Goal: Task Accomplishment & Management: Use online tool/utility

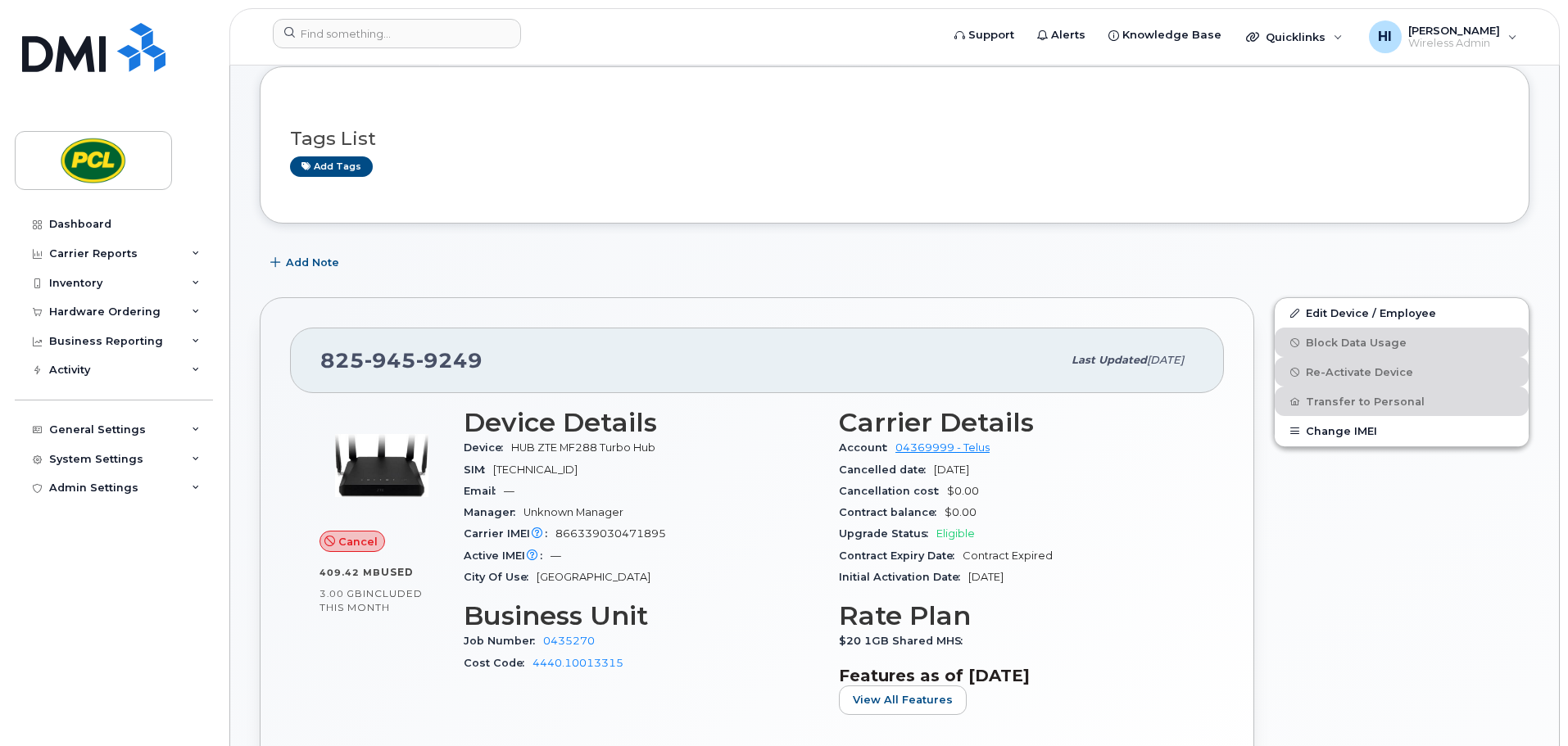
scroll to position [185, 0]
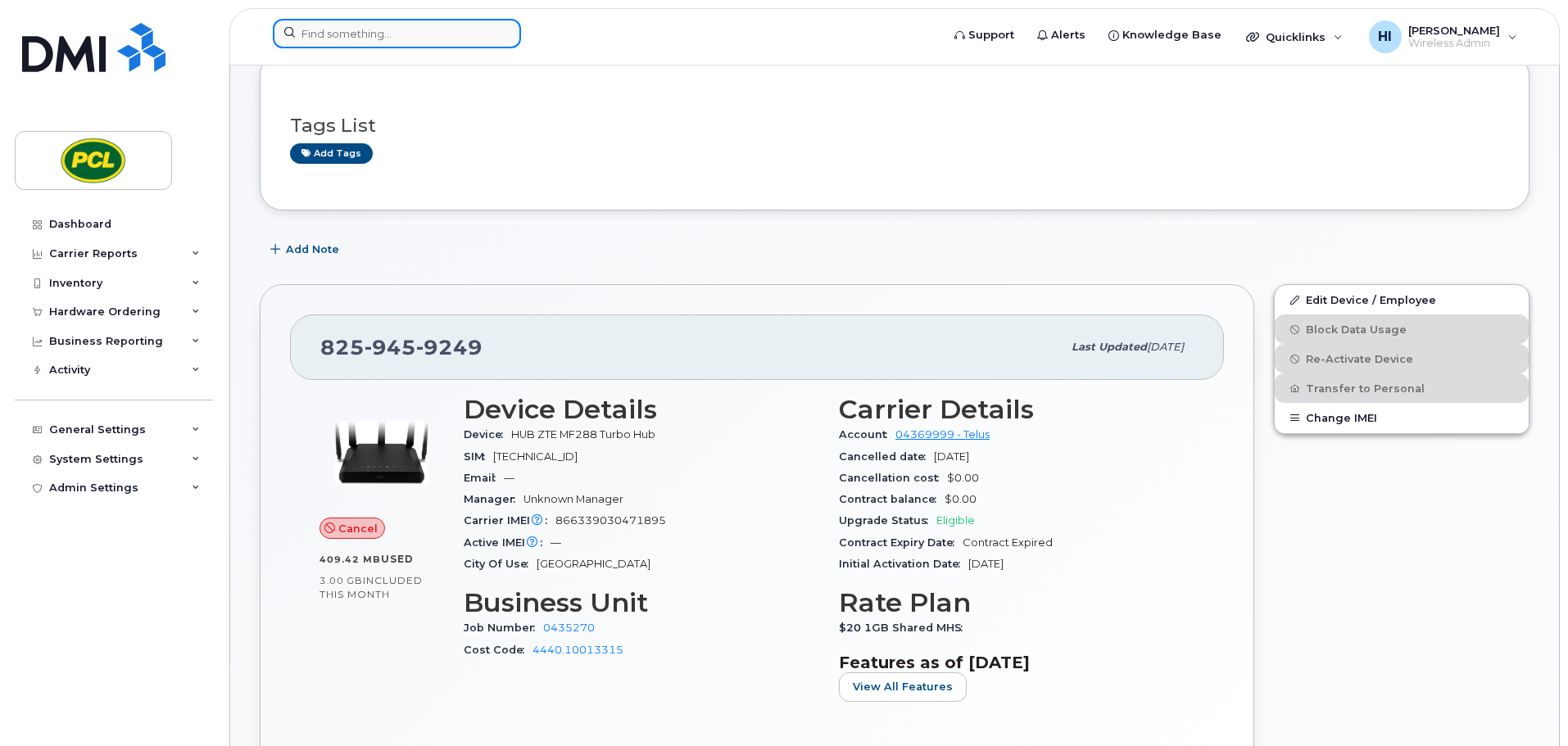
click at [341, 31] on input at bounding box center [397, 33] width 248 height 29
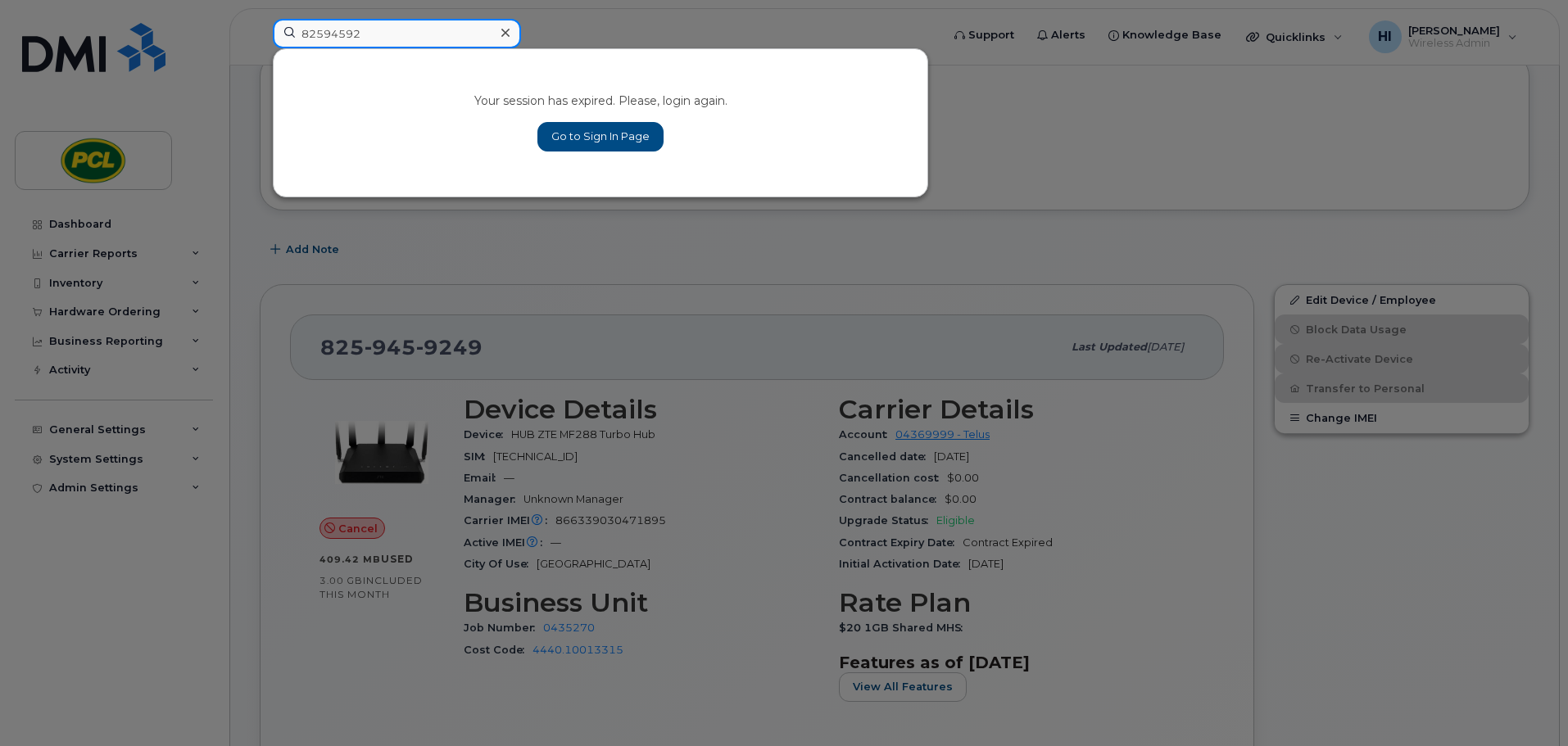
type input "82594592"
click at [599, 139] on link "Go to Sign In Page" at bounding box center [600, 137] width 126 height 29
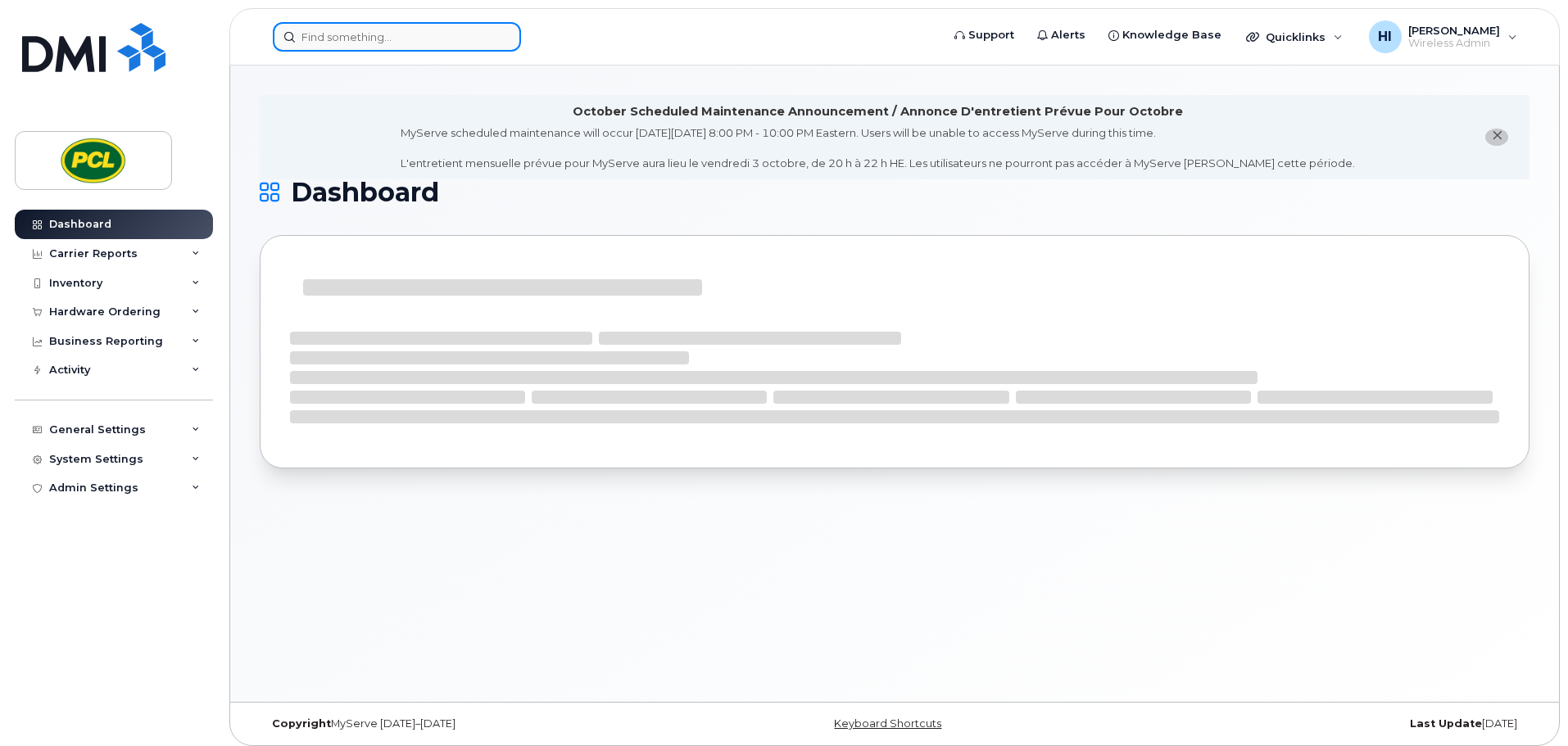
click at [311, 35] on input at bounding box center [397, 37] width 248 height 29
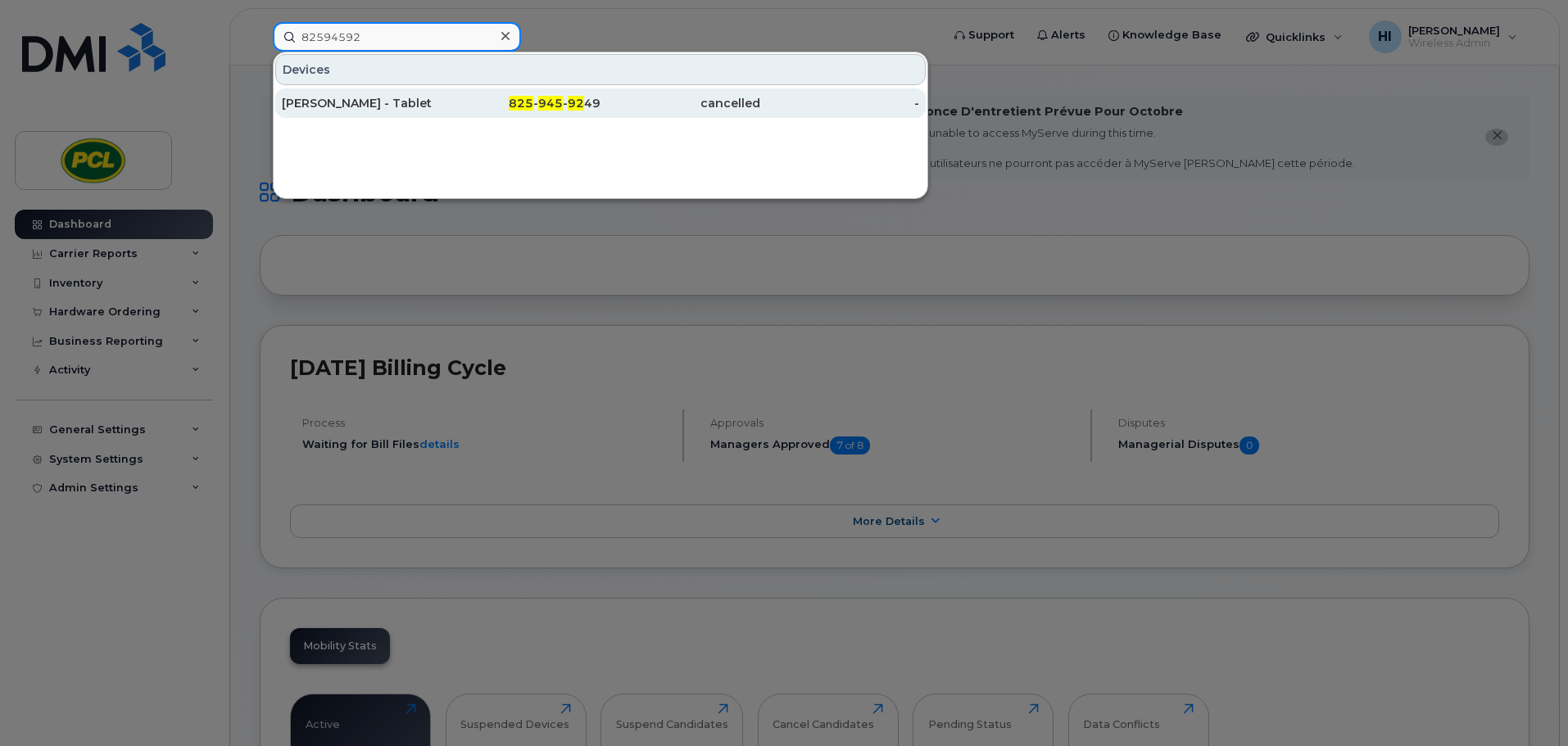
type input "82594592"
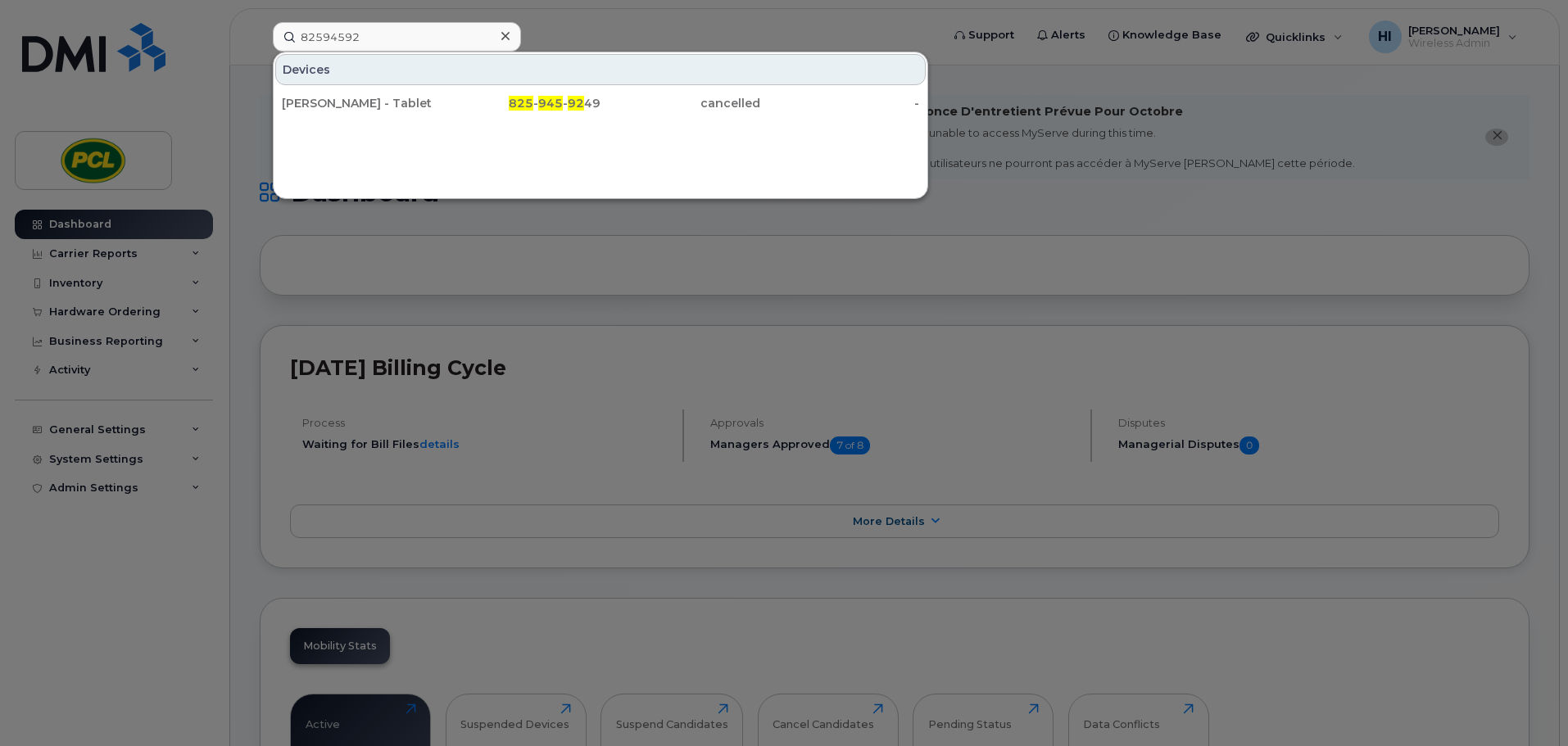
drag, startPoint x: 346, startPoint y: 104, endPoint x: 522, endPoint y: 267, distance: 239.9
click at [347, 103] on div "Chris Henderson - Tablet" at bounding box center [361, 103] width 159 height 17
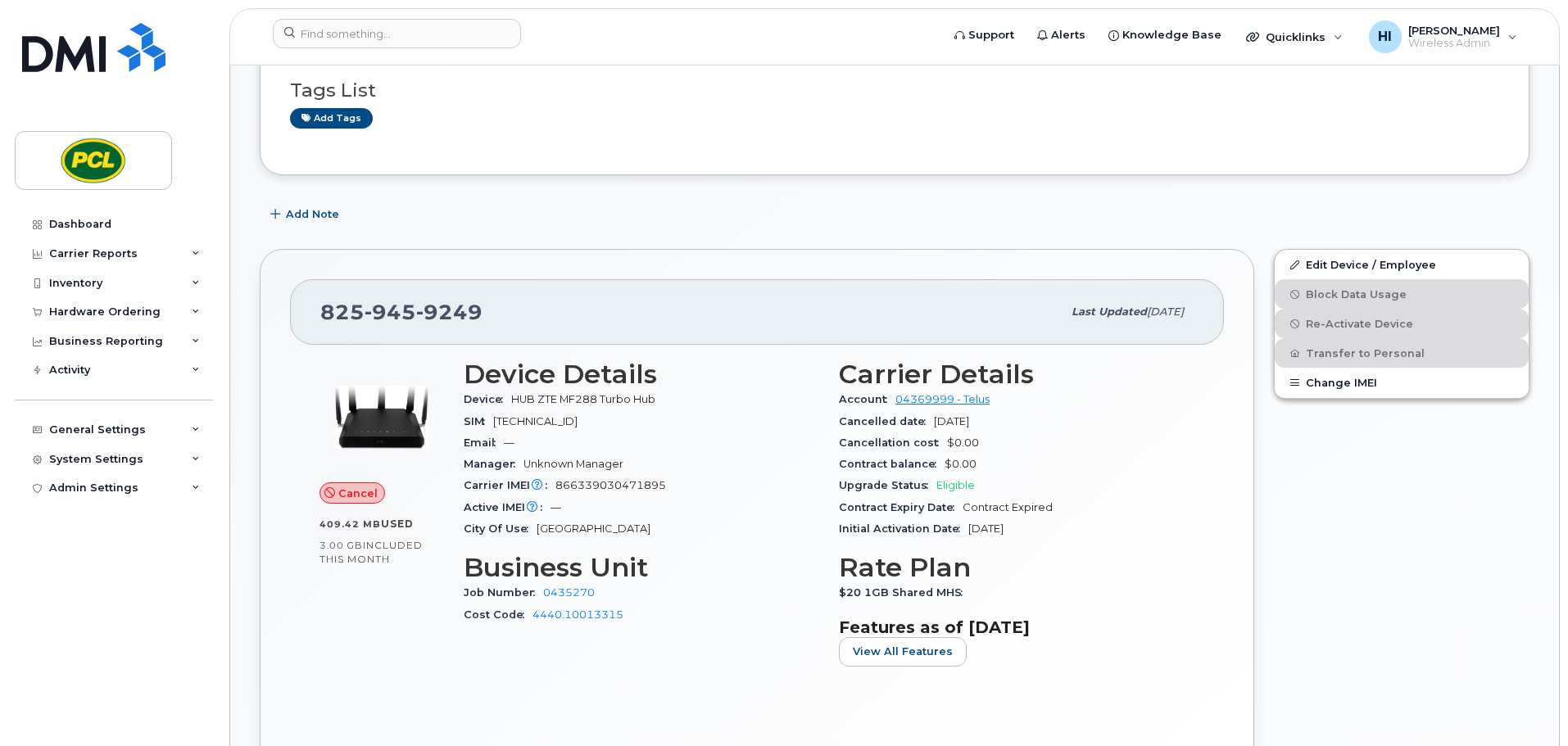
scroll to position [144, 0]
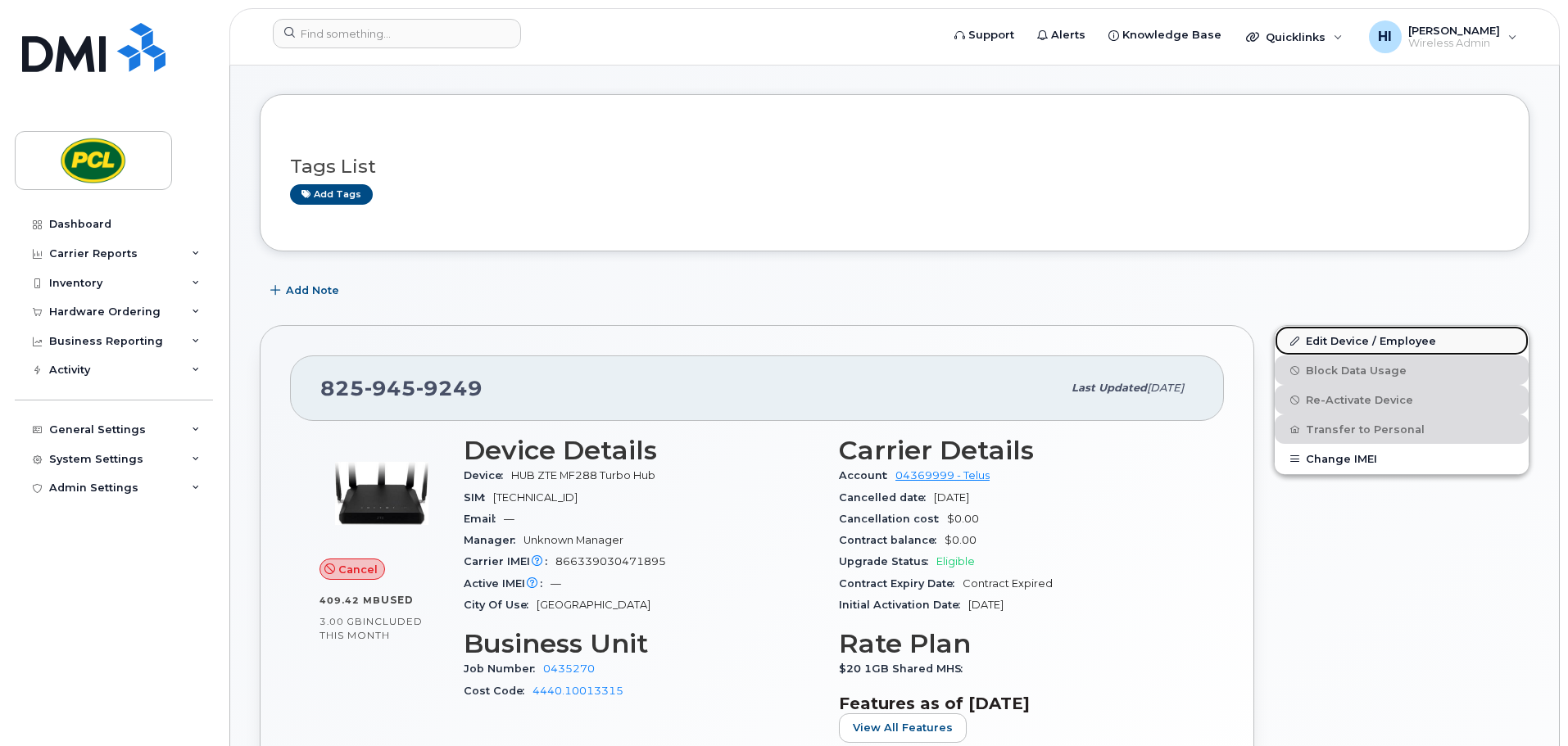
click at [1368, 344] on link "Edit Device / Employee" at bounding box center [1402, 341] width 254 height 29
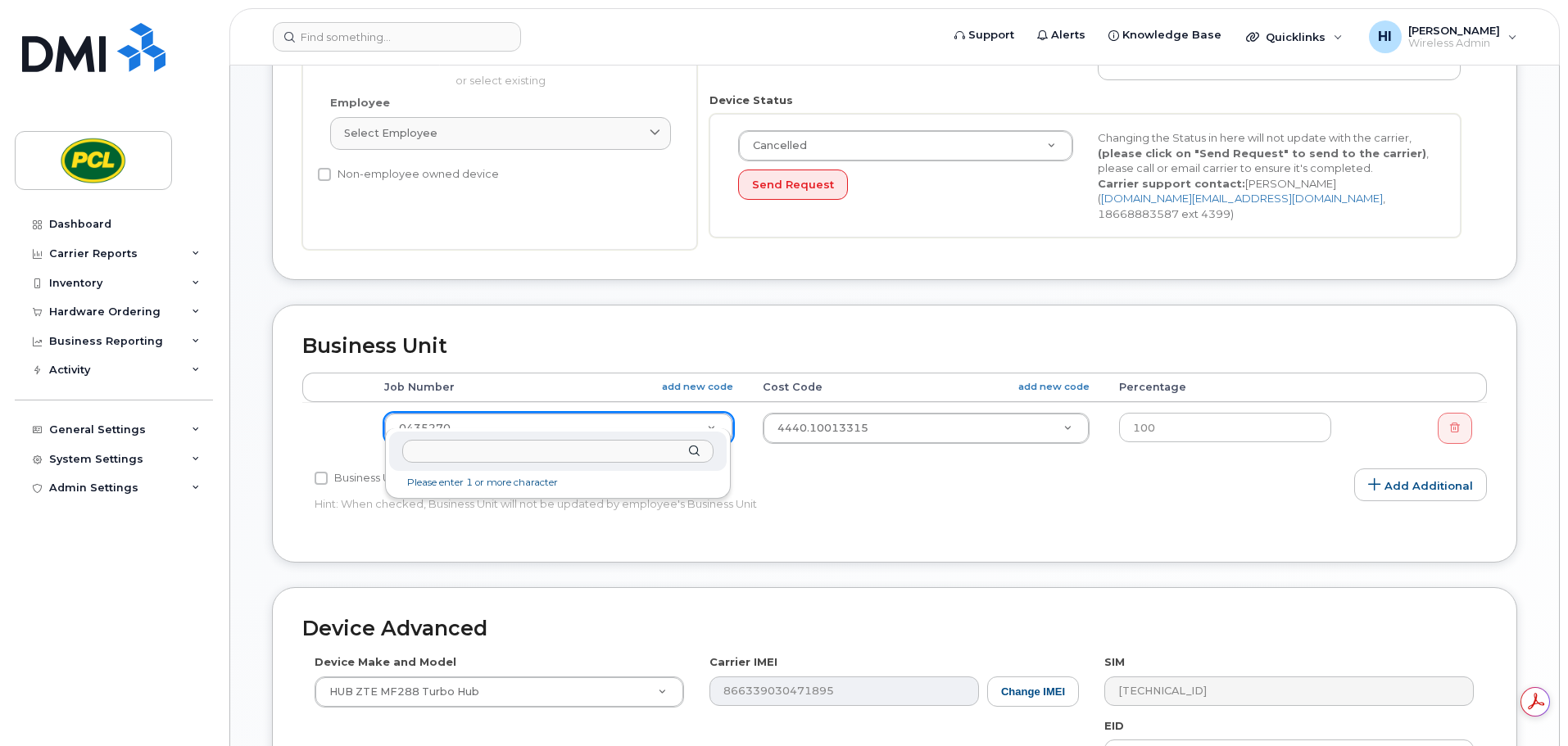
scroll to position [471, 0]
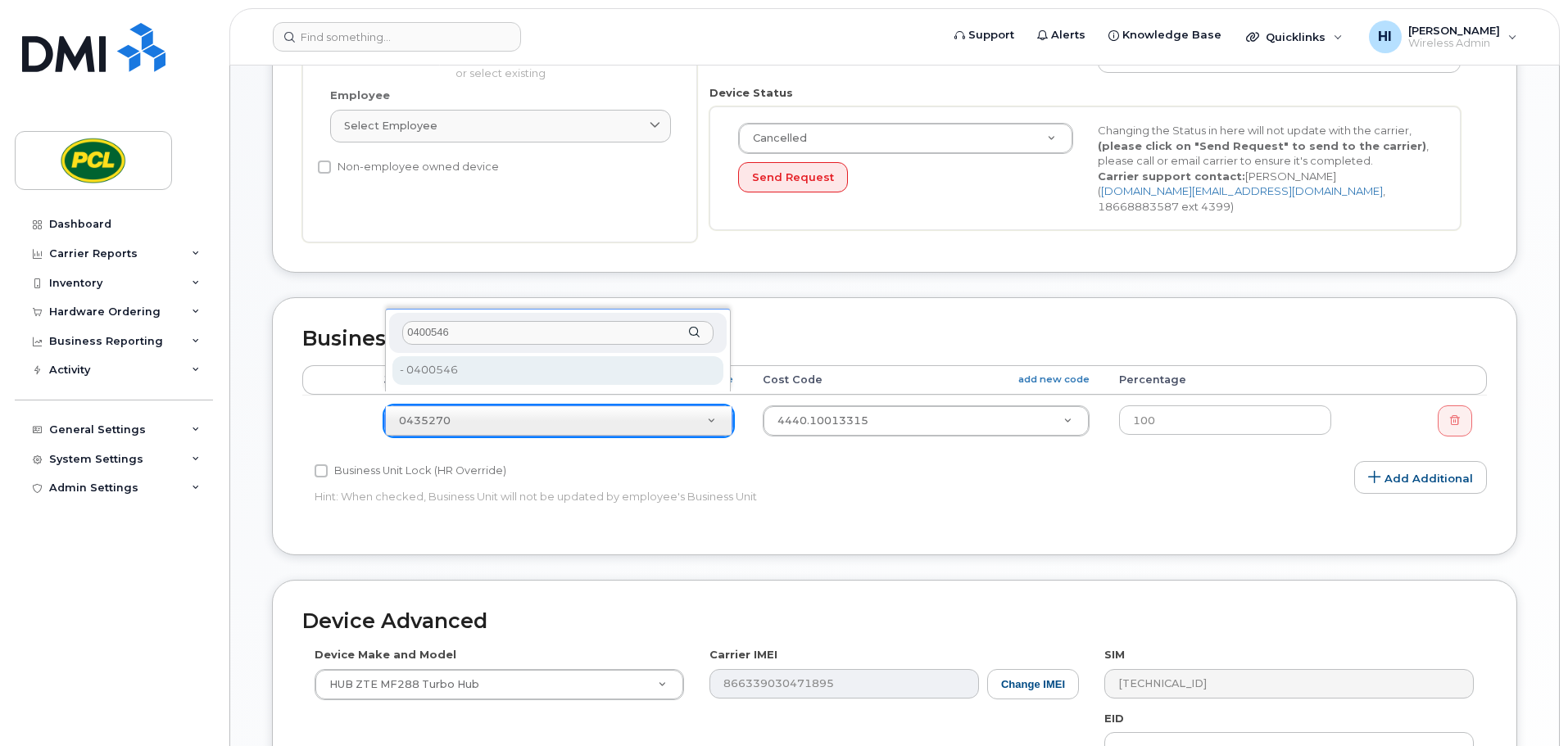
type input "0400546"
type input "2193440"
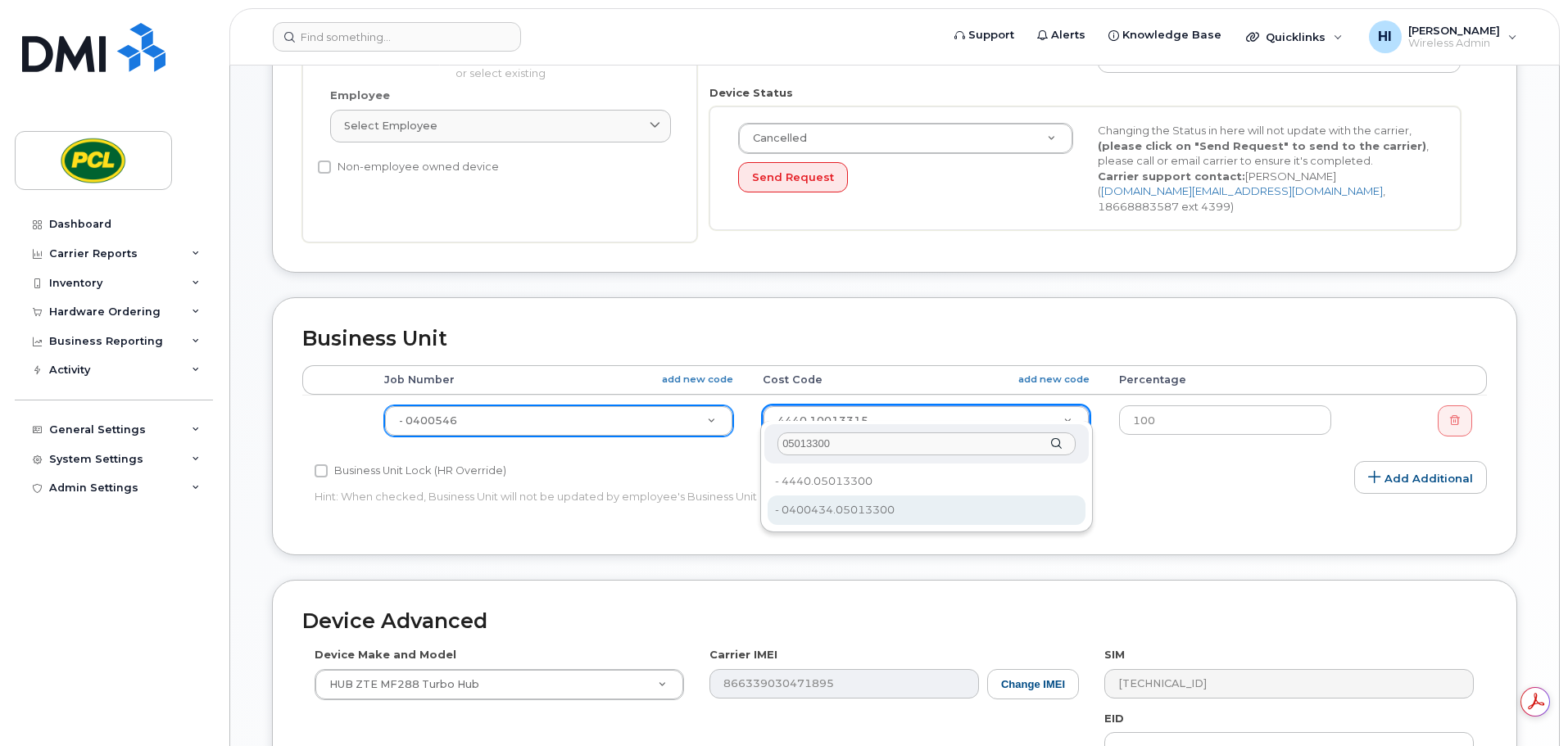
scroll to position [0, 0]
type input "05013300"
type input "6817"
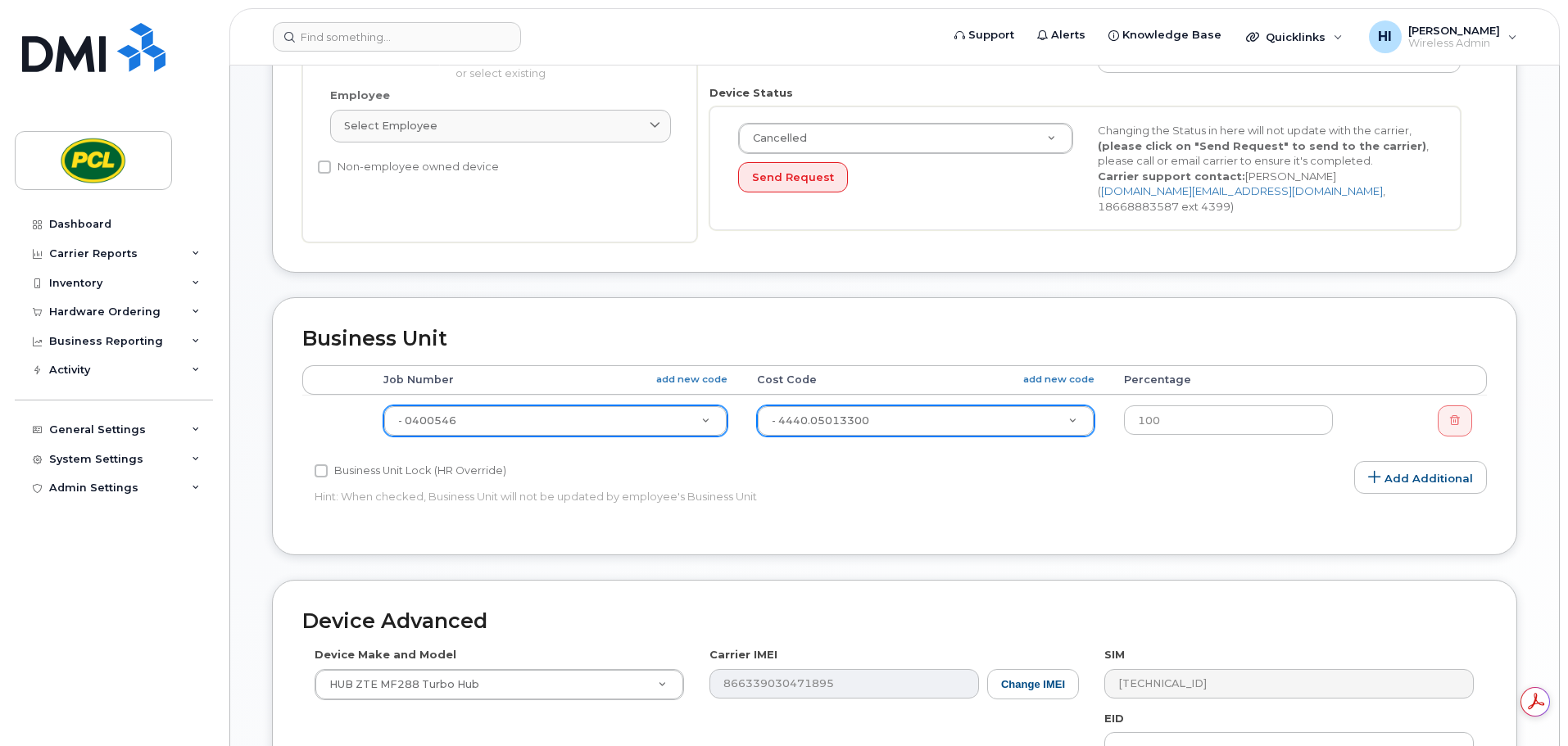
click at [1519, 441] on div "Business Unit Accounting Categories Rules Accounting categories percentages mus…" at bounding box center [894, 438] width 1270 height 282
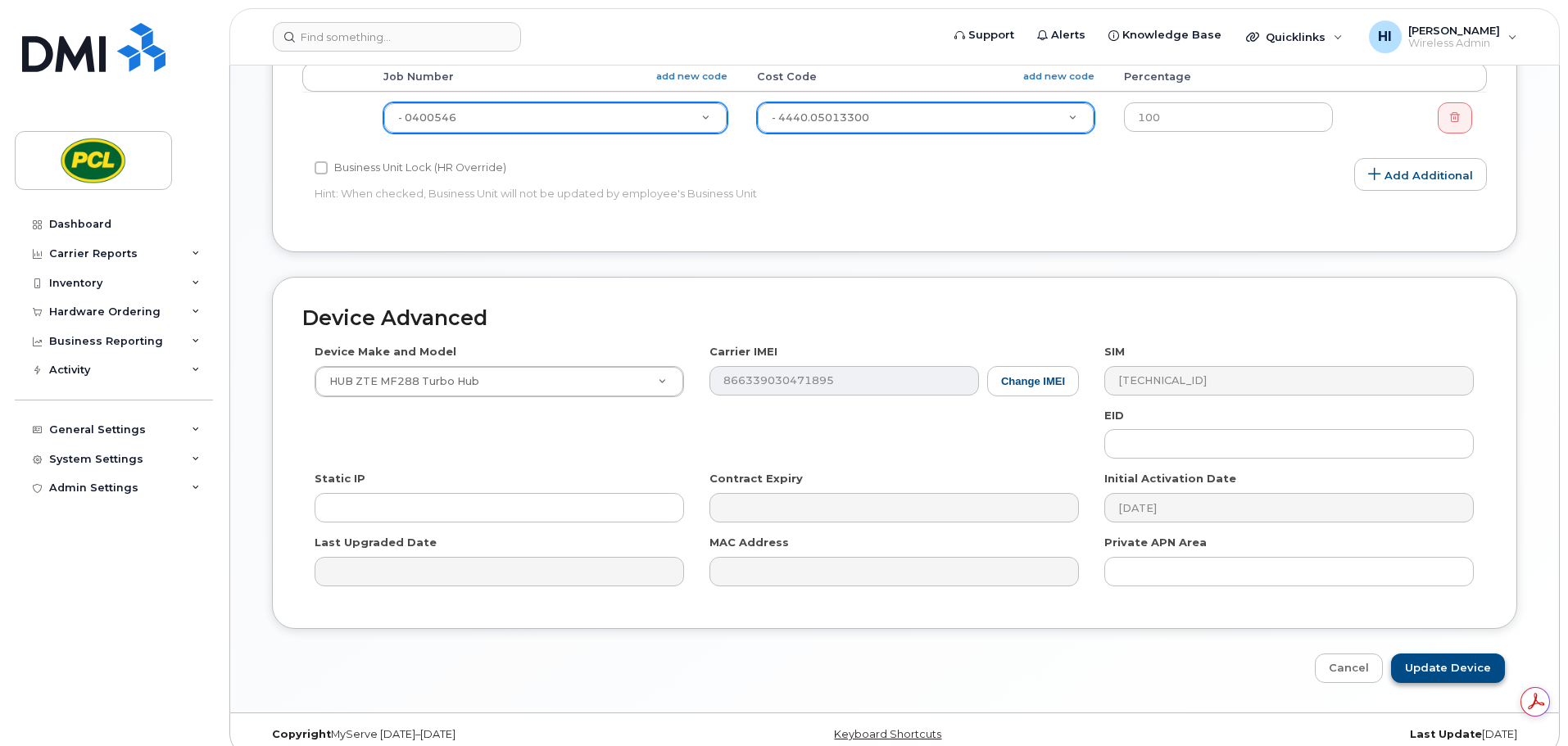
scroll to position [778, 0]
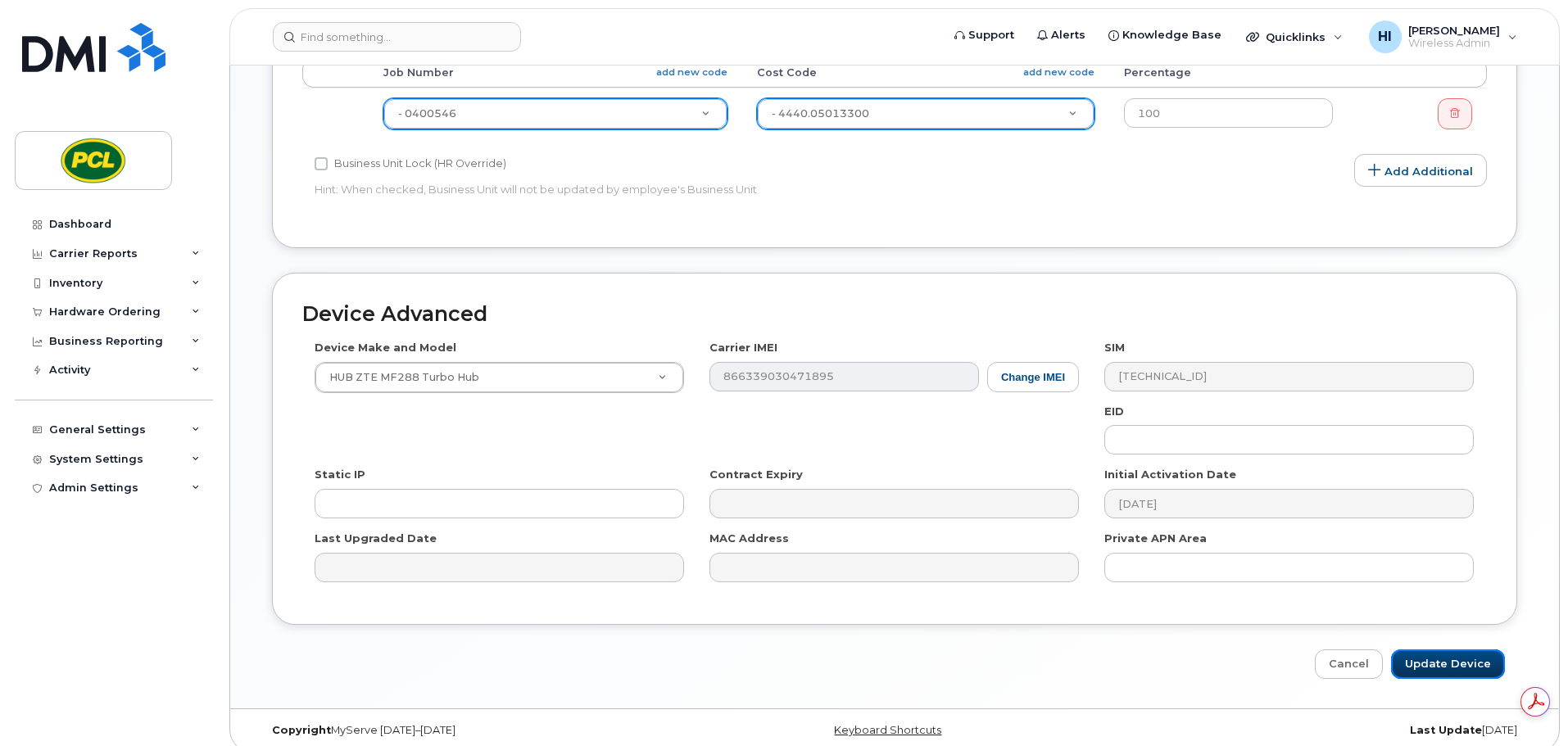
click at [1468, 649] on input "Update Device" at bounding box center [1448, 664] width 113 height 30
type input "Saving..."
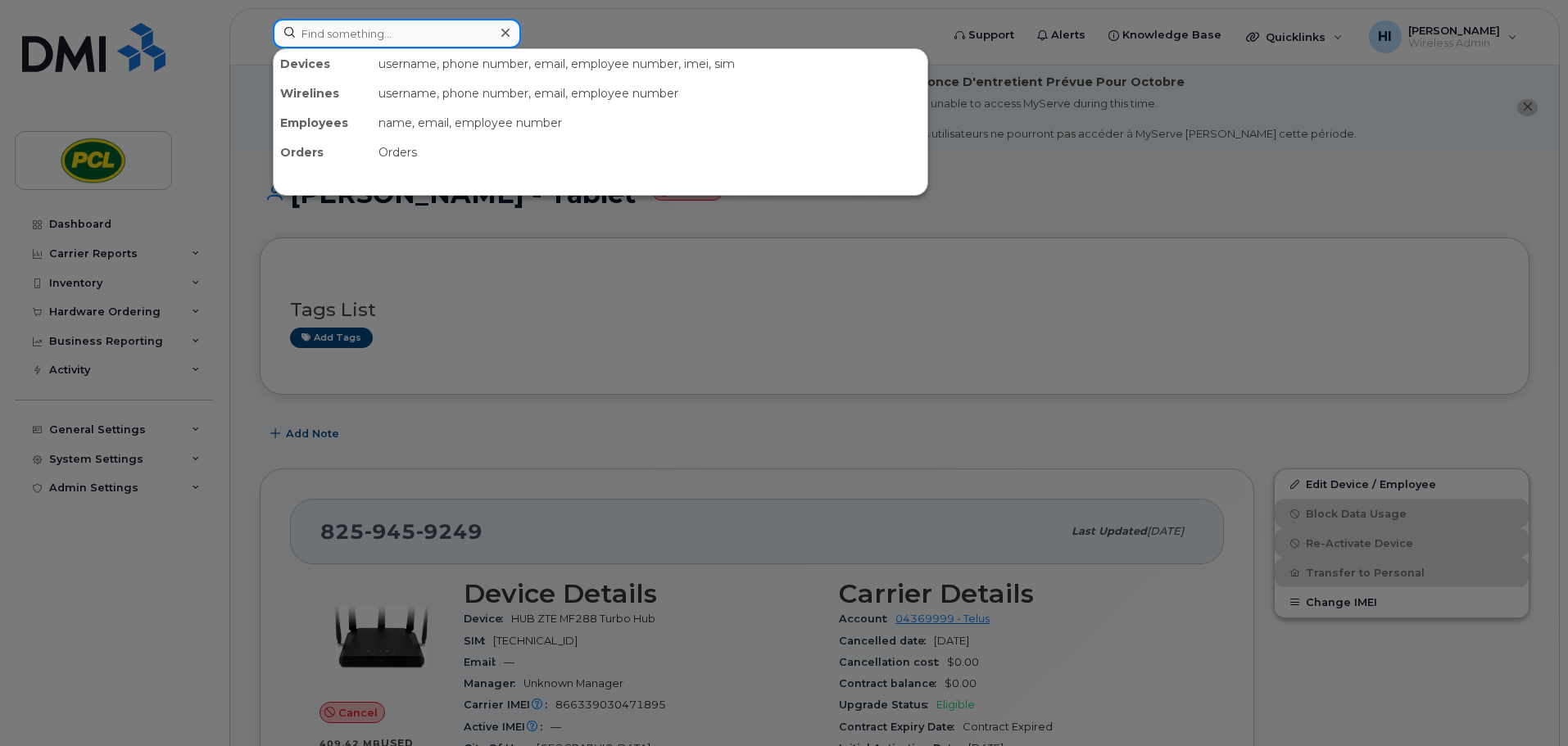
click at [331, 38] on input at bounding box center [397, 33] width 248 height 29
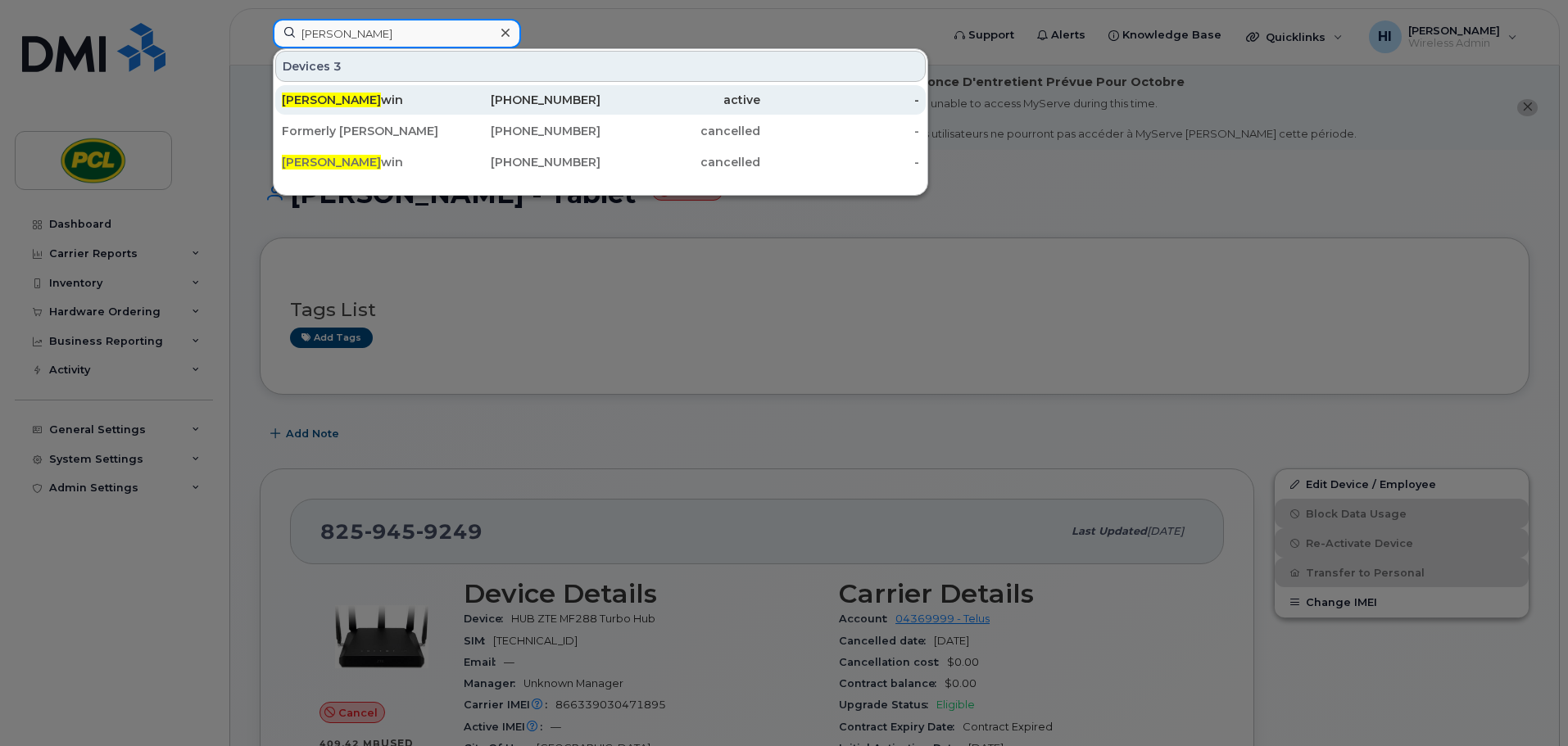
type input "[PERSON_NAME]"
click at [345, 98] on div "[PERSON_NAME] win" at bounding box center [361, 100] width 159 height 17
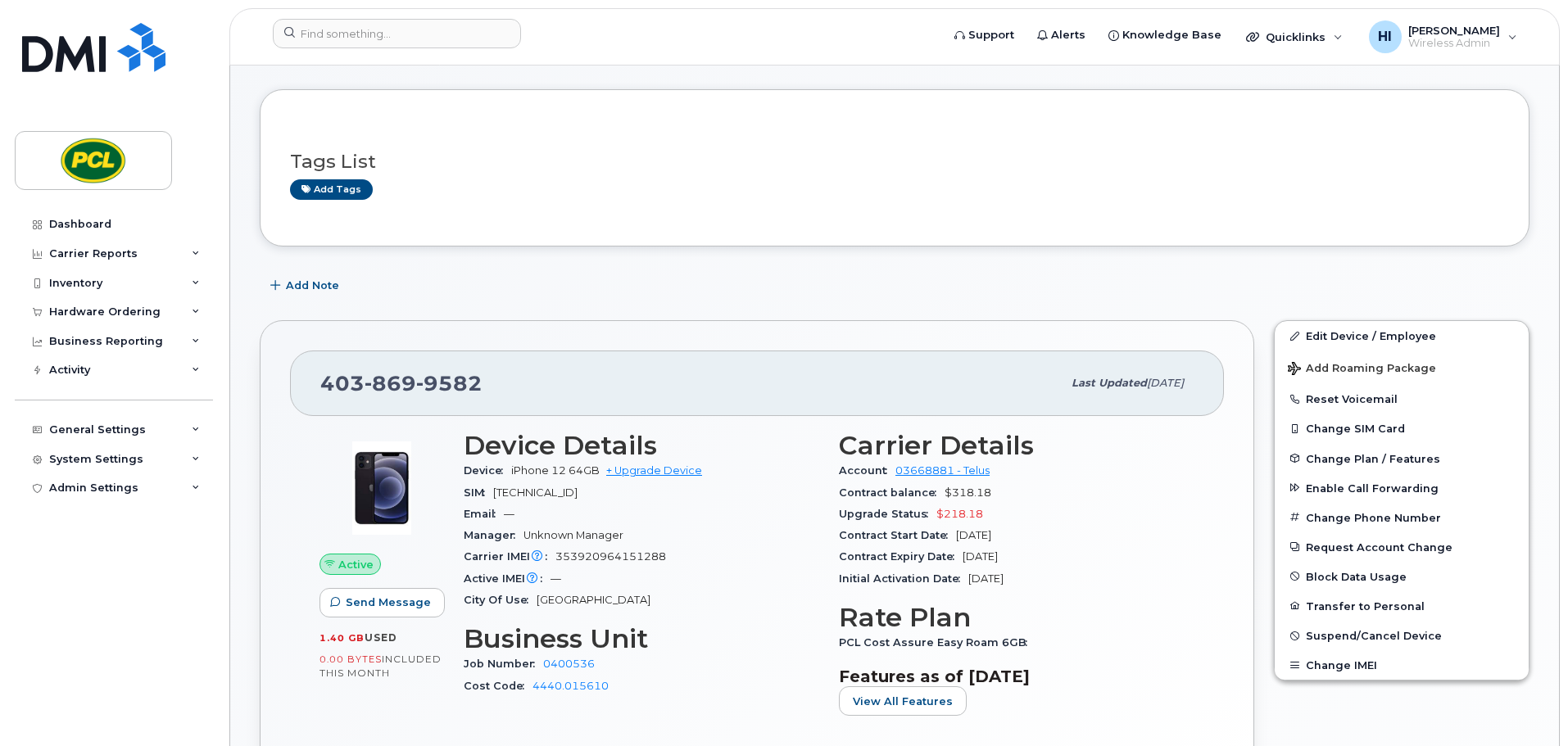
scroll to position [164, 0]
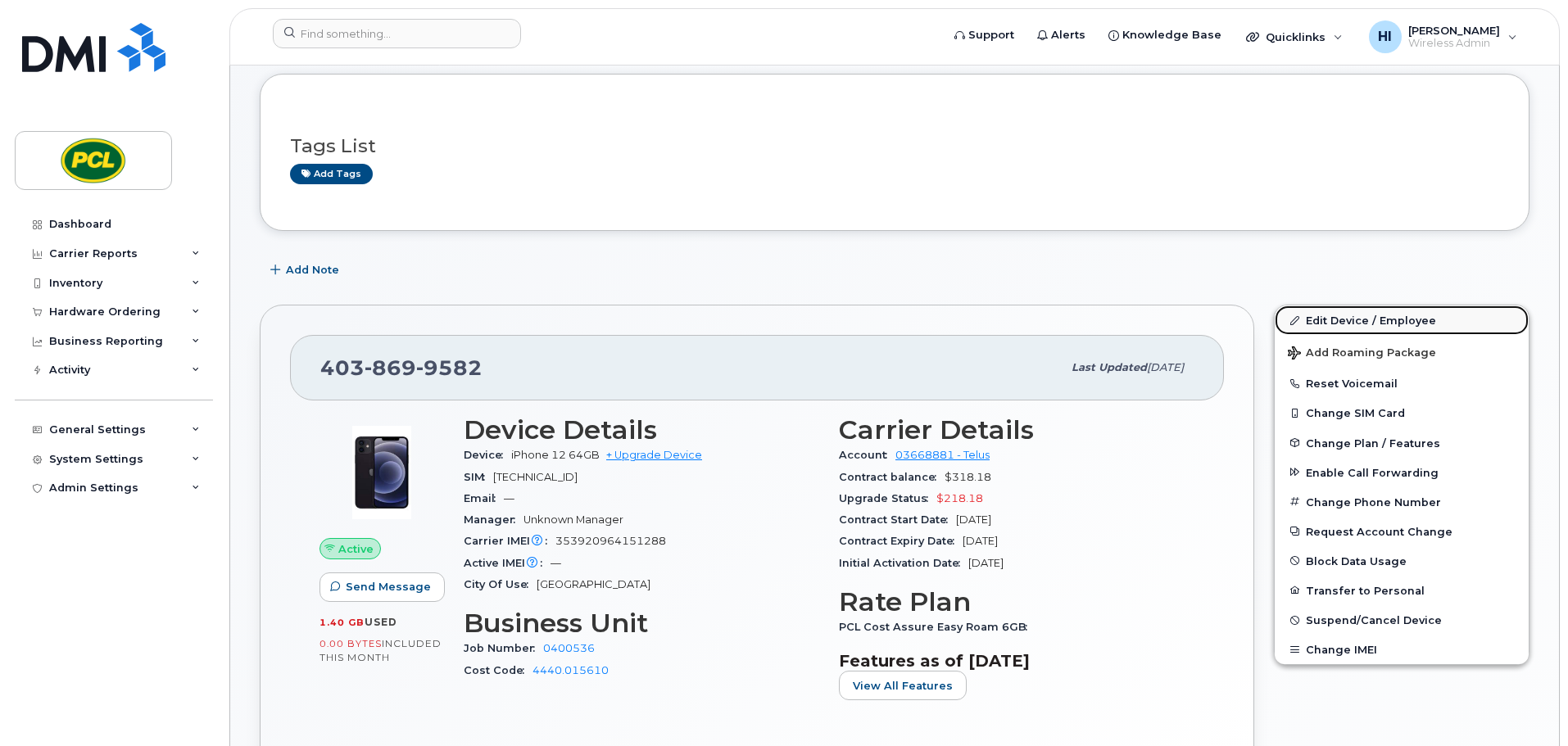
click at [1359, 318] on link "Edit Device / Employee" at bounding box center [1402, 321] width 254 height 29
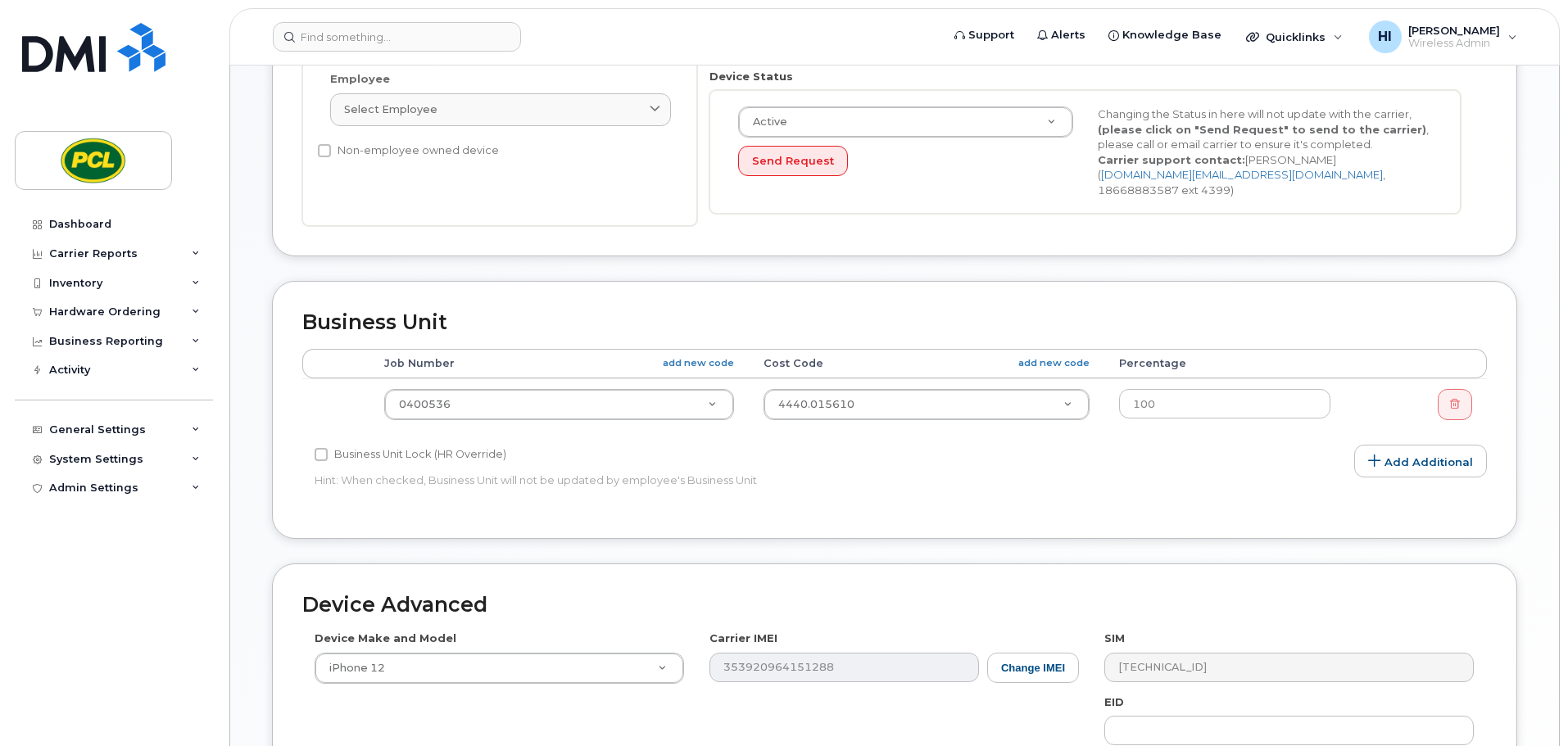
scroll to position [492, 0]
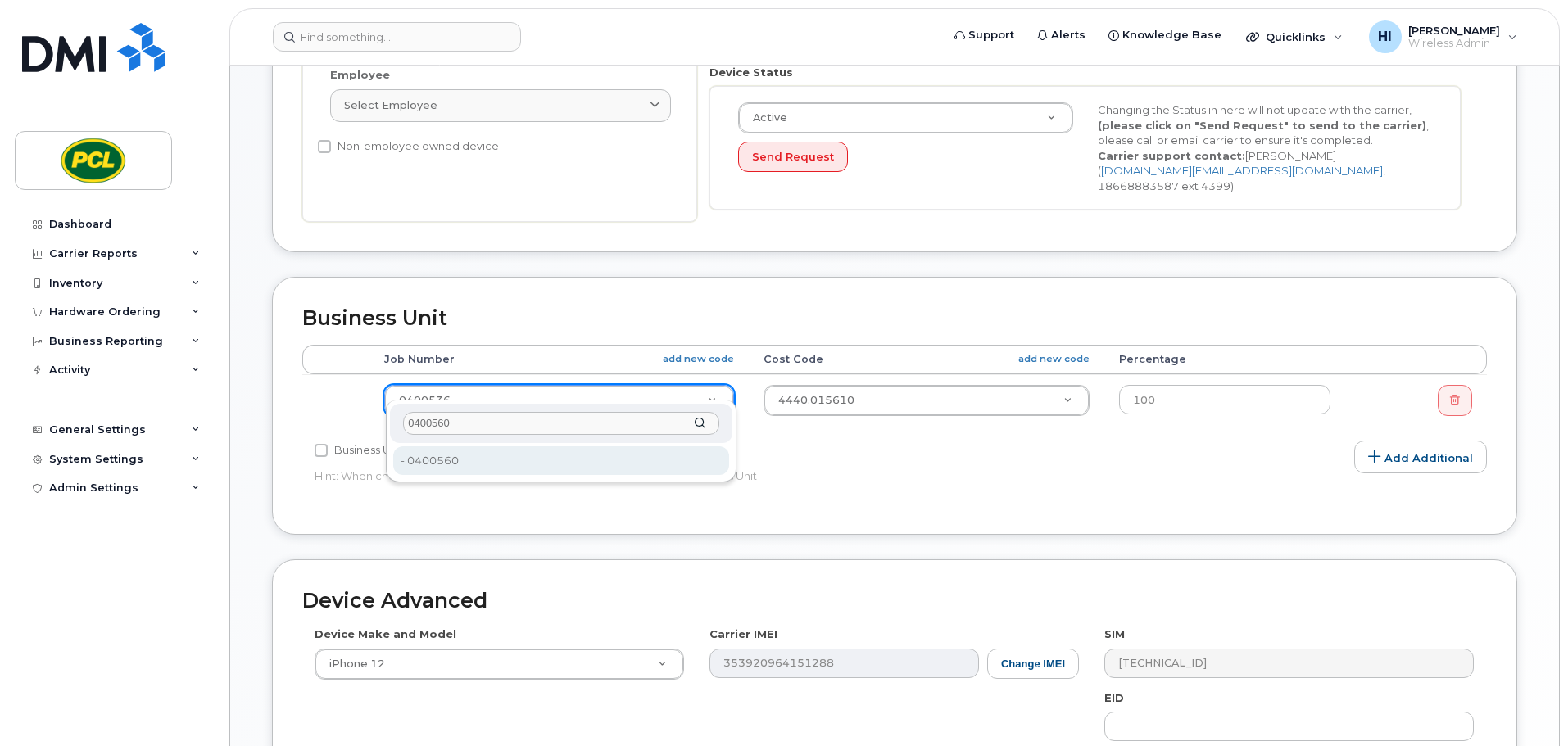
type input "0400560"
type input "2209615"
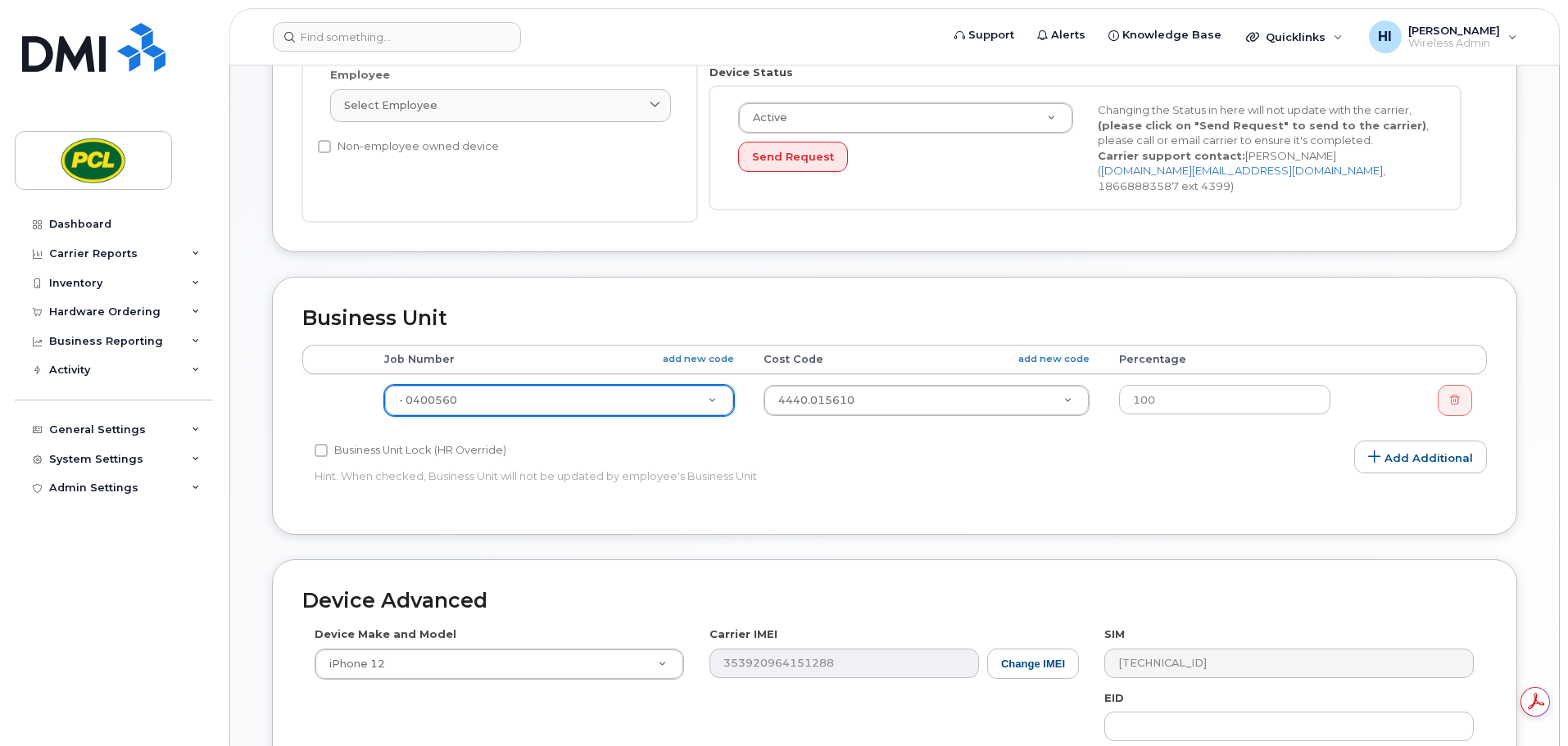
click at [1535, 549] on div "Edit Device Device General Employee Is not assigned to device Create new or sel…" at bounding box center [893, 328] width 1328 height 1338
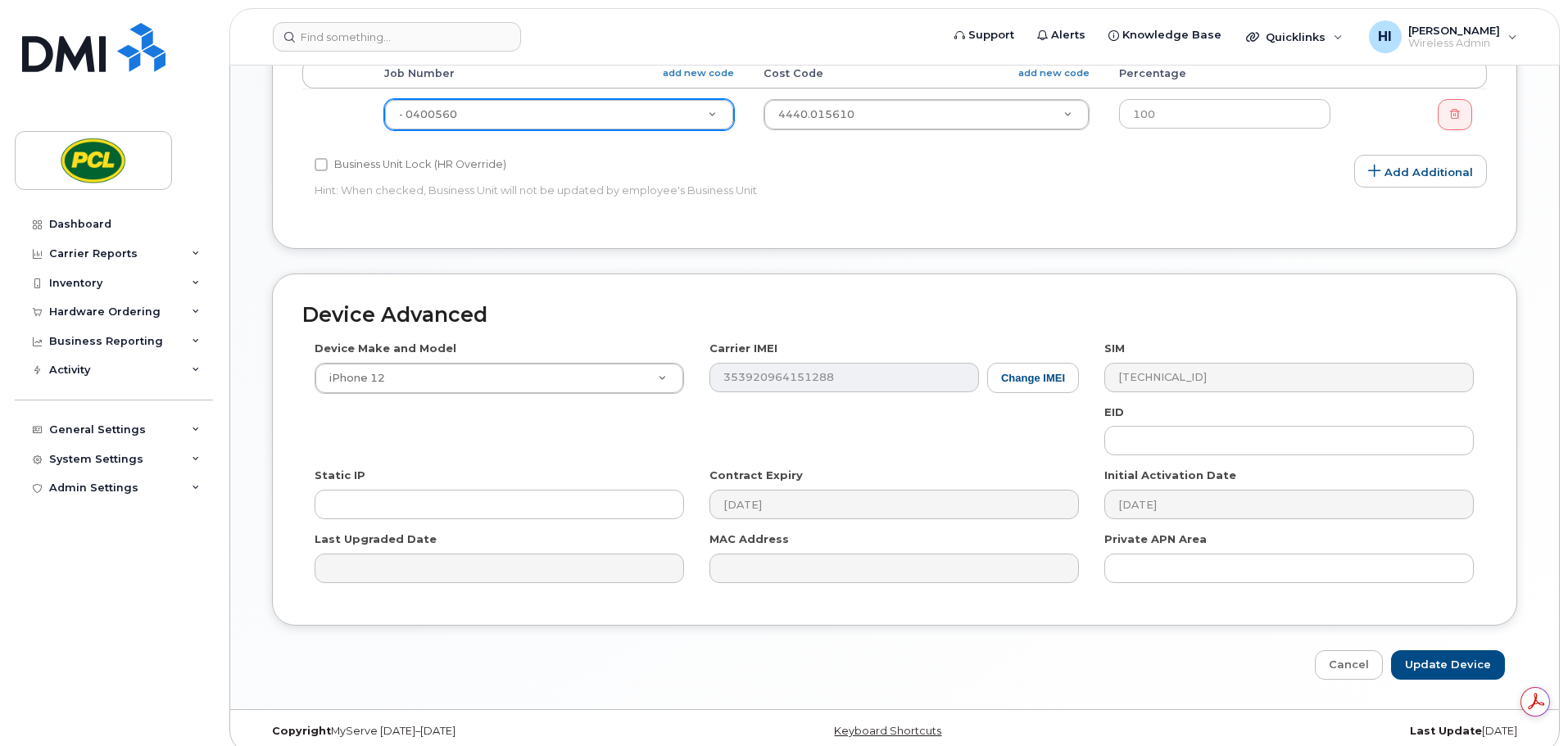
scroll to position [778, 0]
click at [1462, 654] on input "Update Device" at bounding box center [1448, 664] width 113 height 30
type input "Saving..."
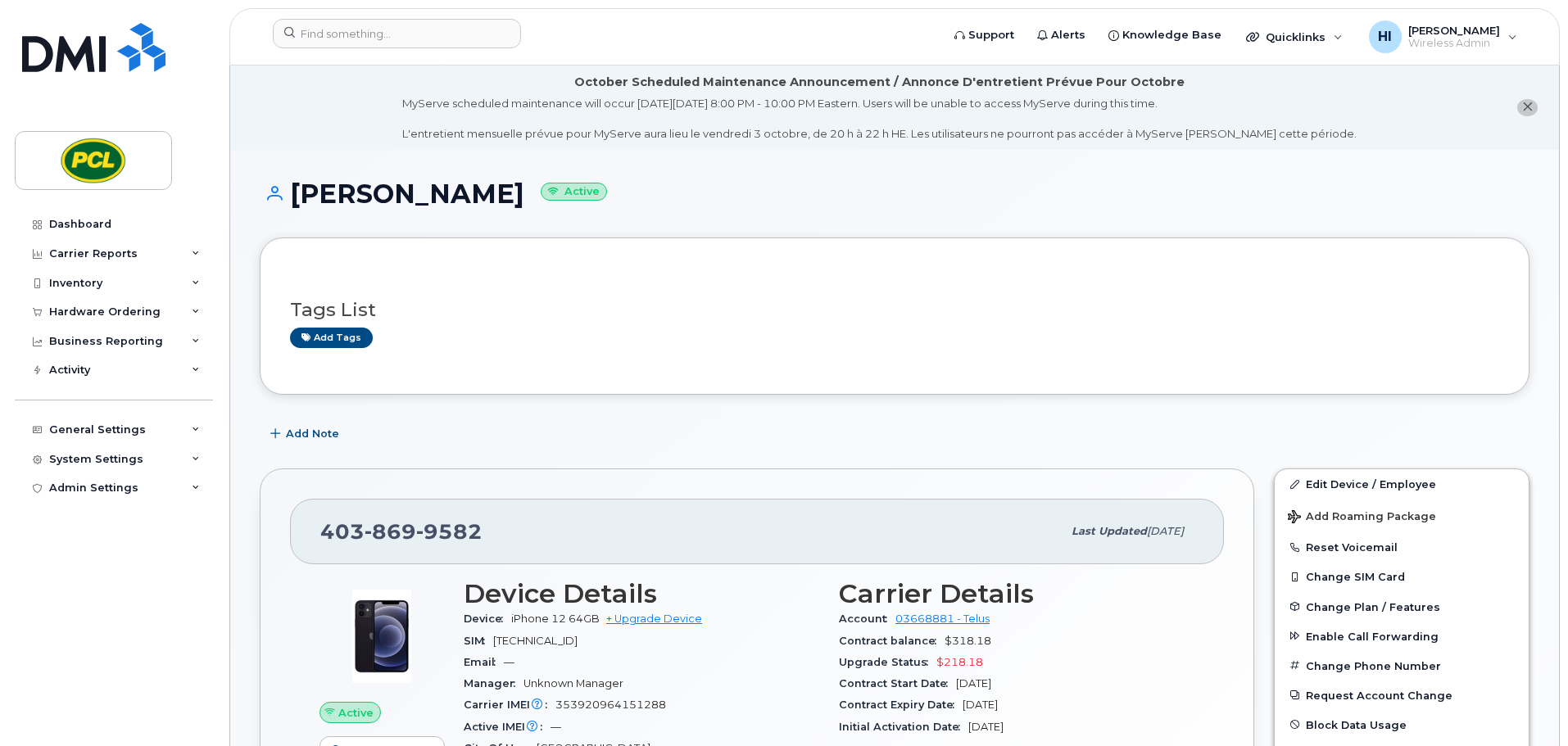
click at [748, 210] on div "Matt Baldwin Active" at bounding box center [894, 208] width 1270 height 58
click at [795, 191] on h1 "Matt Baldwin Active" at bounding box center [894, 194] width 1270 height 28
click at [83, 256] on div "Carrier Reports" at bounding box center [93, 253] width 88 height 13
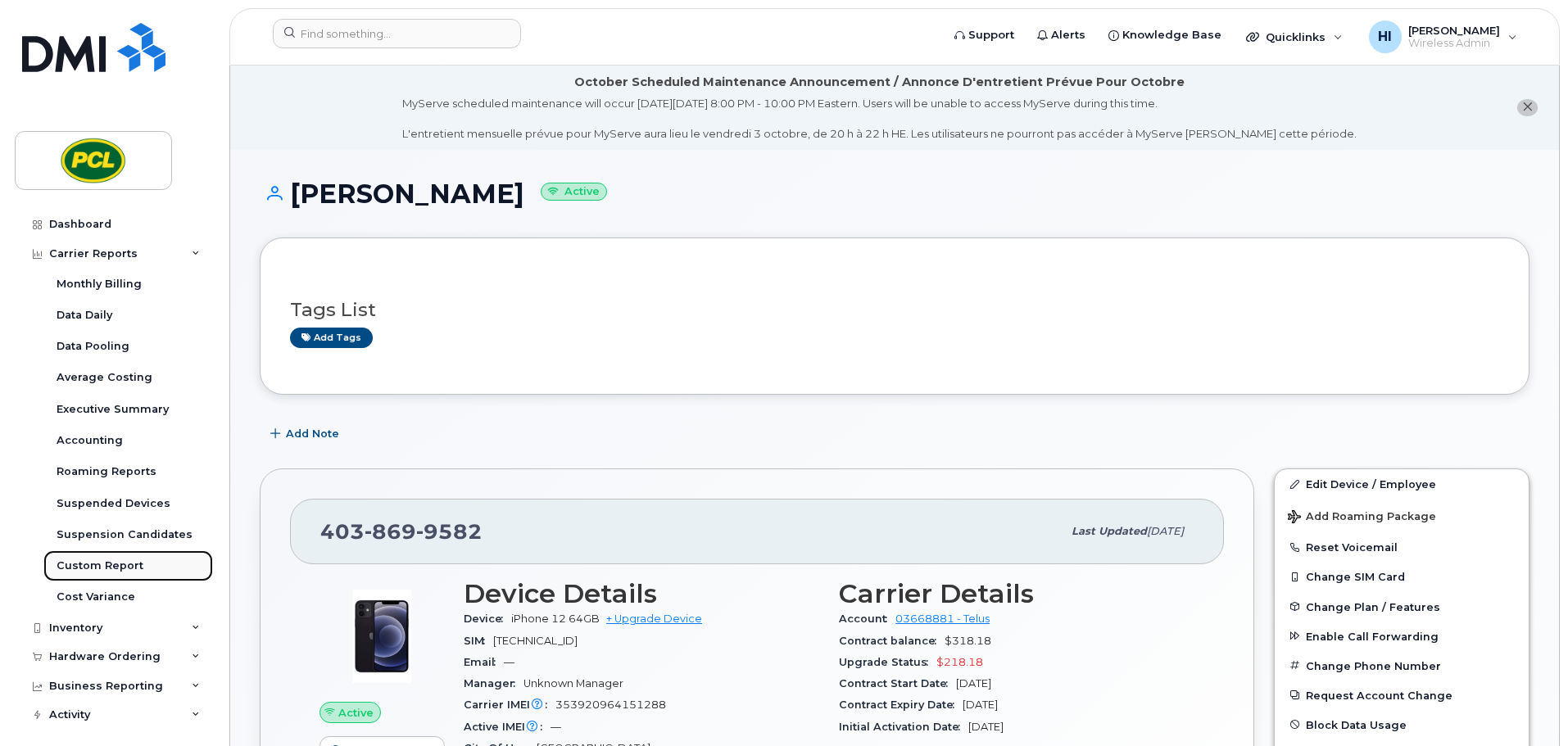
click at [98, 569] on div "Custom Report" at bounding box center [100, 565] width 87 height 15
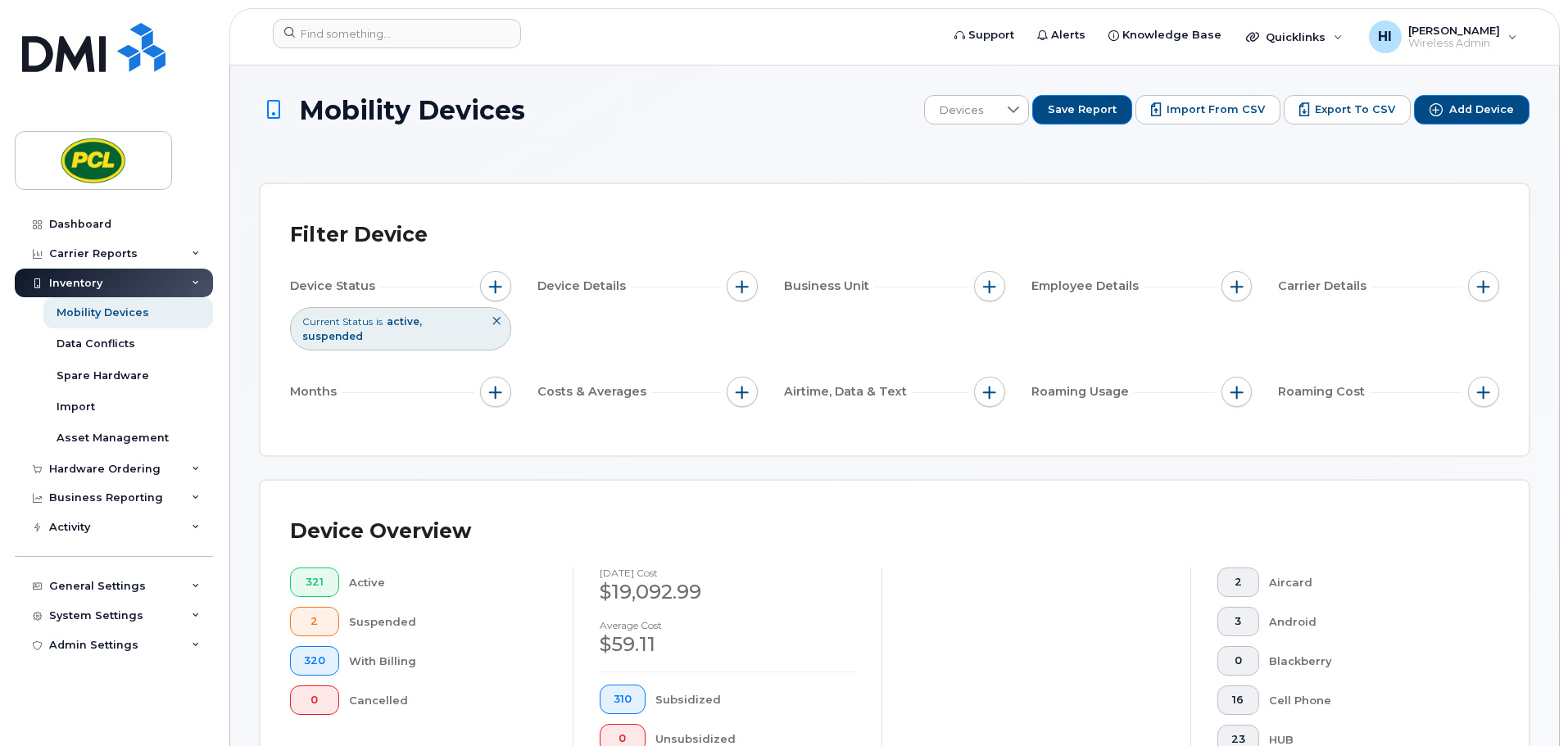
click at [338, 323] on span "Current Status" at bounding box center [337, 322] width 70 height 14
click at [487, 279] on button "button" at bounding box center [496, 286] width 31 height 31
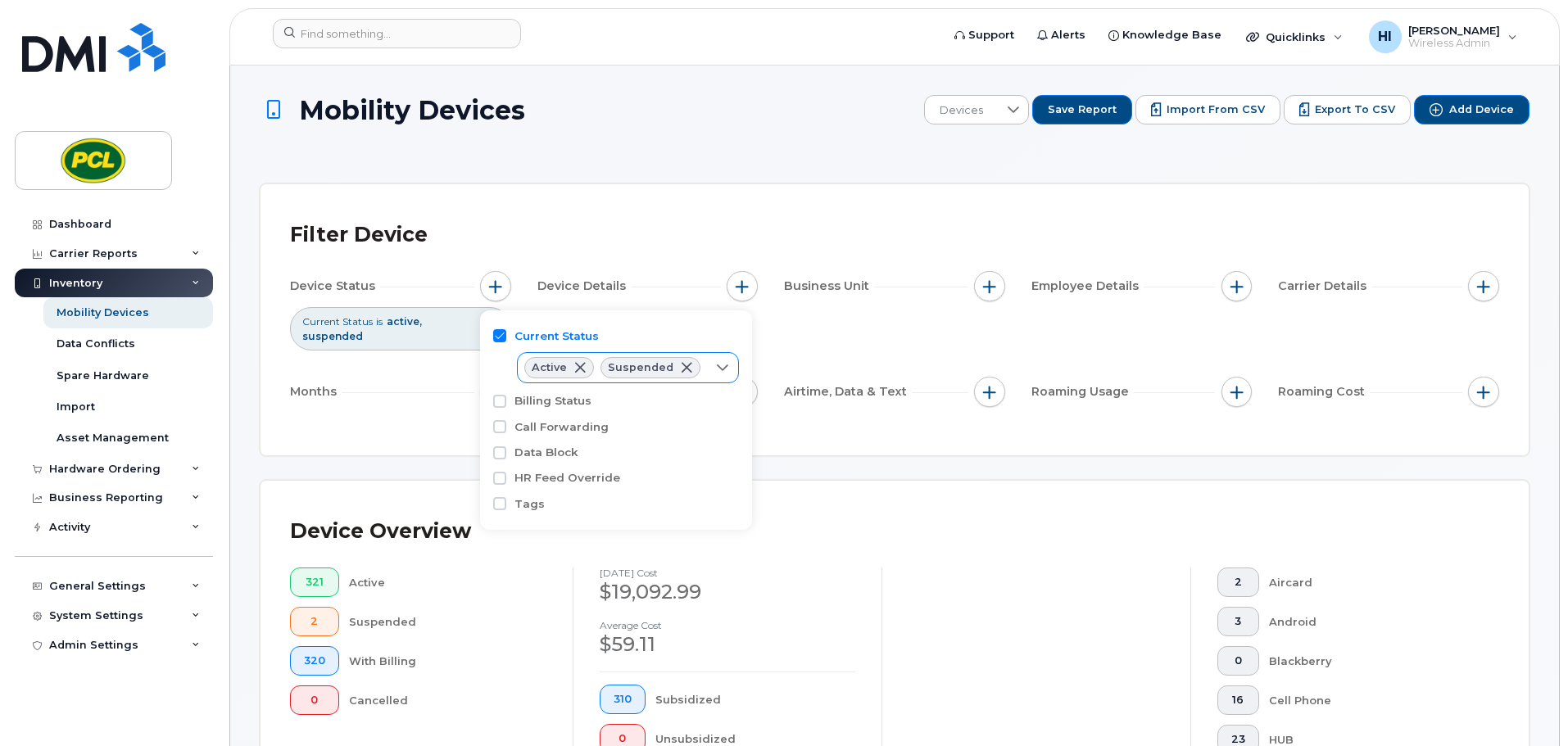
click at [718, 365] on icon at bounding box center [721, 368] width 13 height 13
click at [562, 464] on span "Cancelled" at bounding box center [577, 462] width 55 height 16
checkbox input "true"
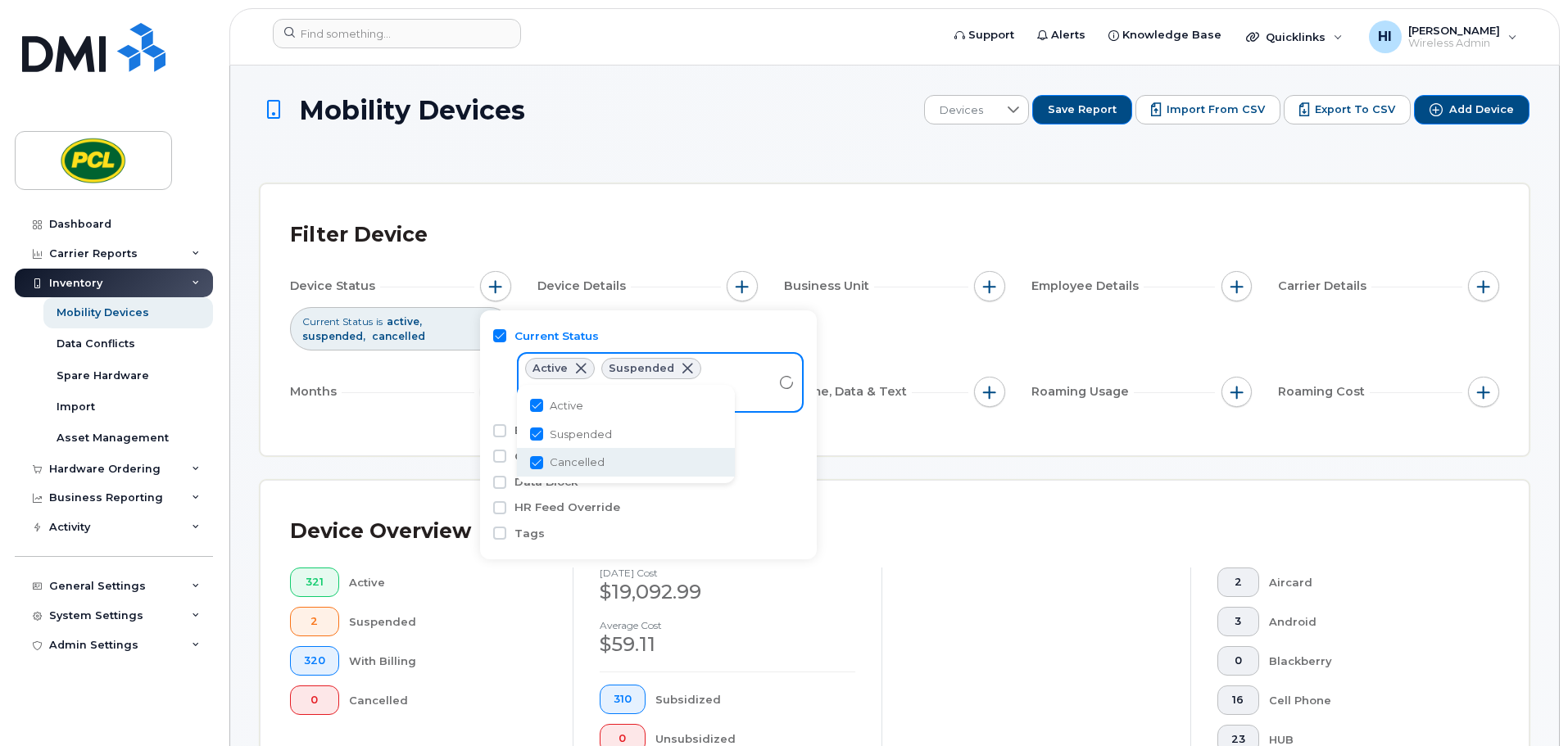
click at [416, 417] on div "Filter Device Device Status Current Status is active suspended cancelled Device…" at bounding box center [894, 320] width 1209 height 212
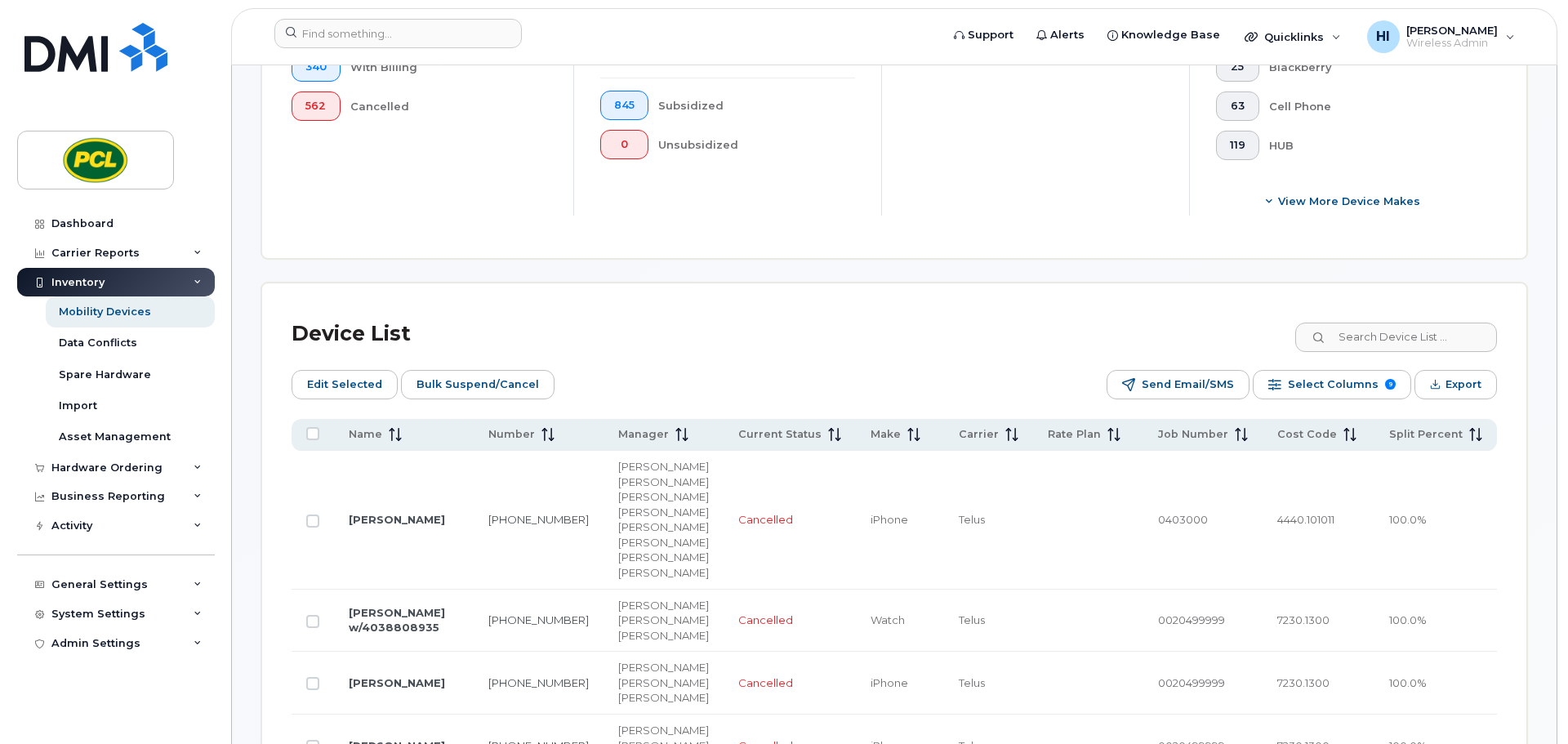
scroll to position [612, 0]
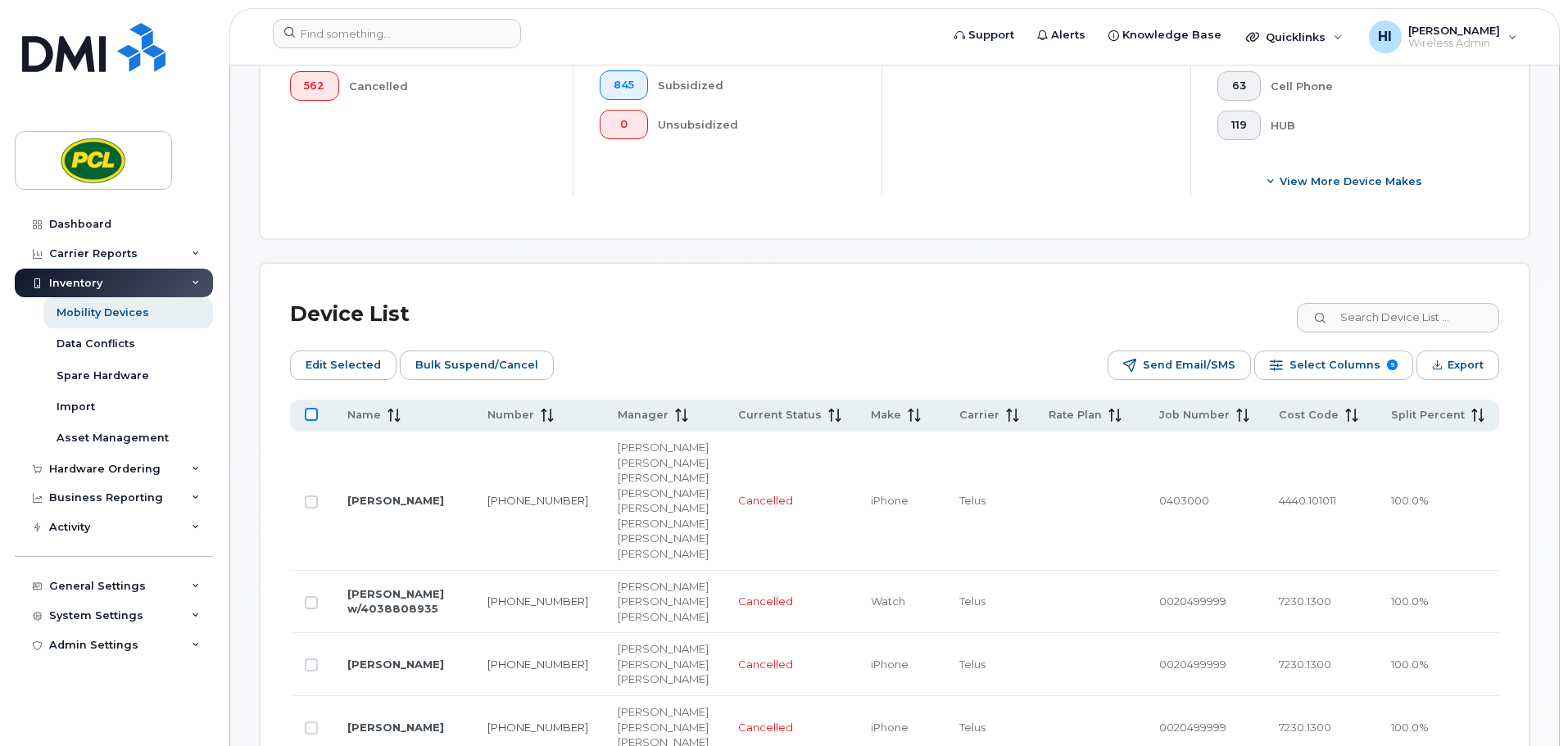
click at [314, 417] on input "All items unselected" at bounding box center [311, 414] width 13 height 13
checkbox input "true"
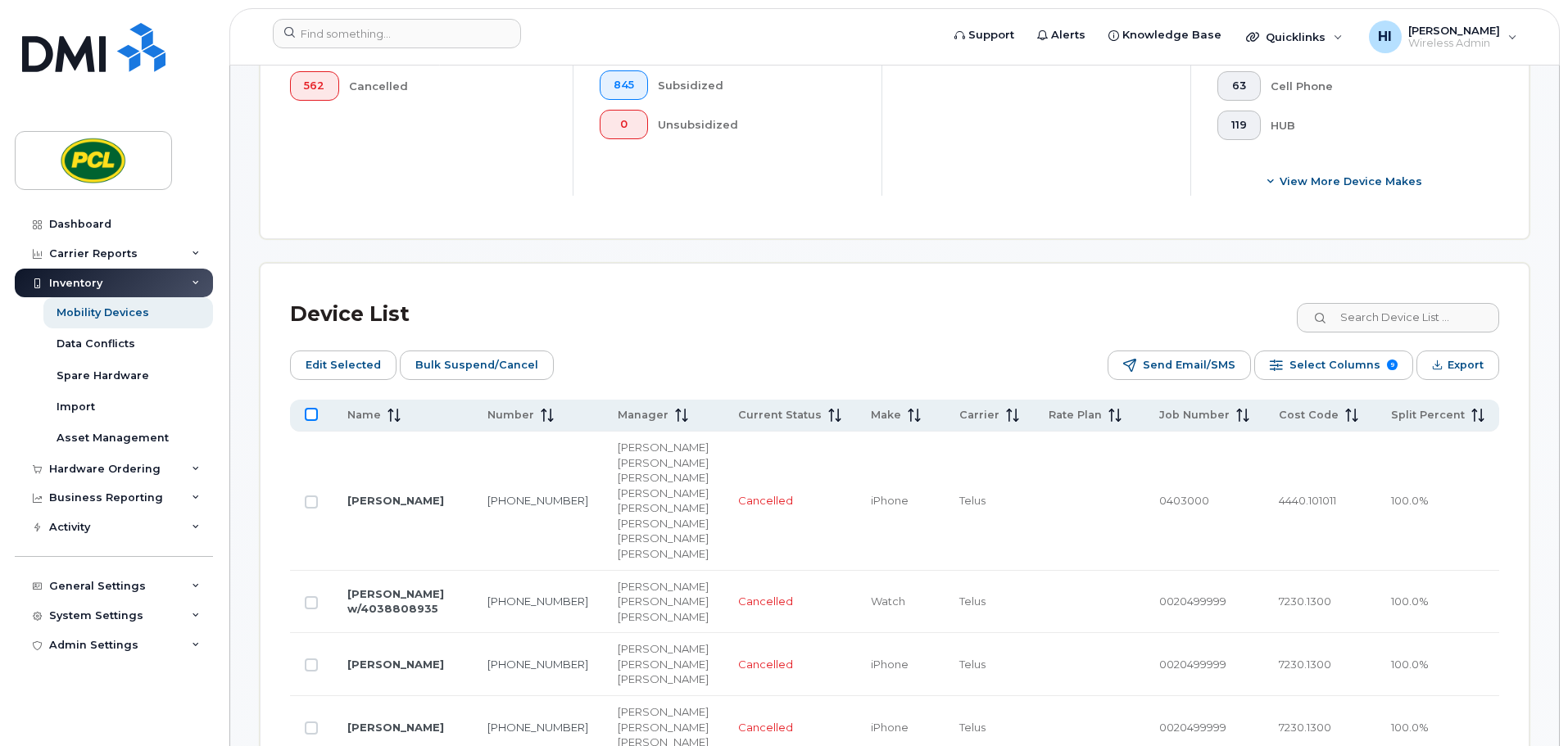
checkbox input "true"
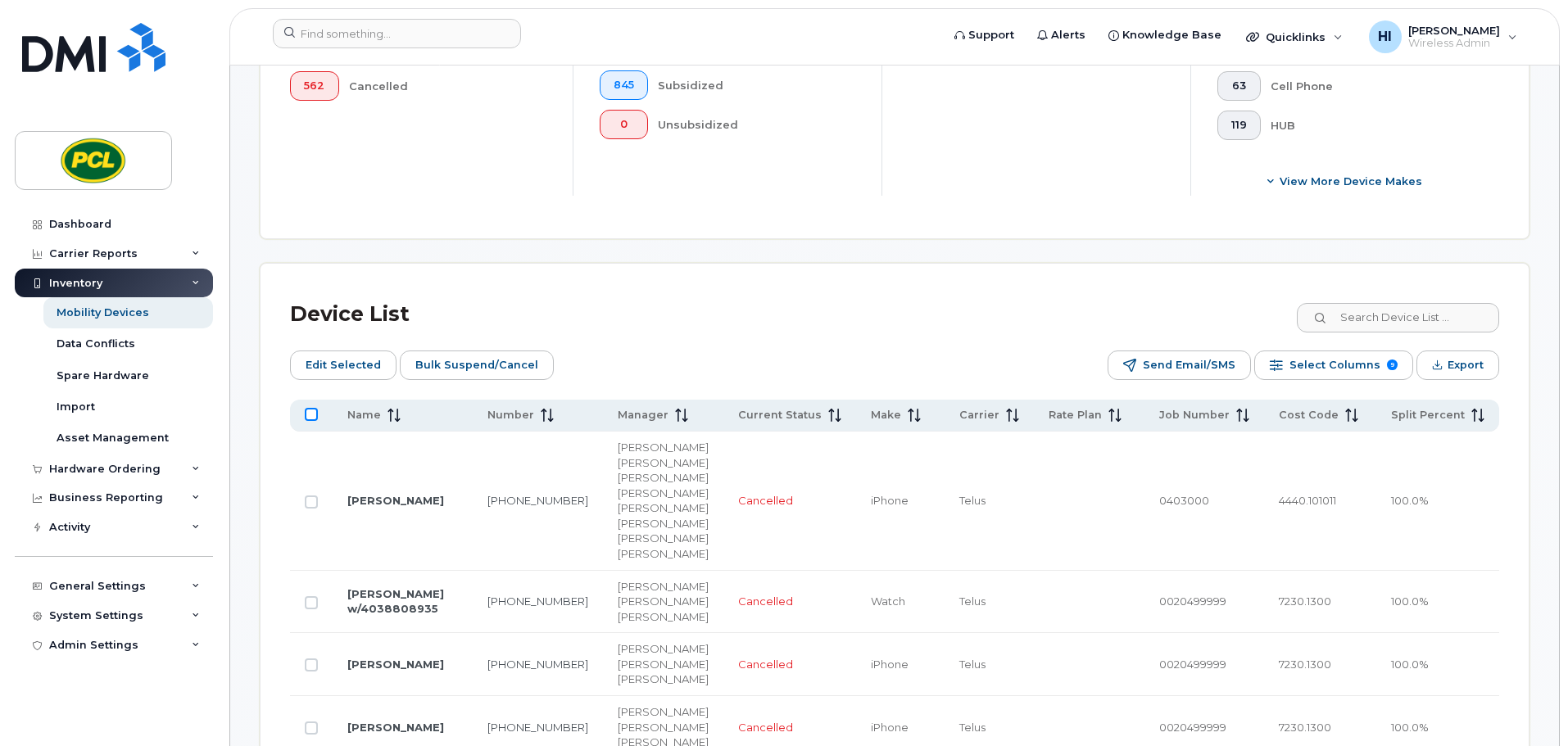
checkbox input "true"
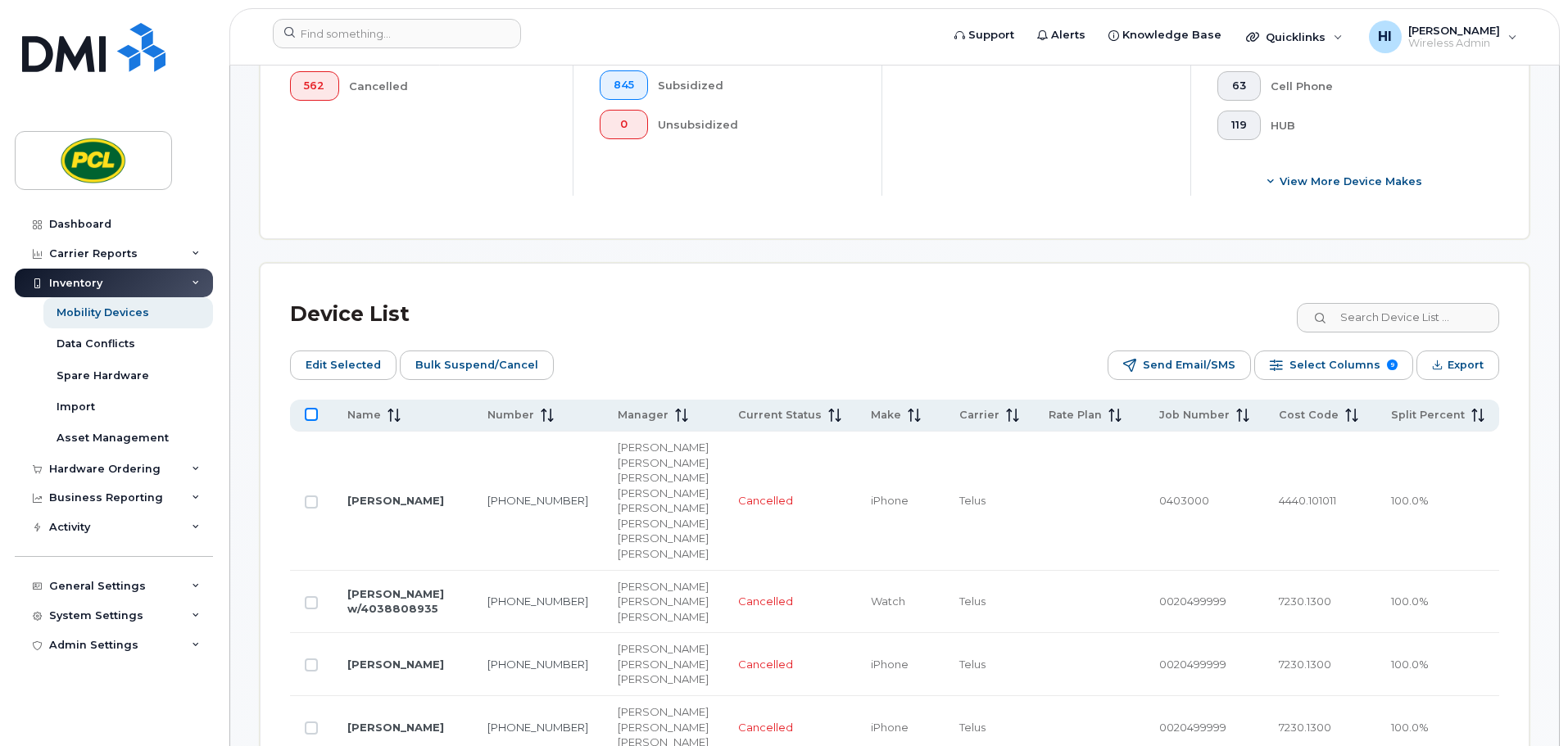
checkbox input "true"
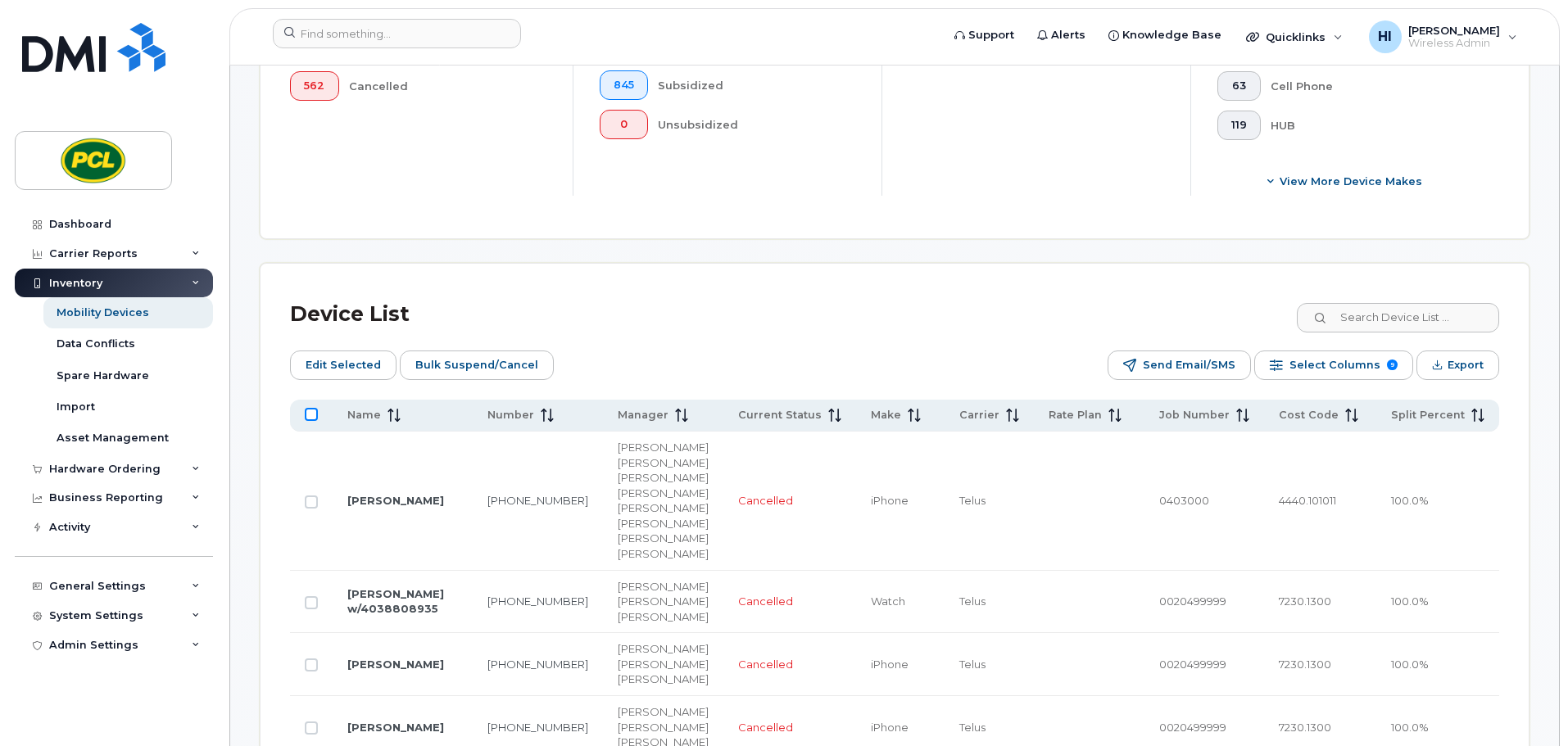
checkbox input "true"
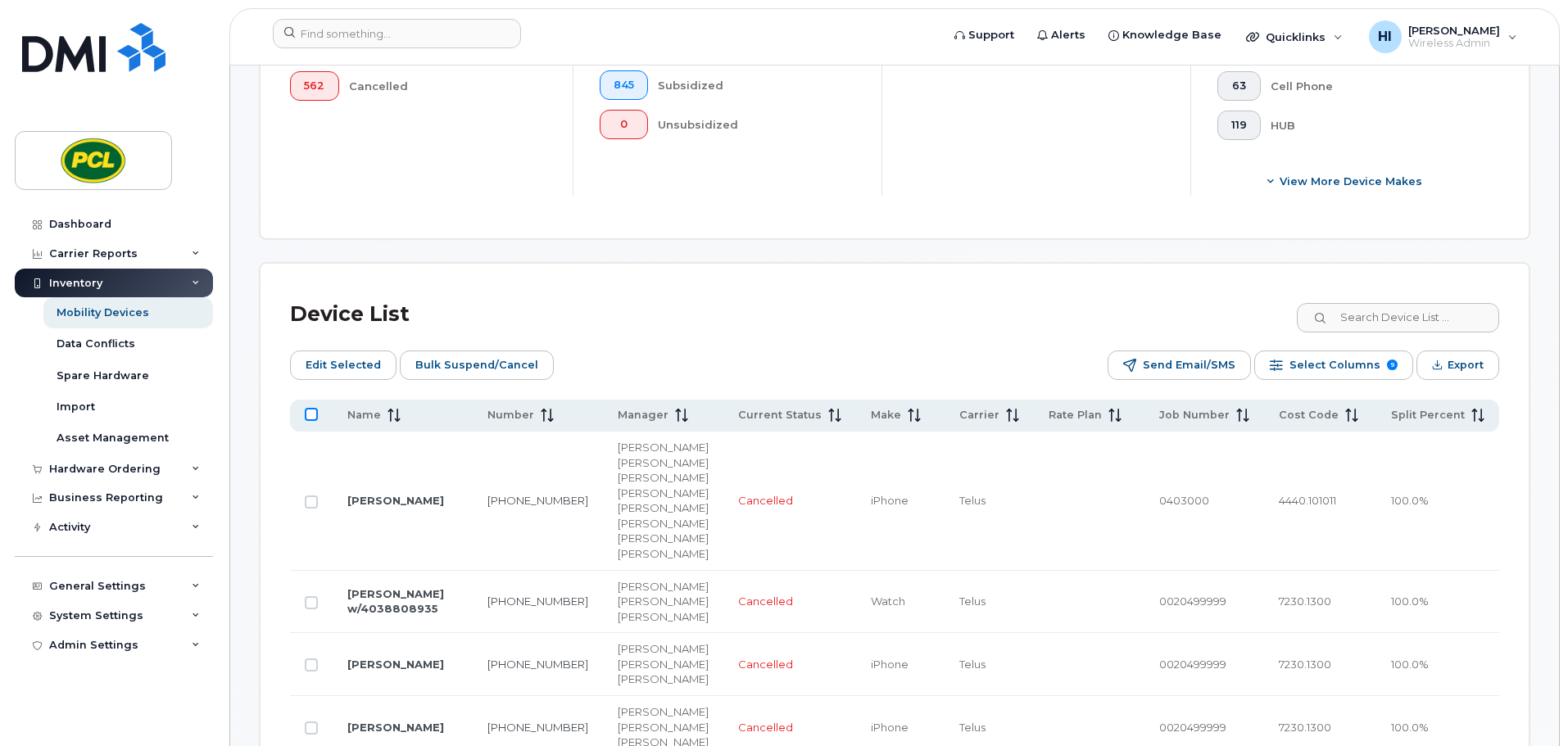
checkbox input "true"
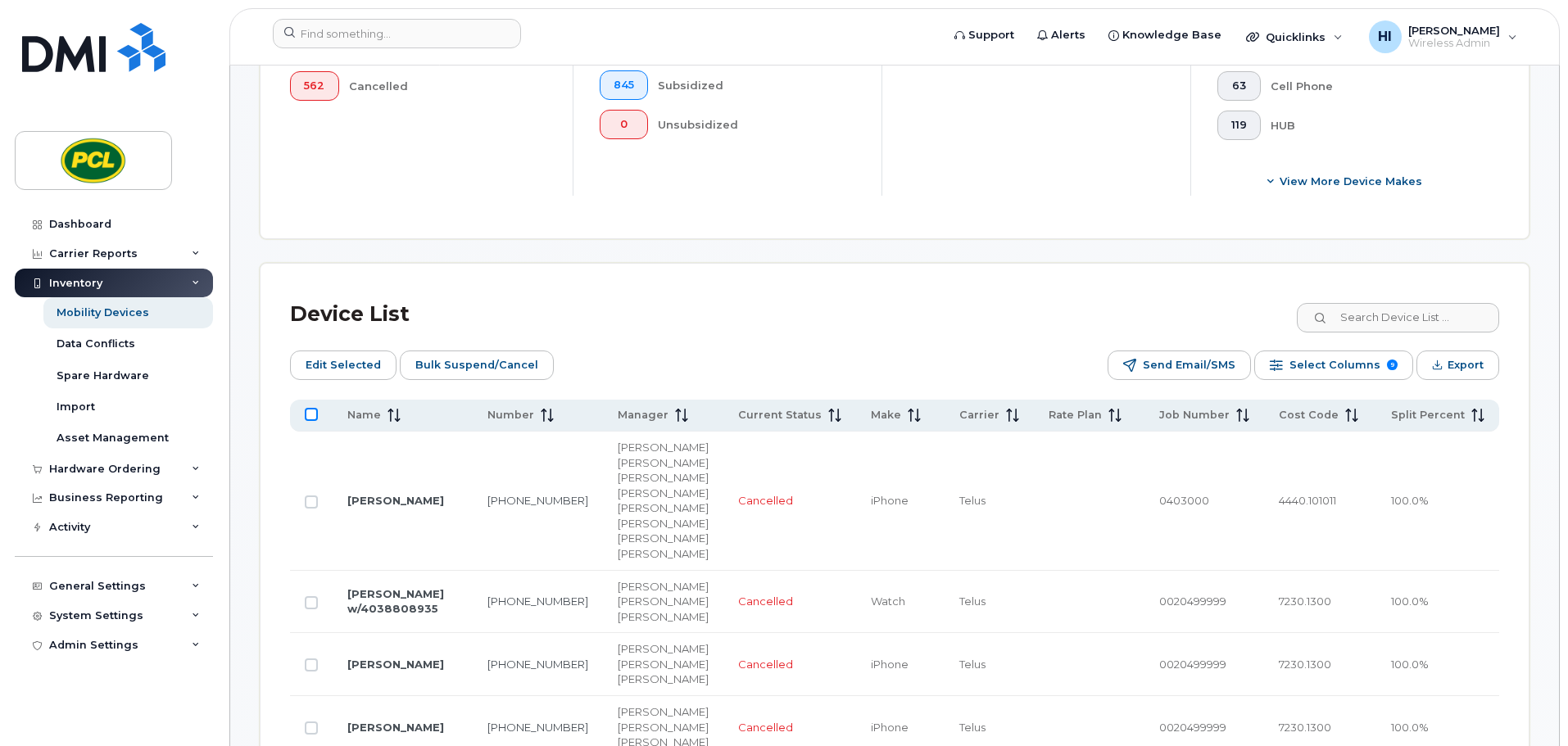
checkbox input "true"
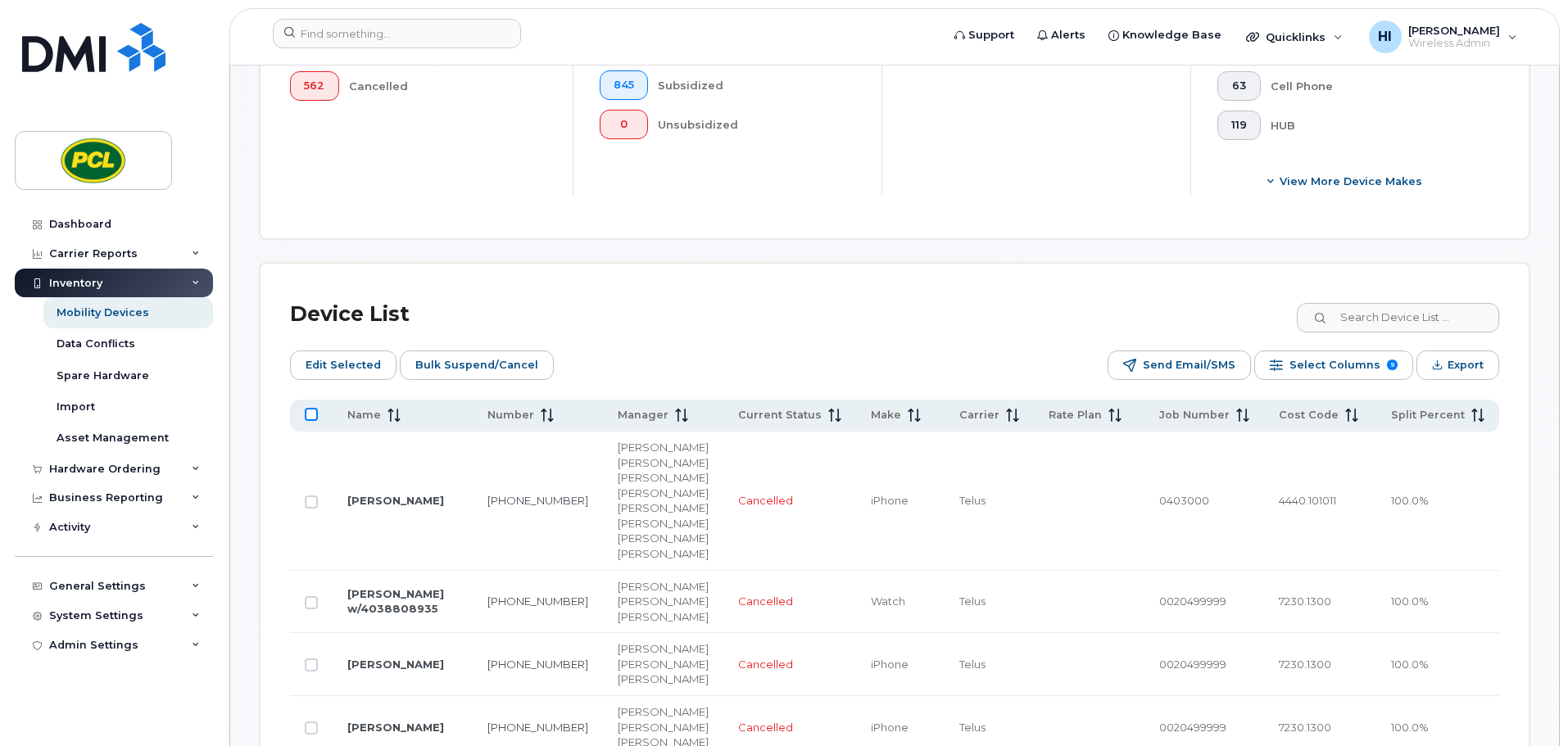
checkbox input "true"
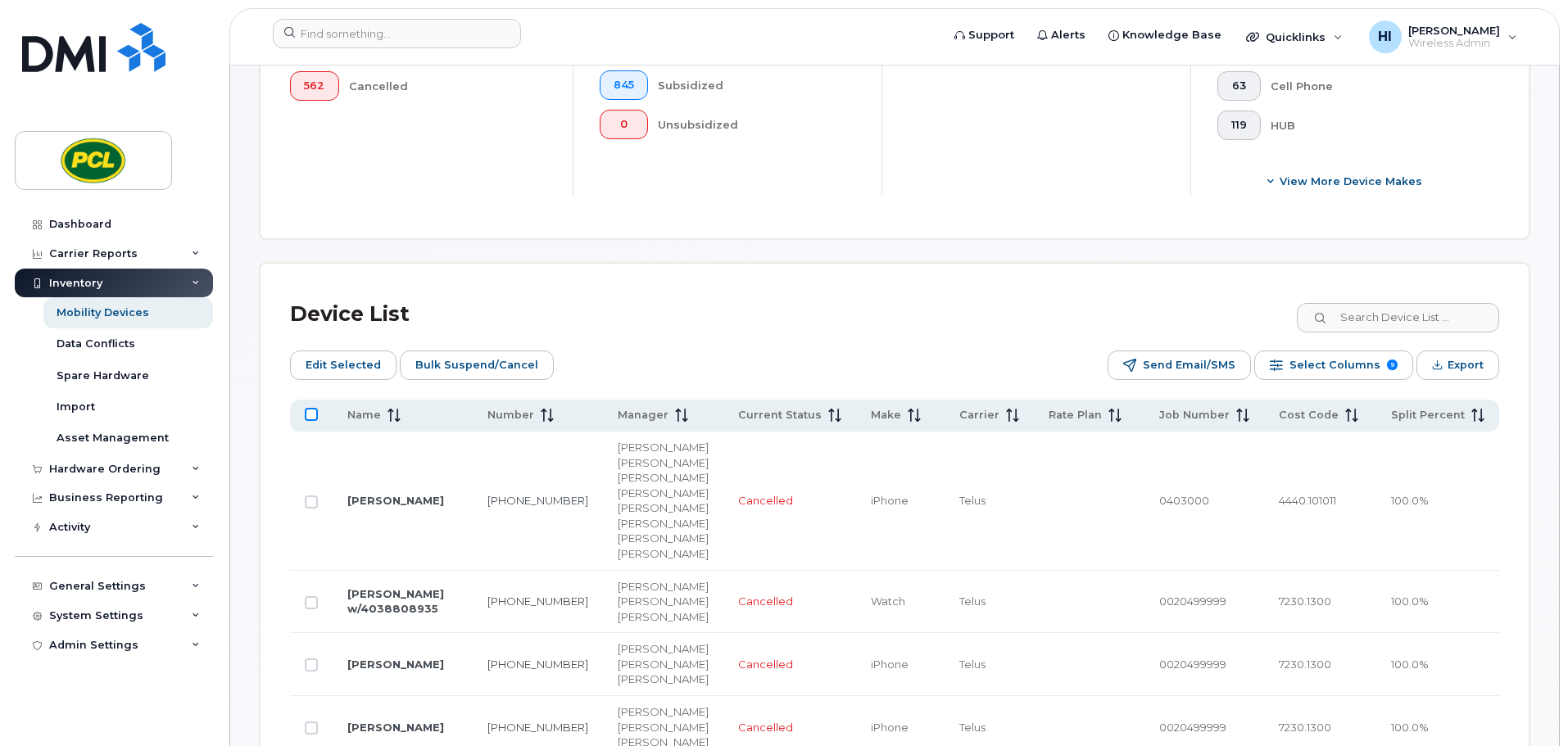
checkbox input "true"
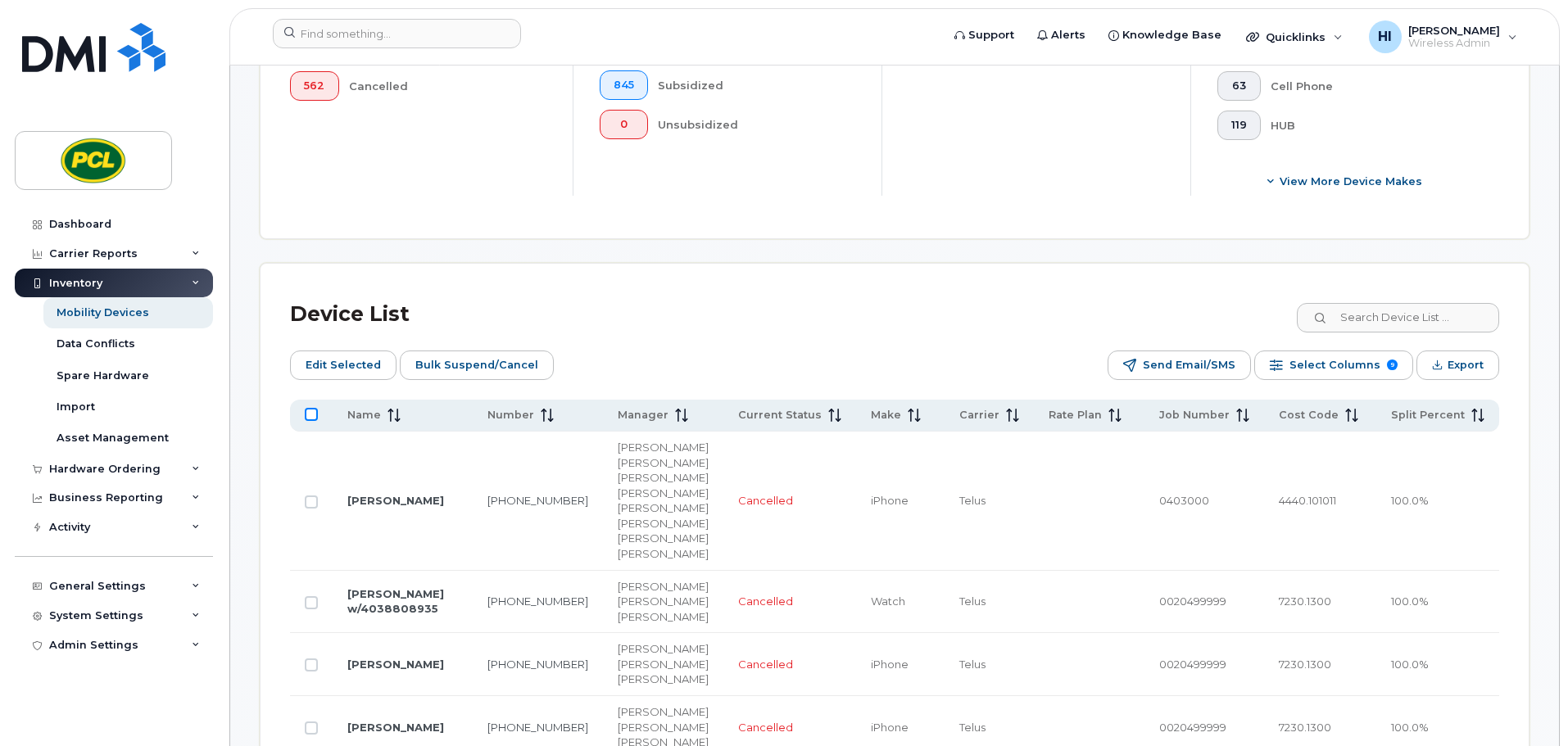
checkbox input "true"
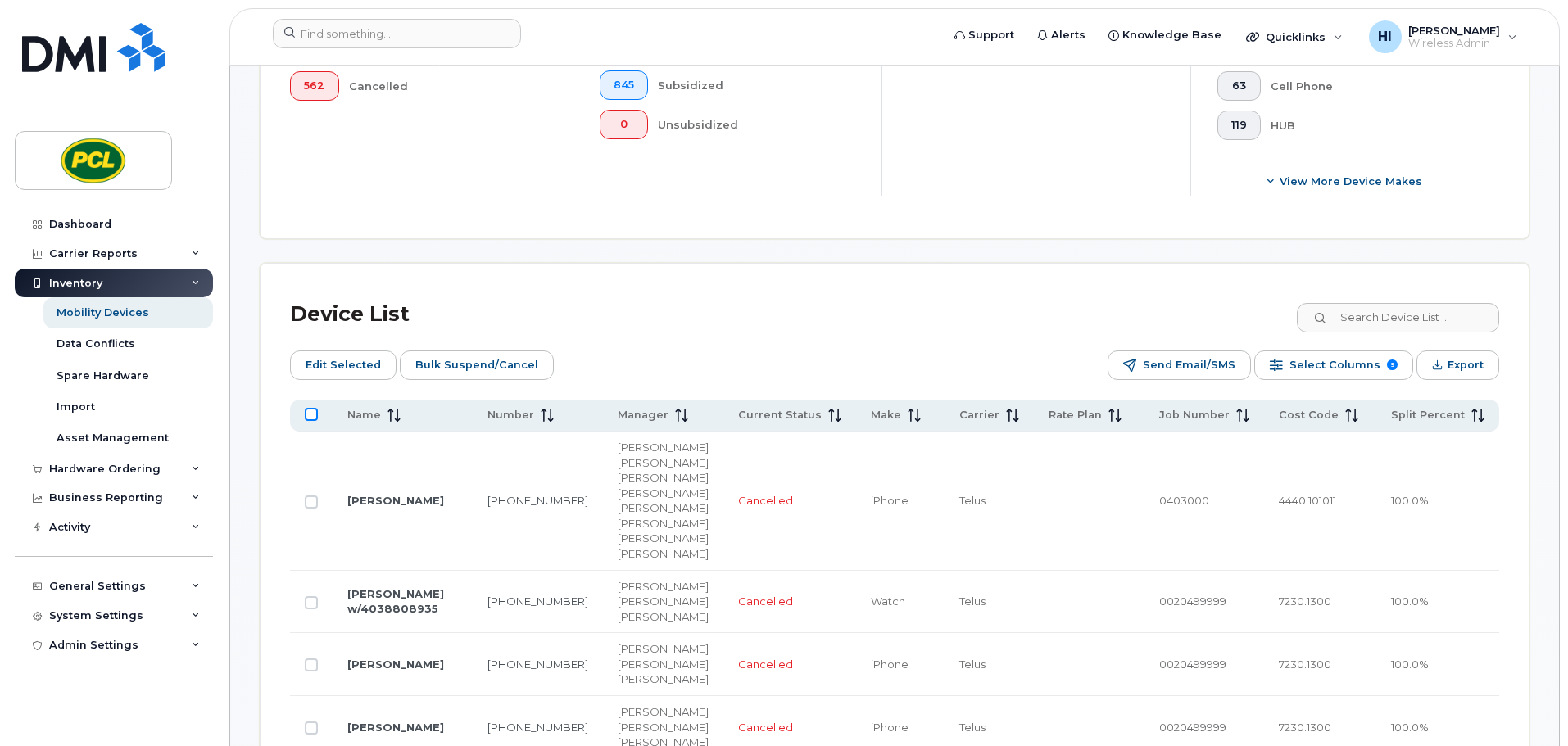
checkbox input "true"
click at [1460, 364] on span "Export" at bounding box center [1465, 365] width 36 height 24
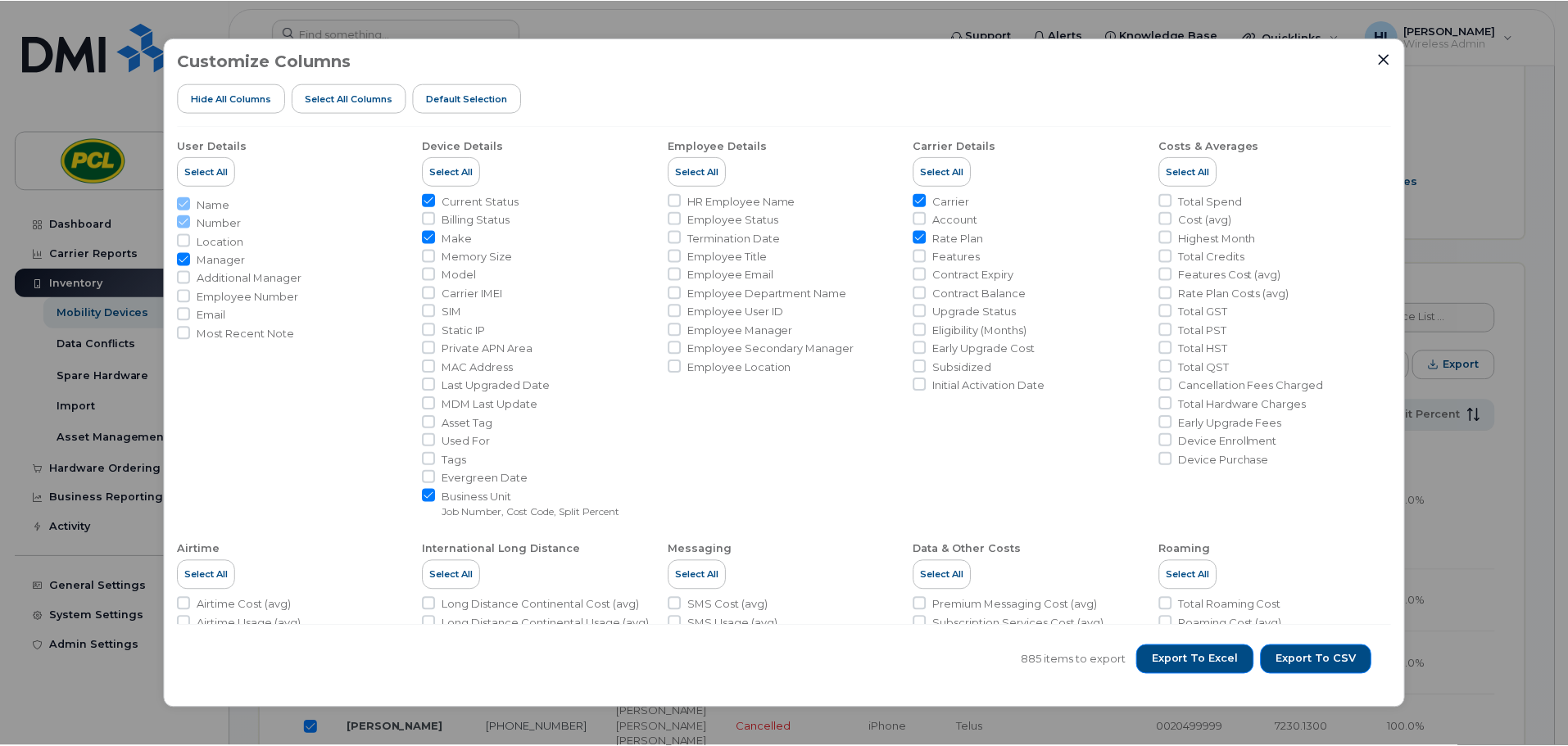
scroll to position [0, 0]
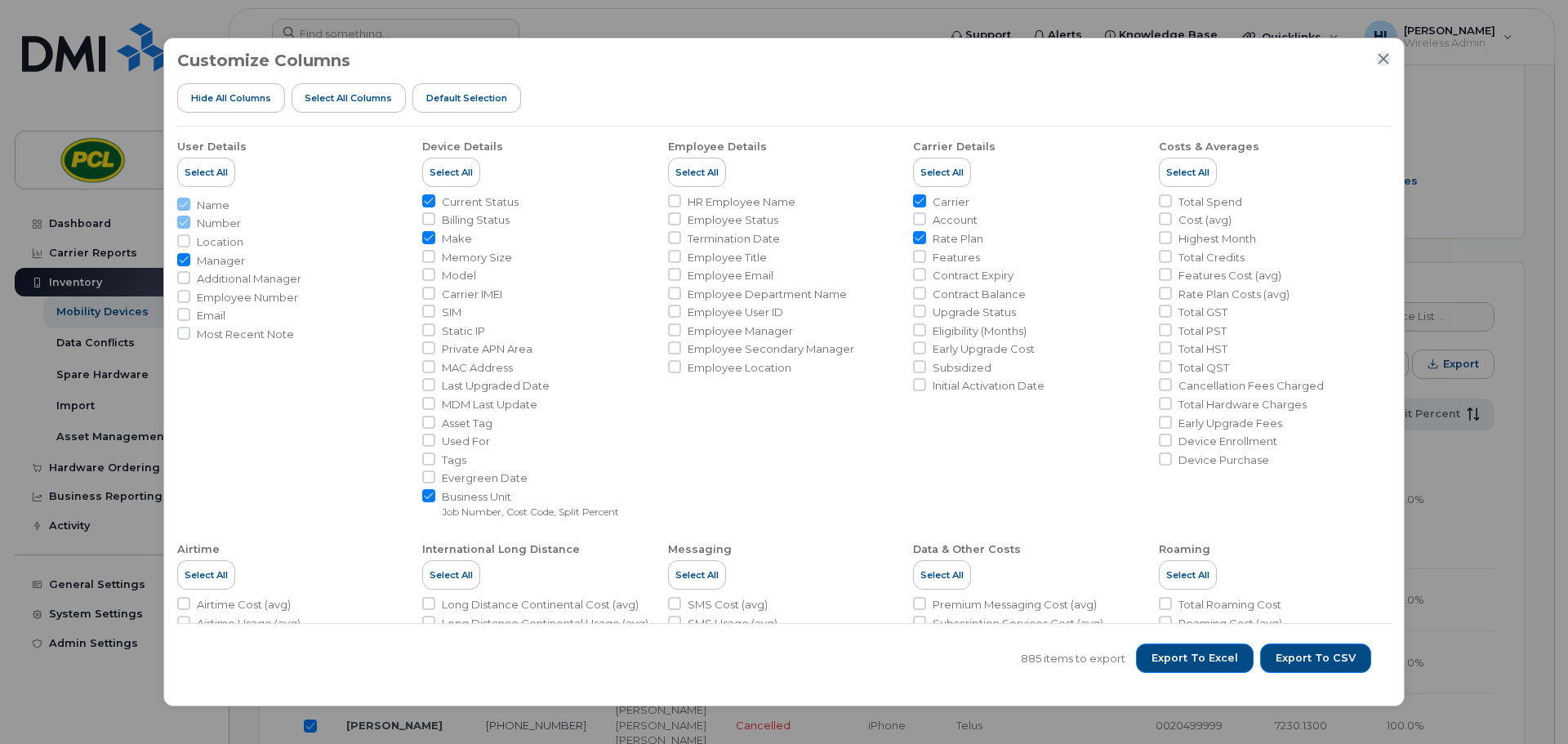
click at [1385, 58] on icon "Close" at bounding box center [1383, 58] width 11 height 11
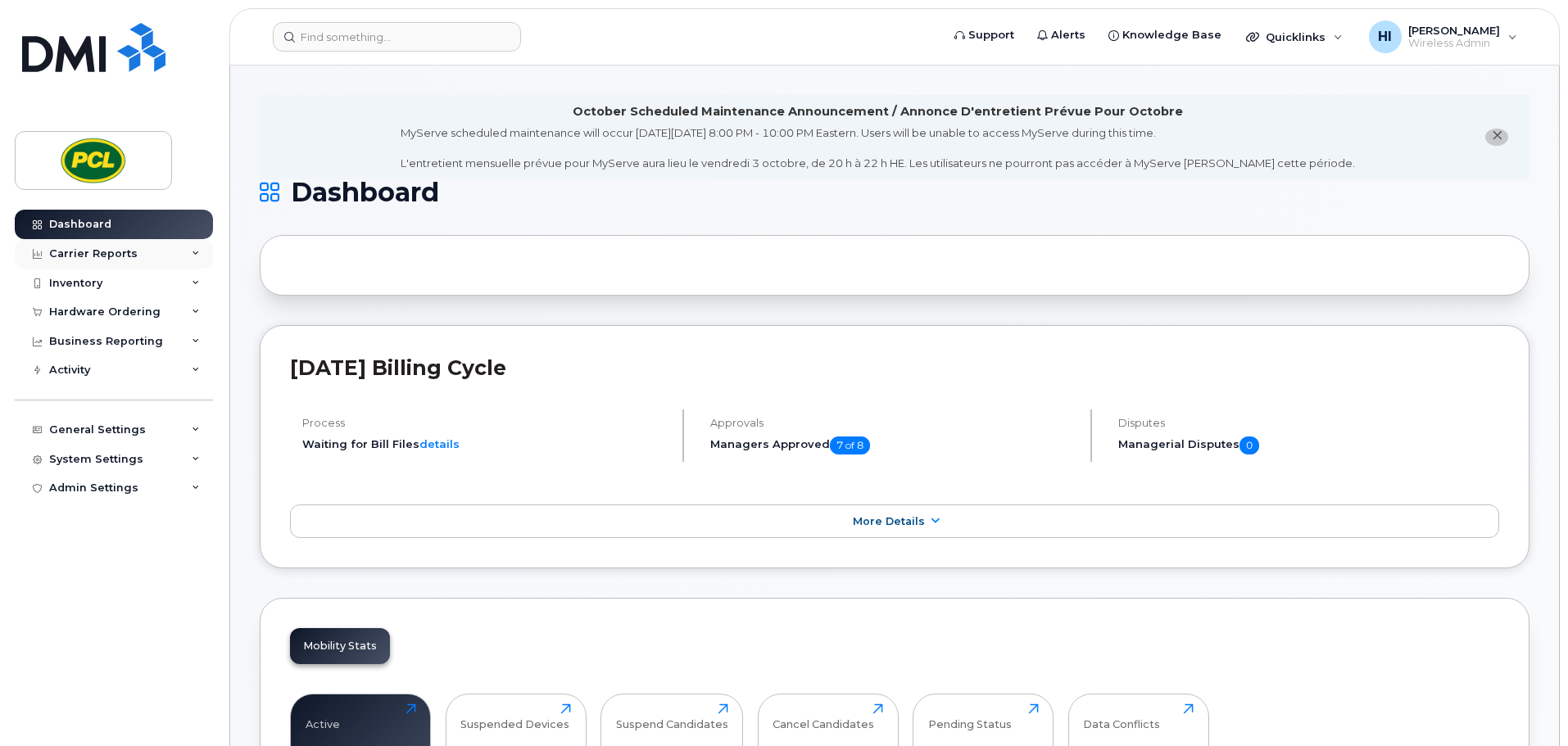
click at [95, 254] on div "Carrier Reports" at bounding box center [93, 253] width 88 height 13
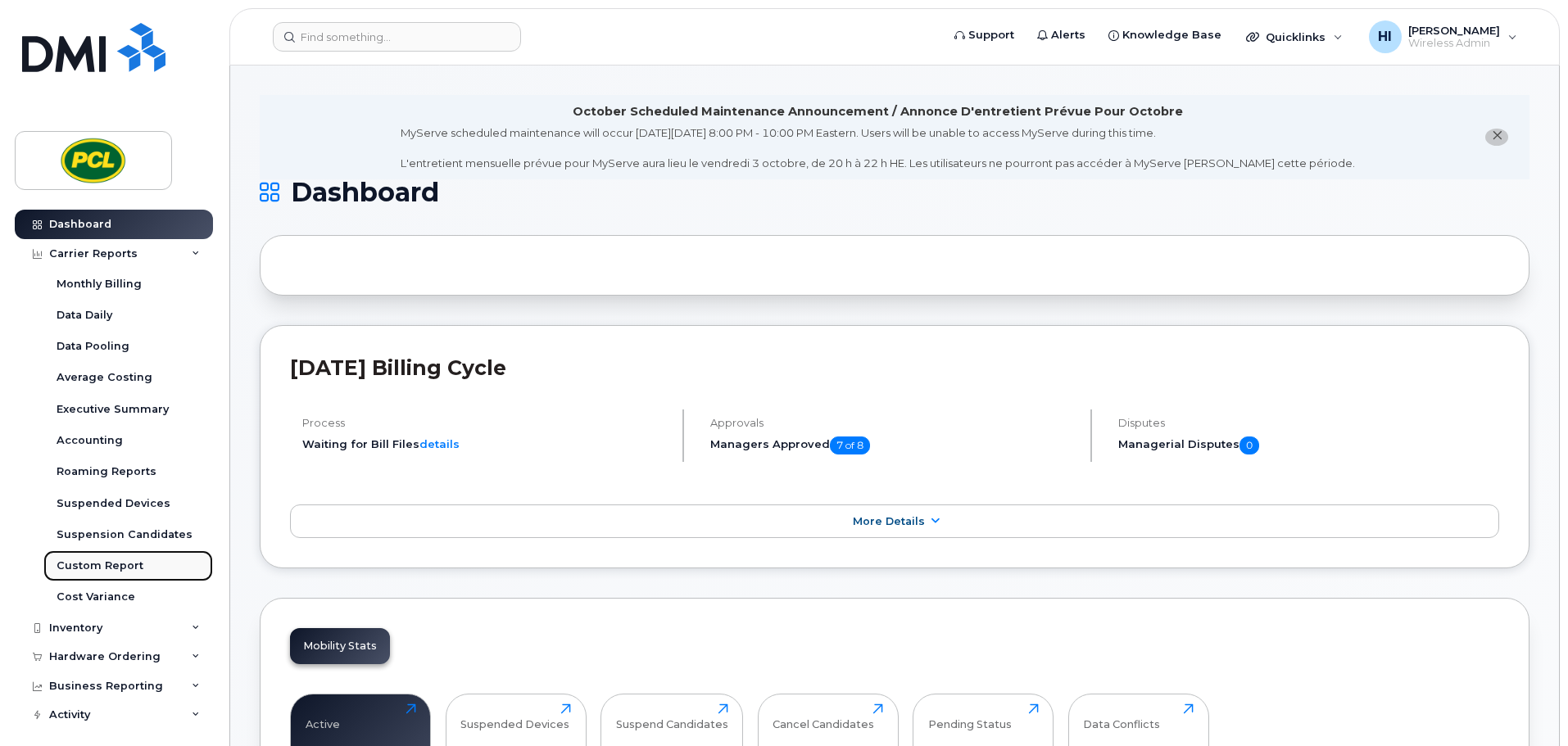
click at [98, 563] on div "Custom Report" at bounding box center [100, 565] width 87 height 15
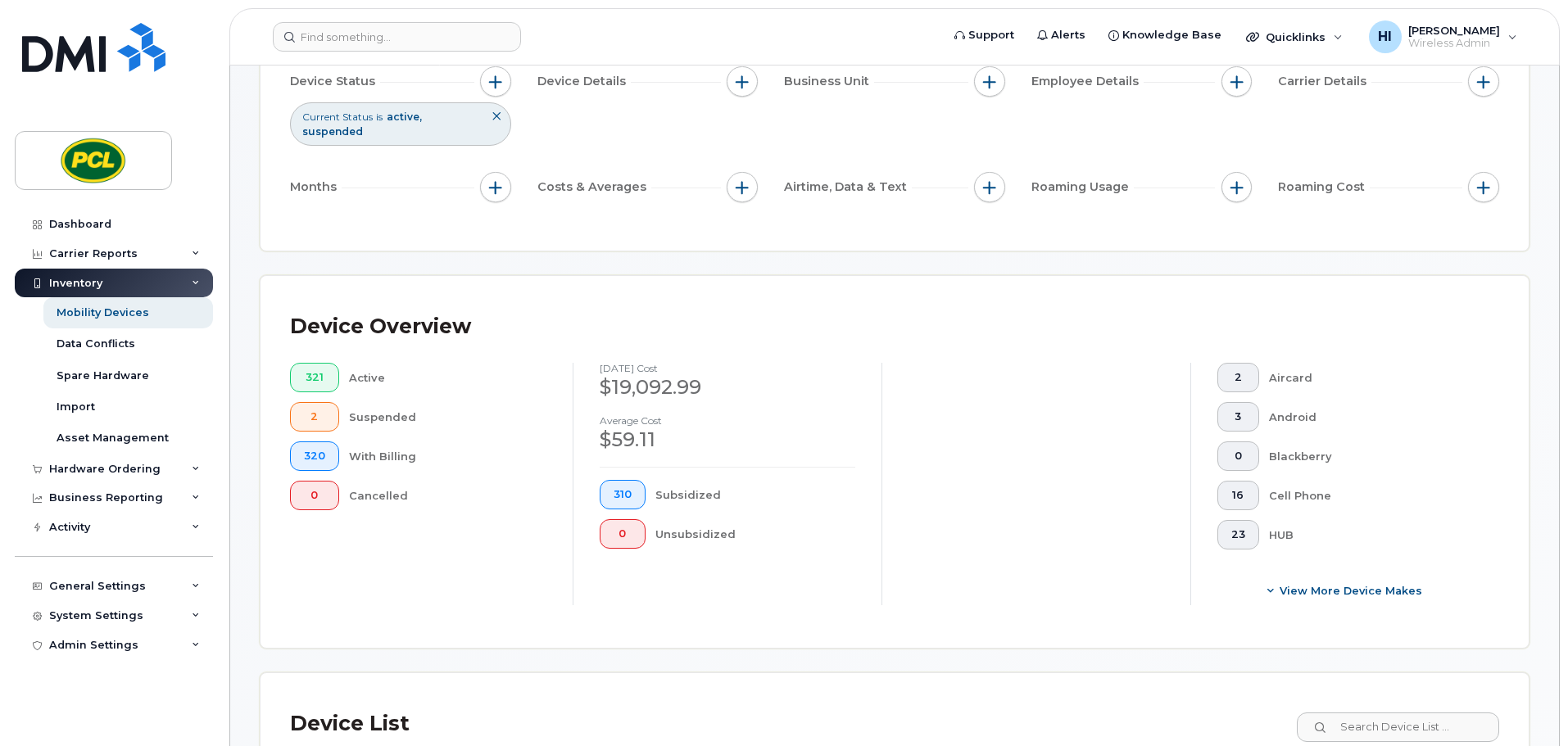
scroll to position [159, 0]
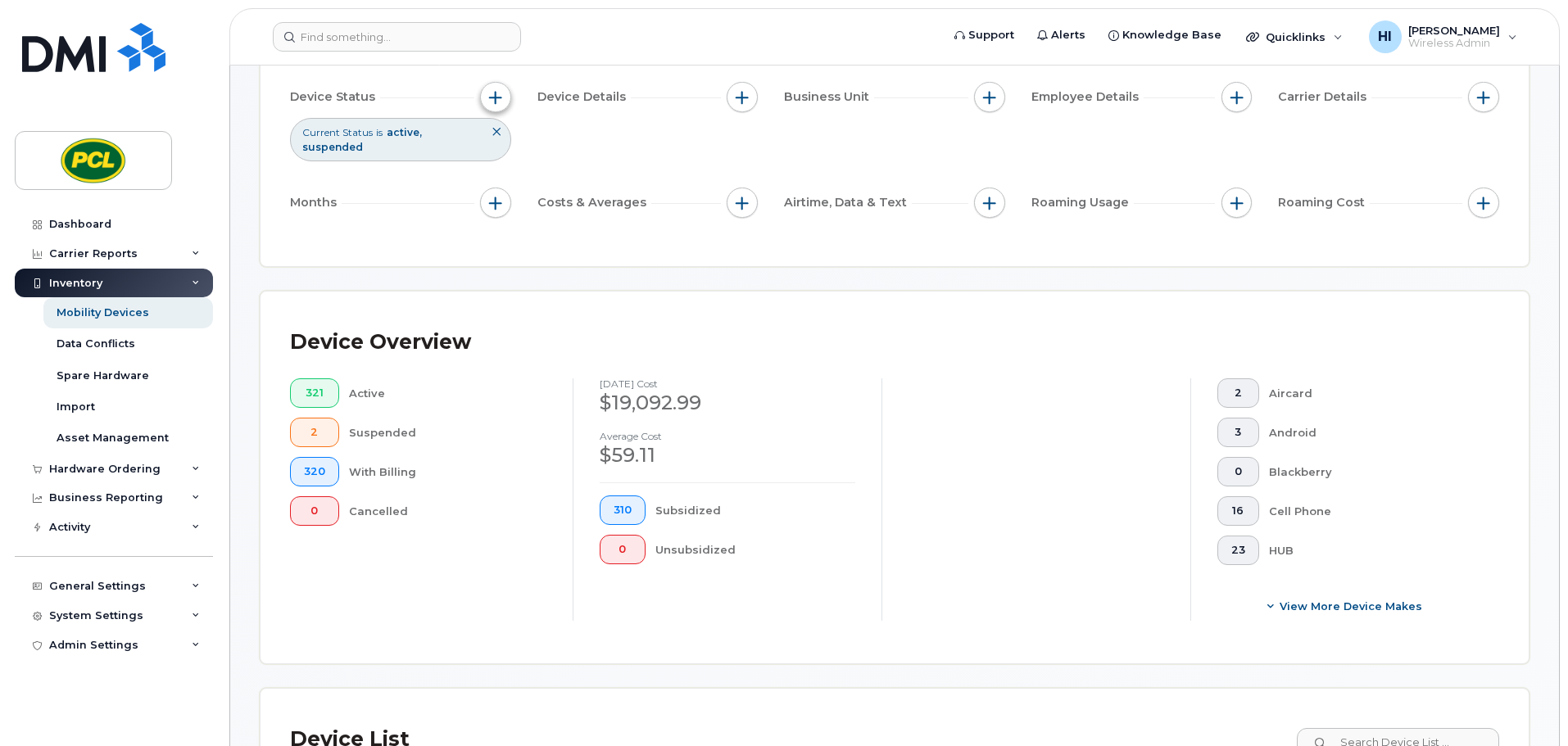
click at [487, 95] on button "button" at bounding box center [496, 98] width 31 height 31
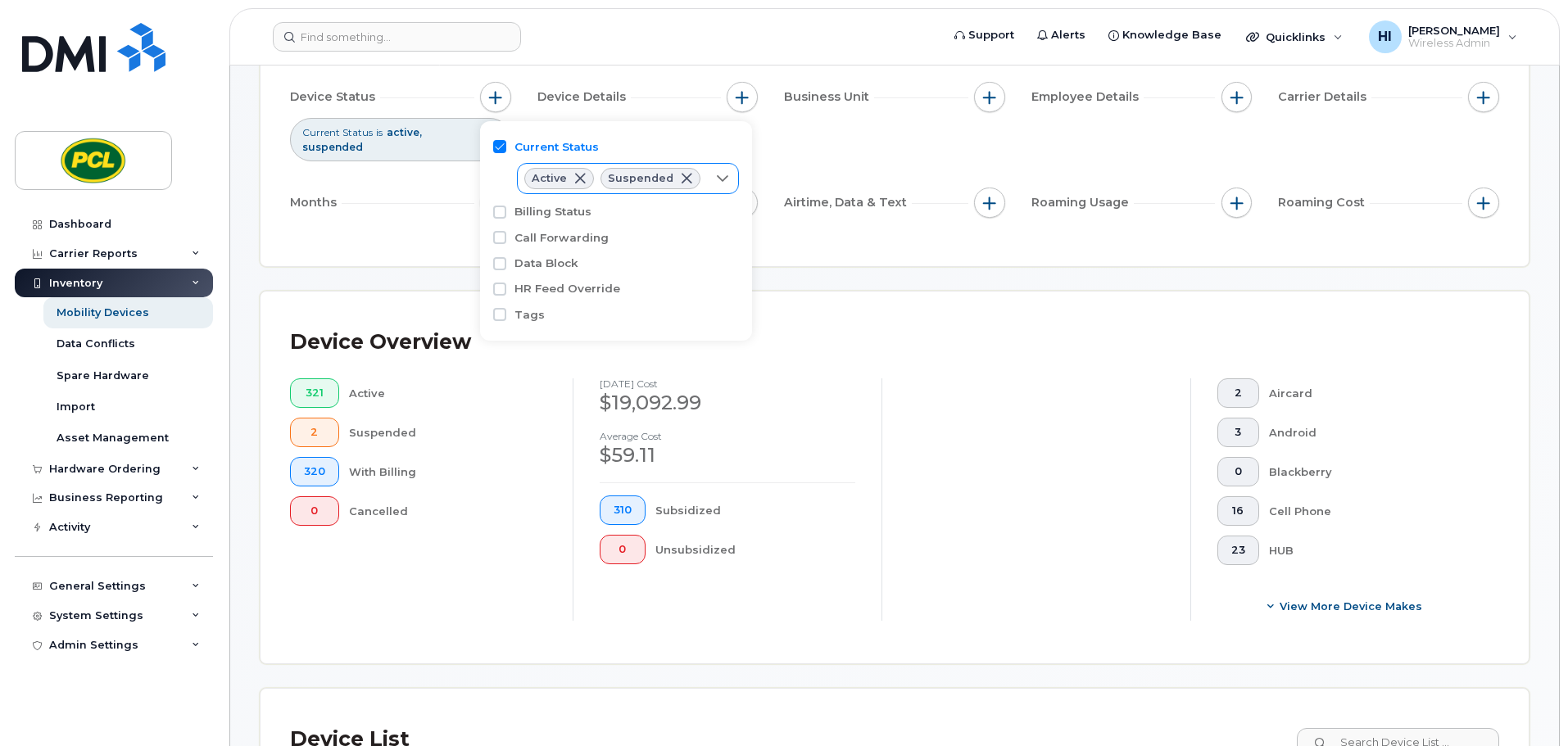
click at [719, 175] on icon at bounding box center [721, 178] width 13 height 13
click at [592, 269] on span "Cancelled" at bounding box center [577, 273] width 55 height 16
checkbox input "true"
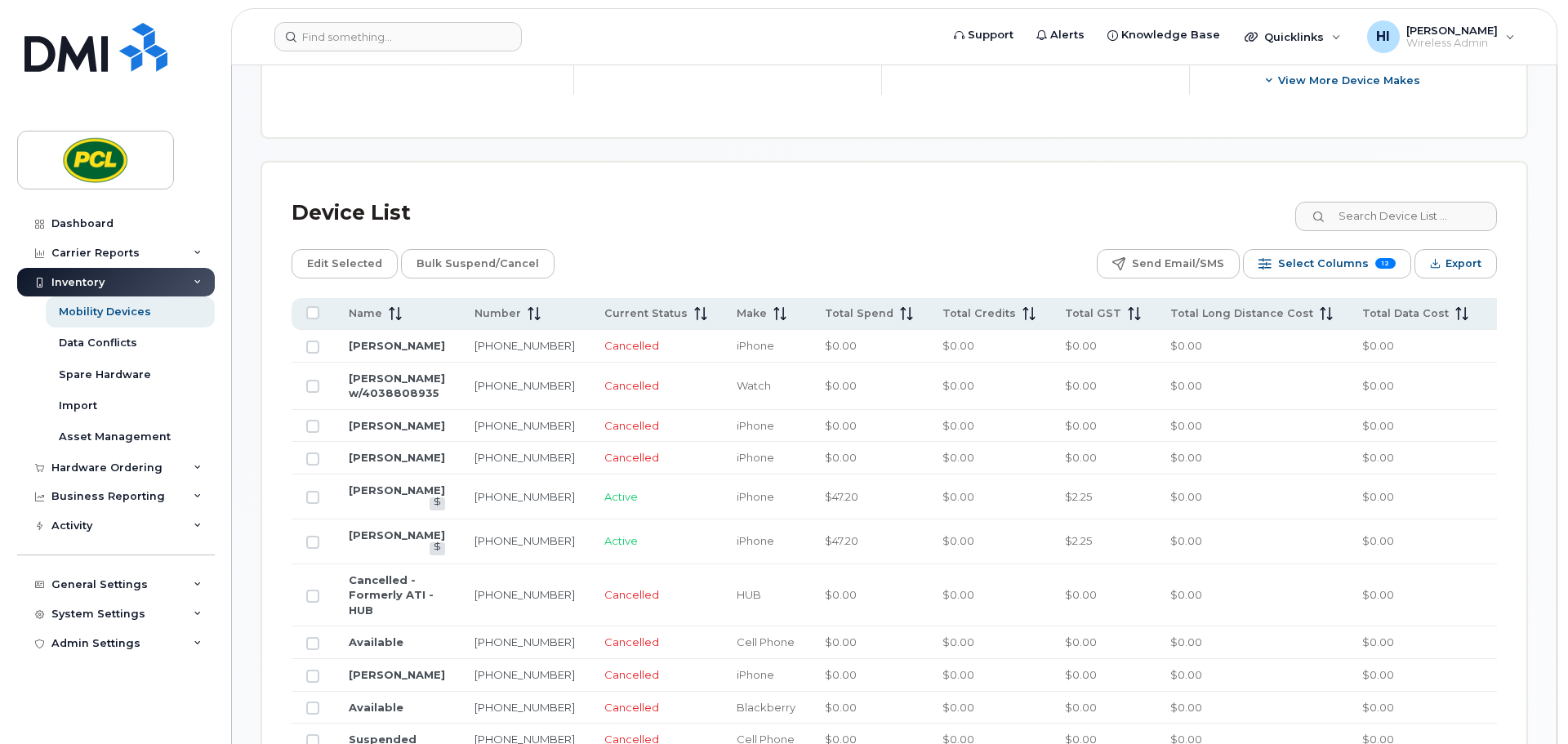
scroll to position [731, 0]
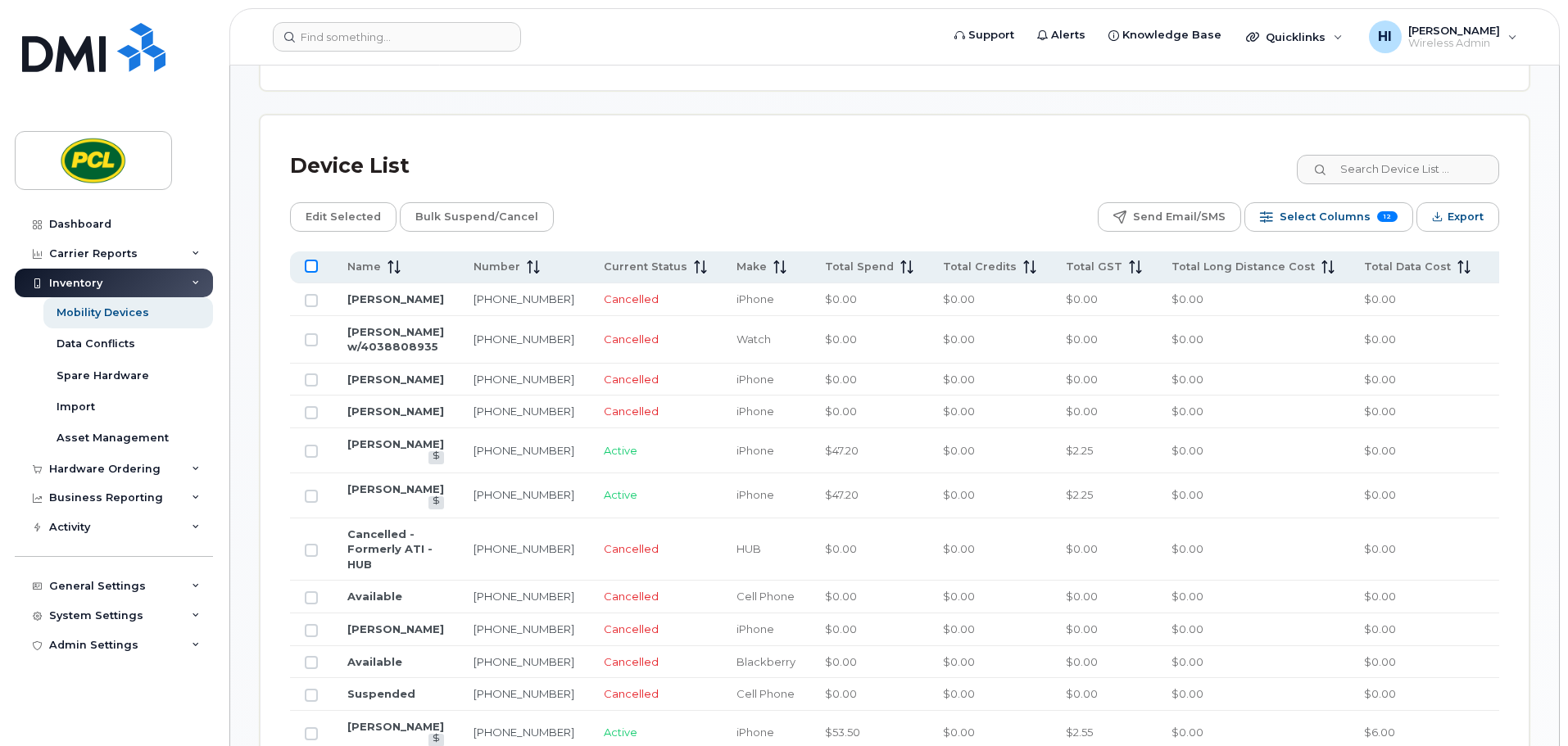
click at [314, 265] on input "All items unselected" at bounding box center [311, 266] width 13 height 13
checkbox input "true"
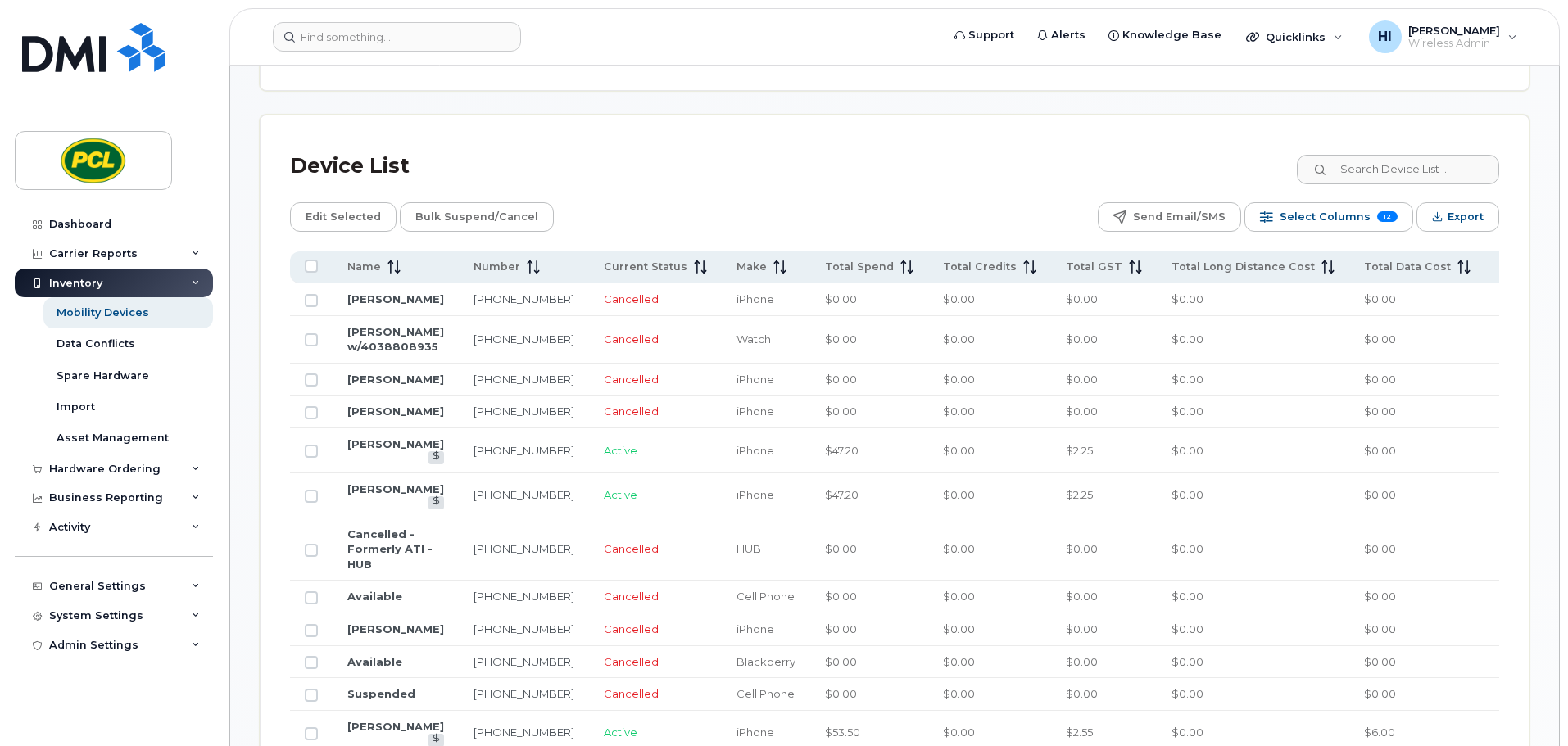
checkbox input "true"
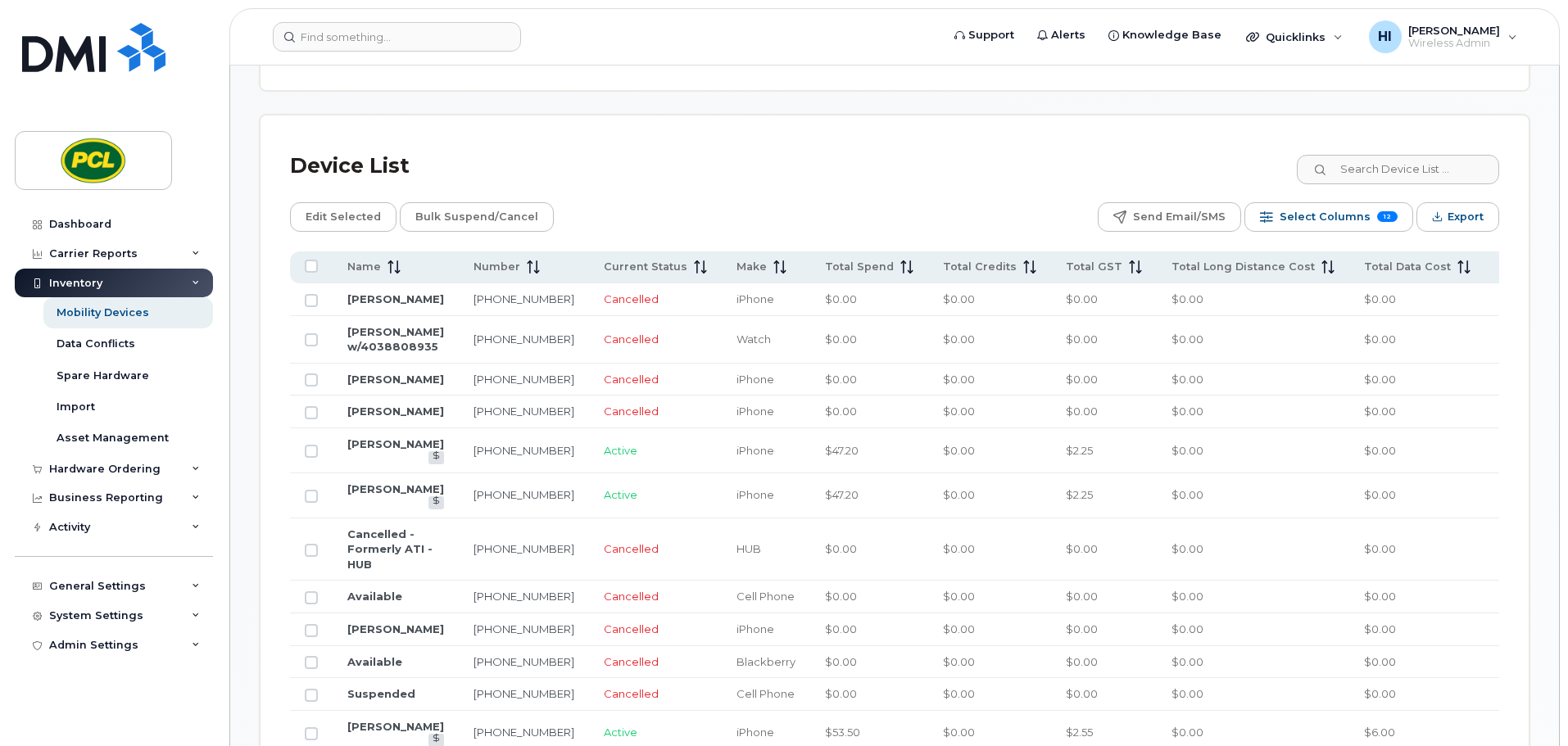
checkbox input "true"
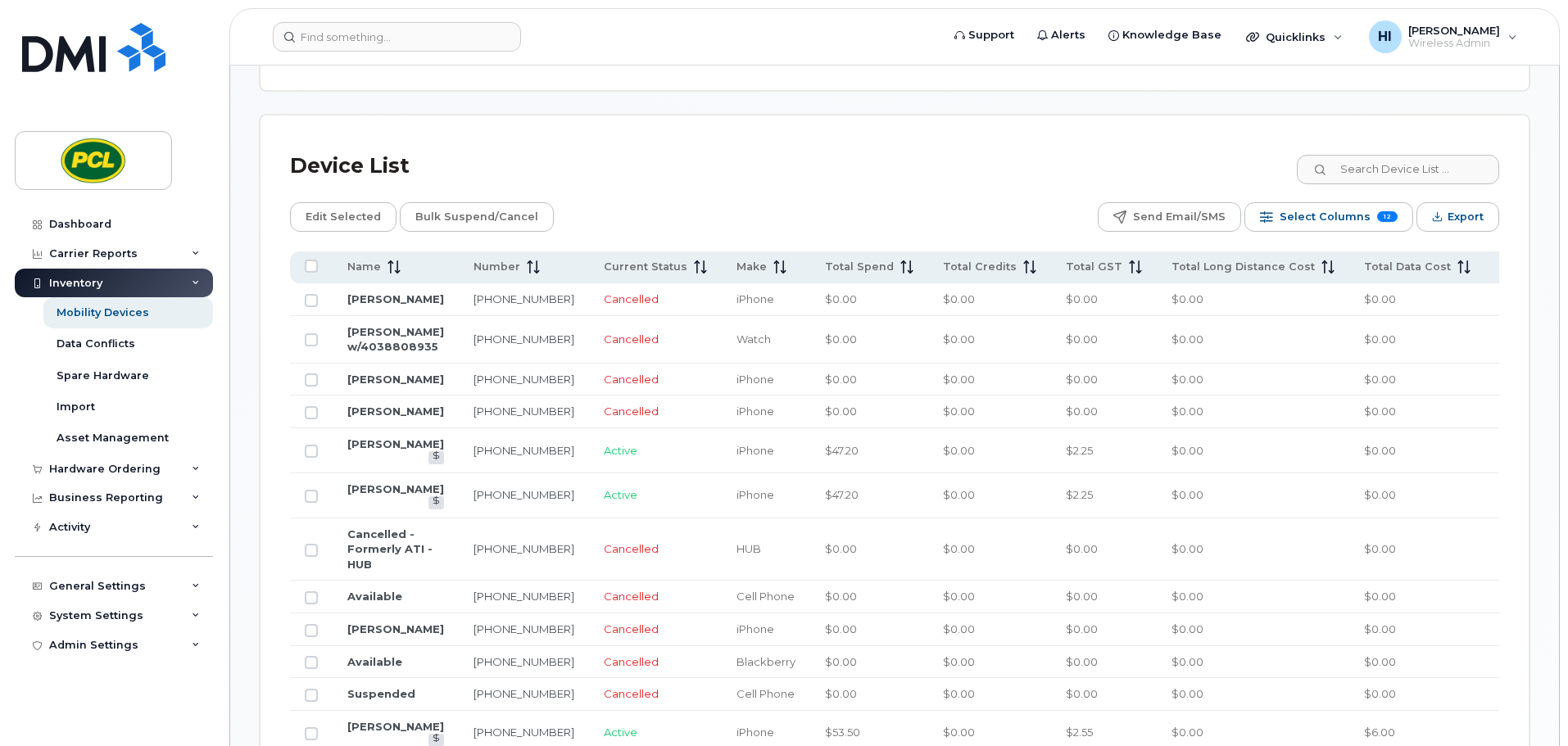
checkbox input "true"
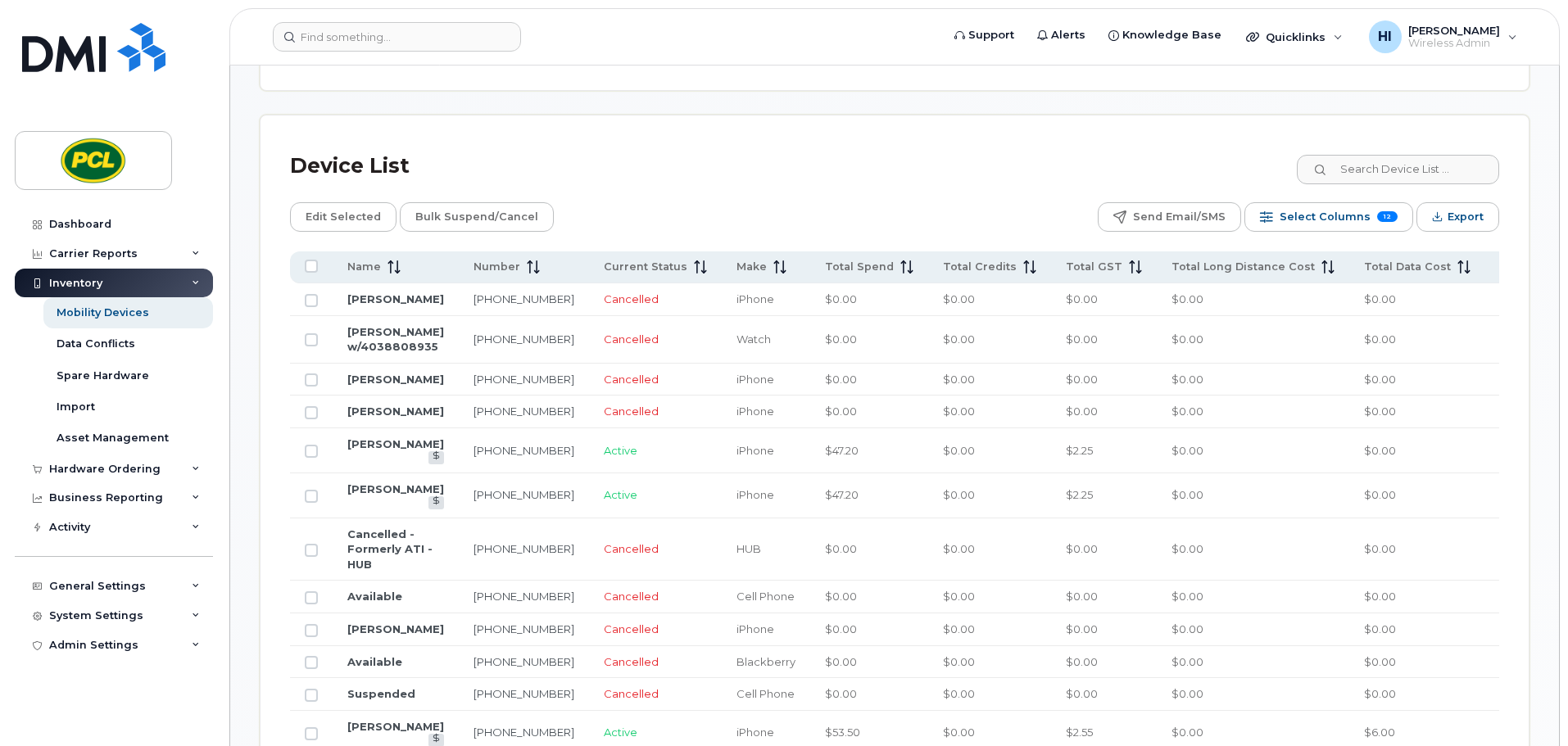
checkbox input "true"
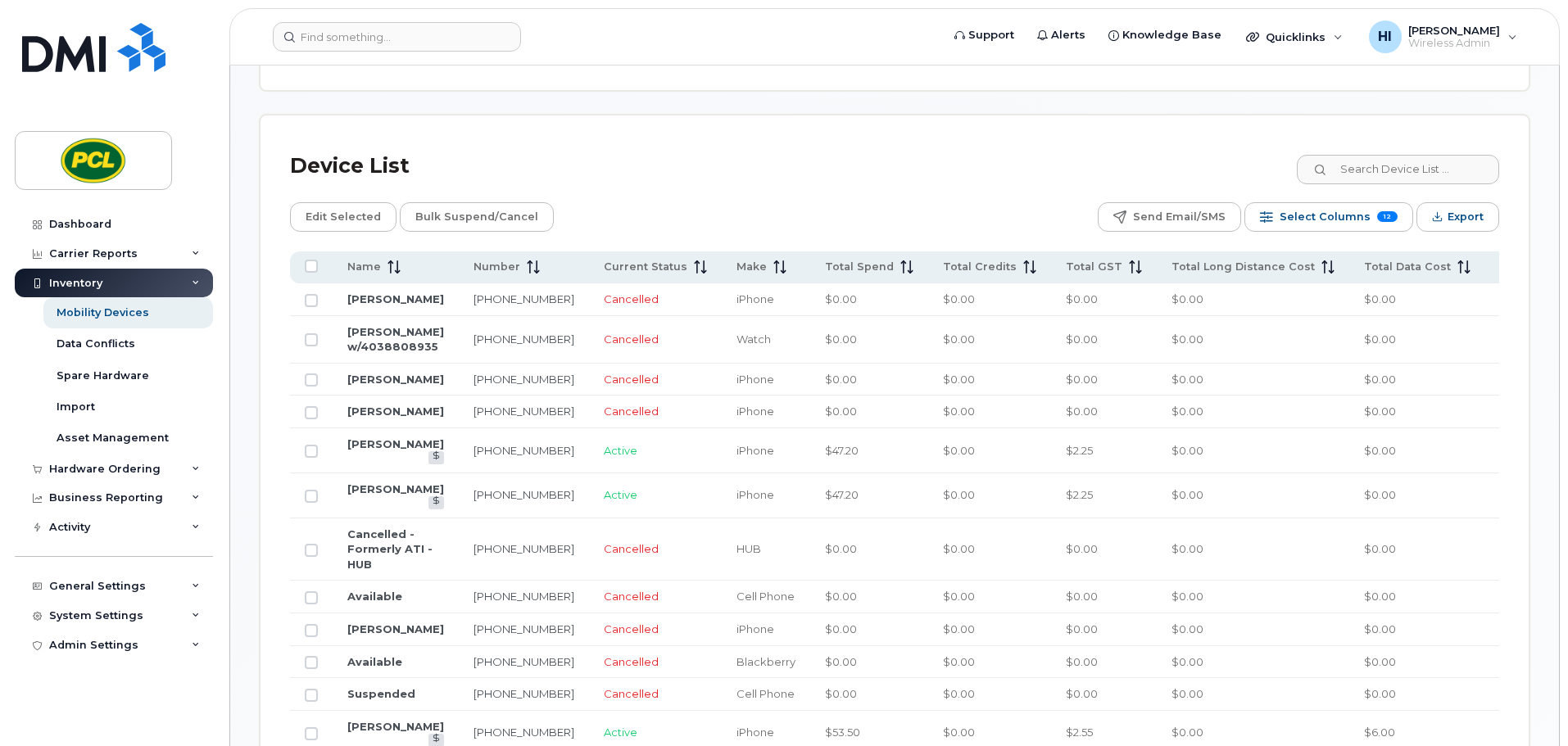
checkbox input "true"
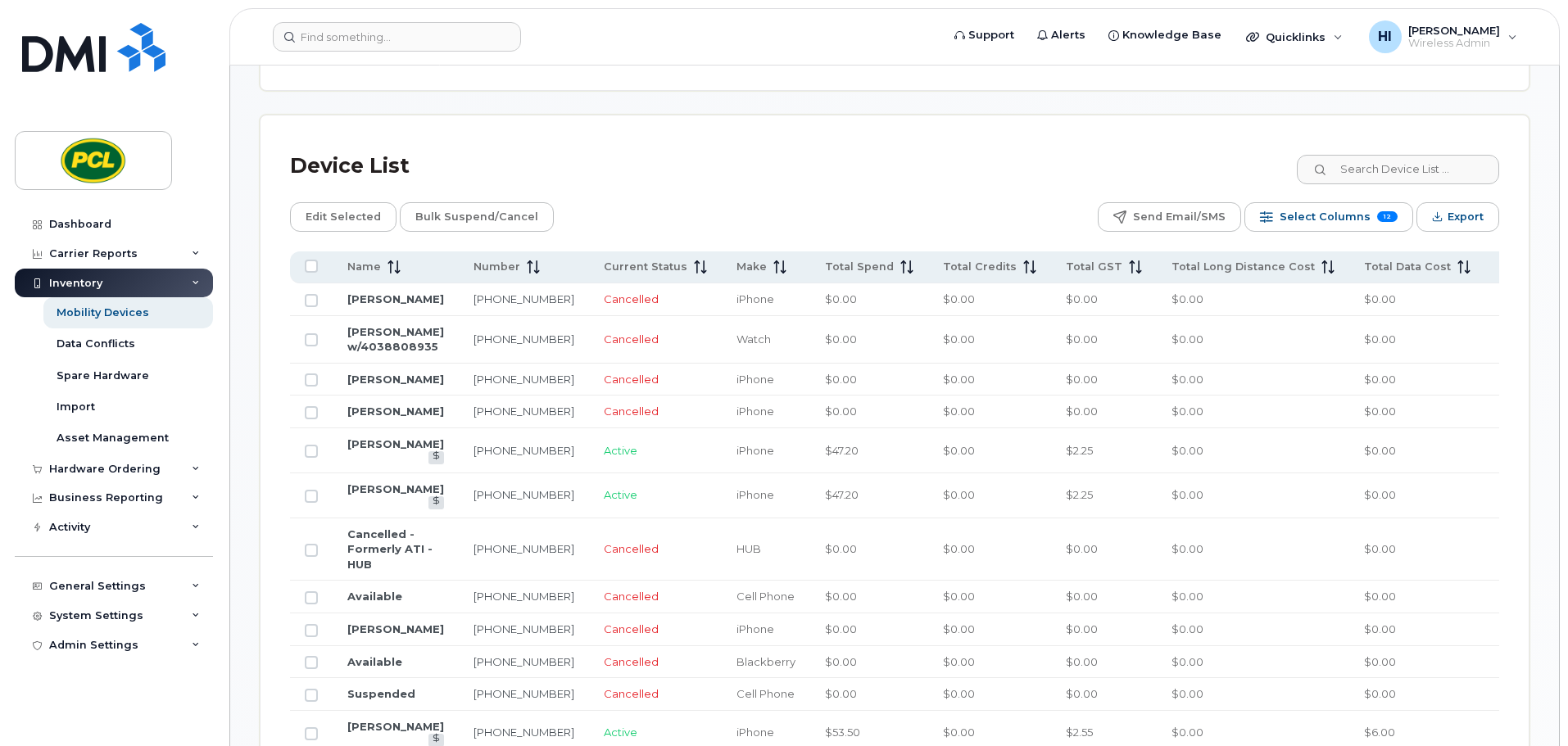
checkbox input "true"
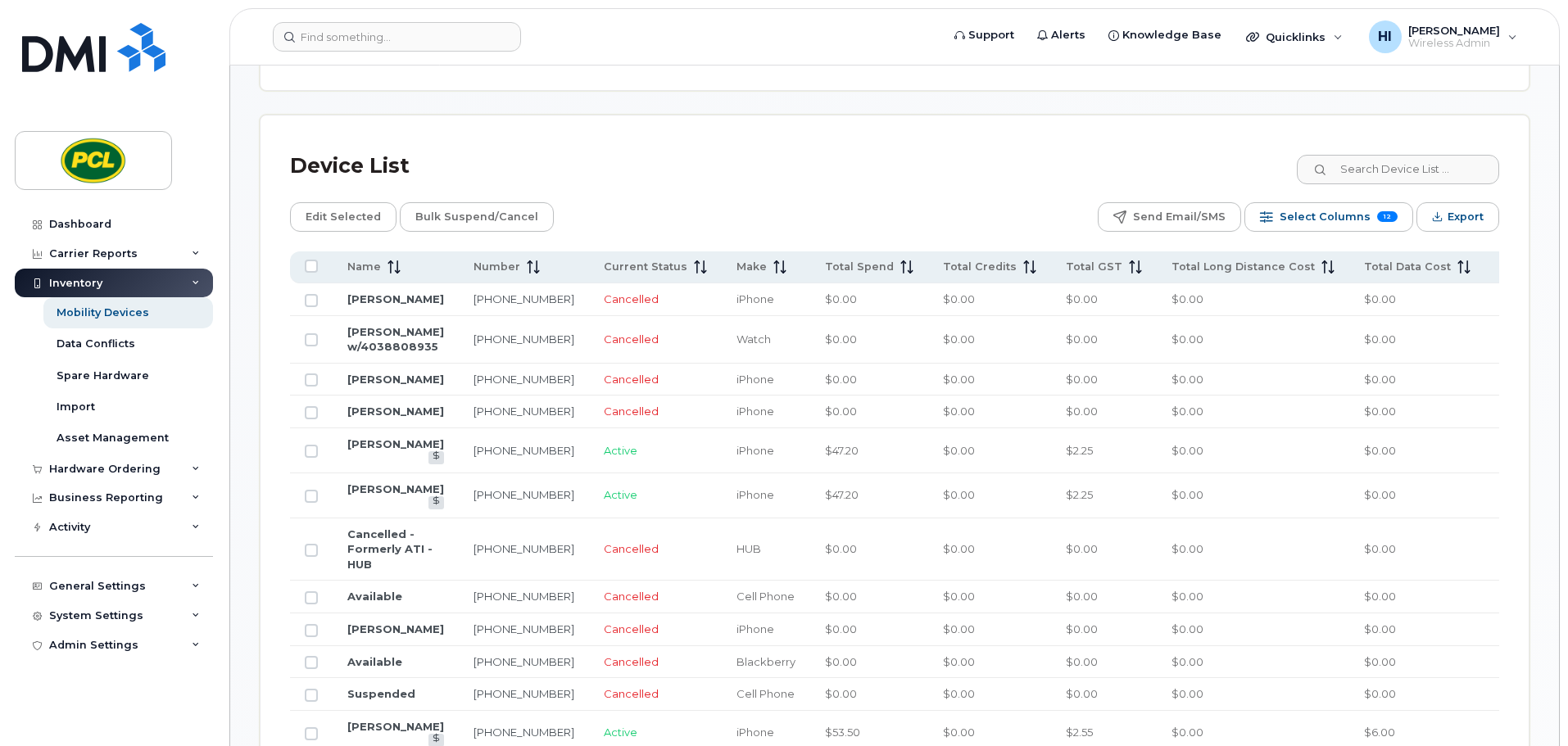
checkbox input "true"
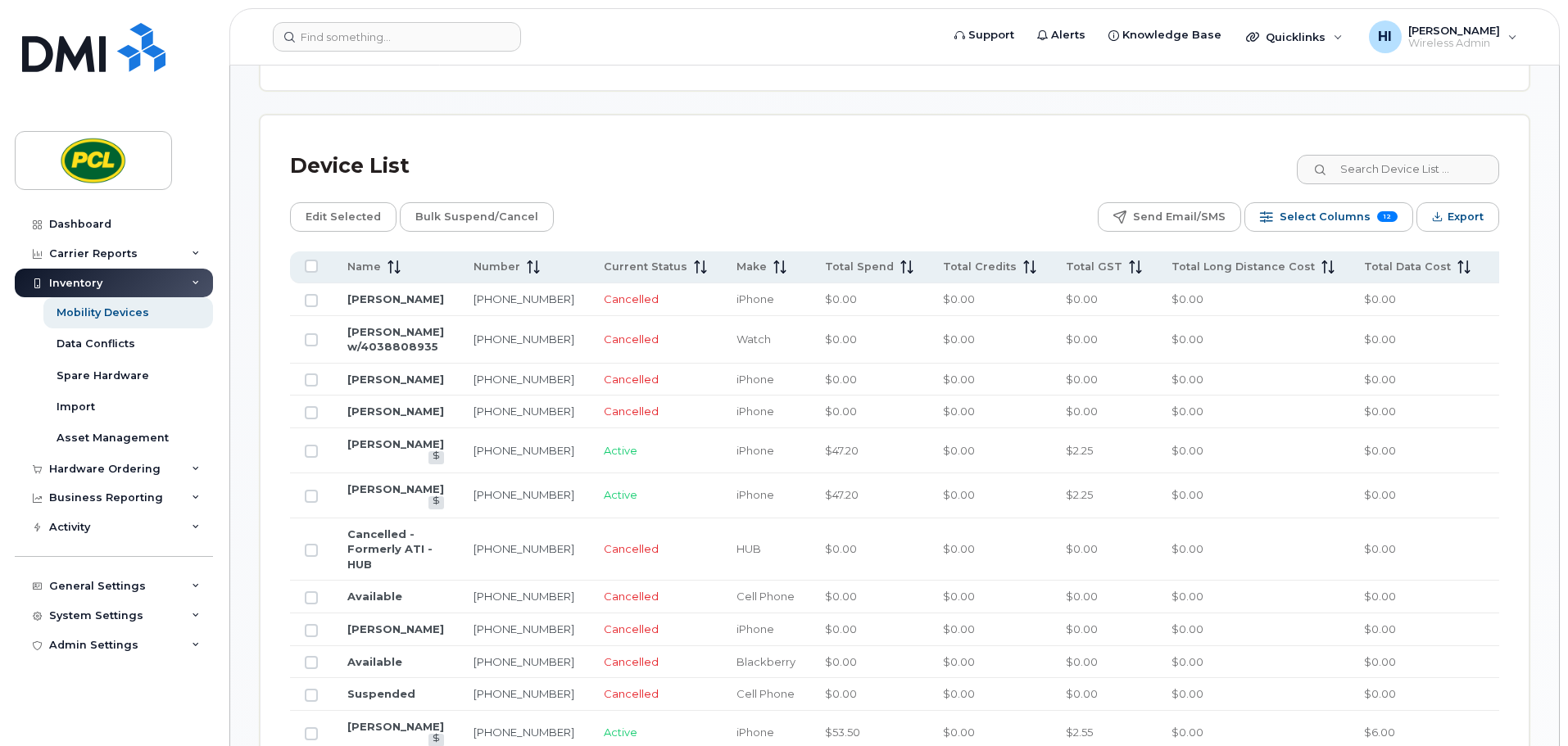
checkbox input "true"
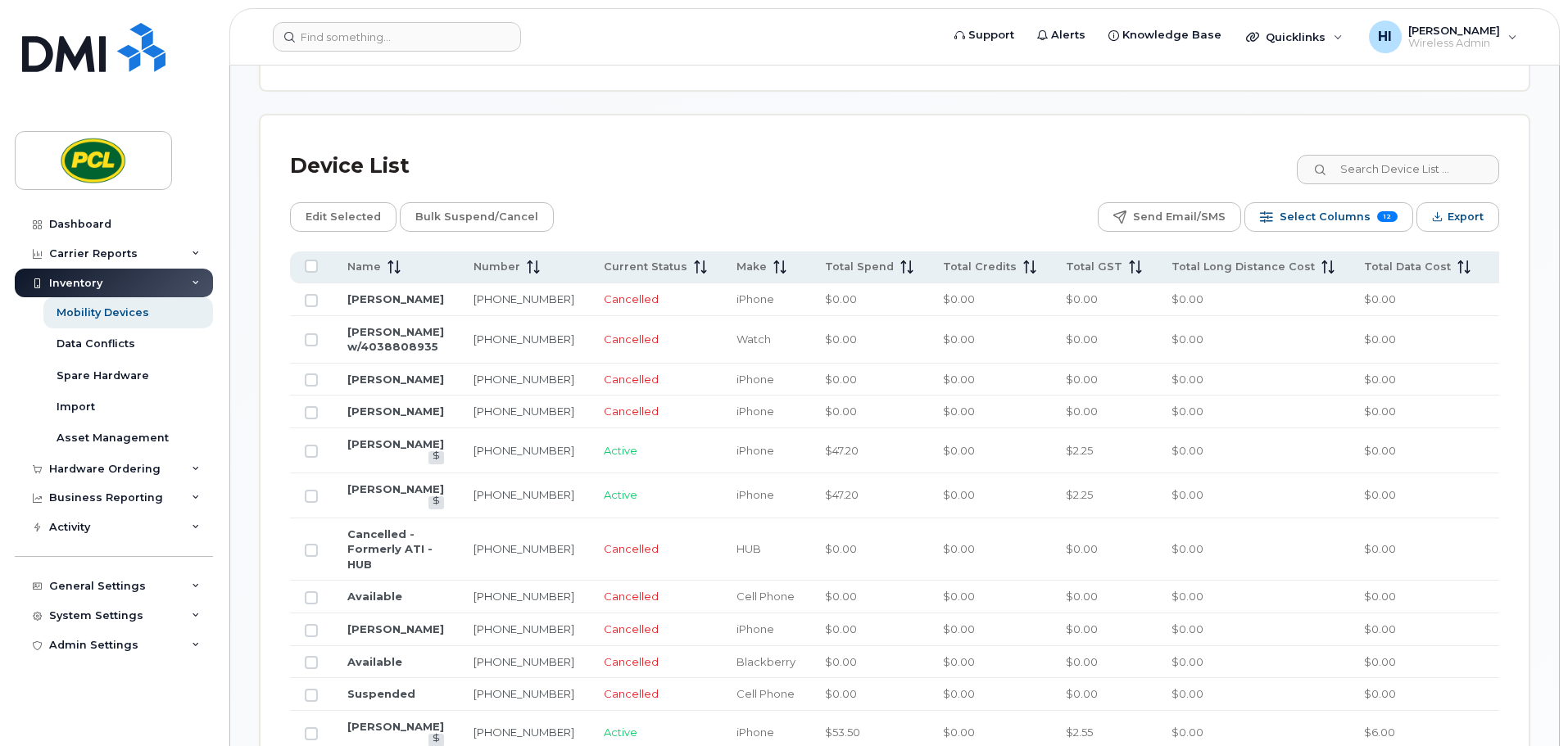
checkbox input "true"
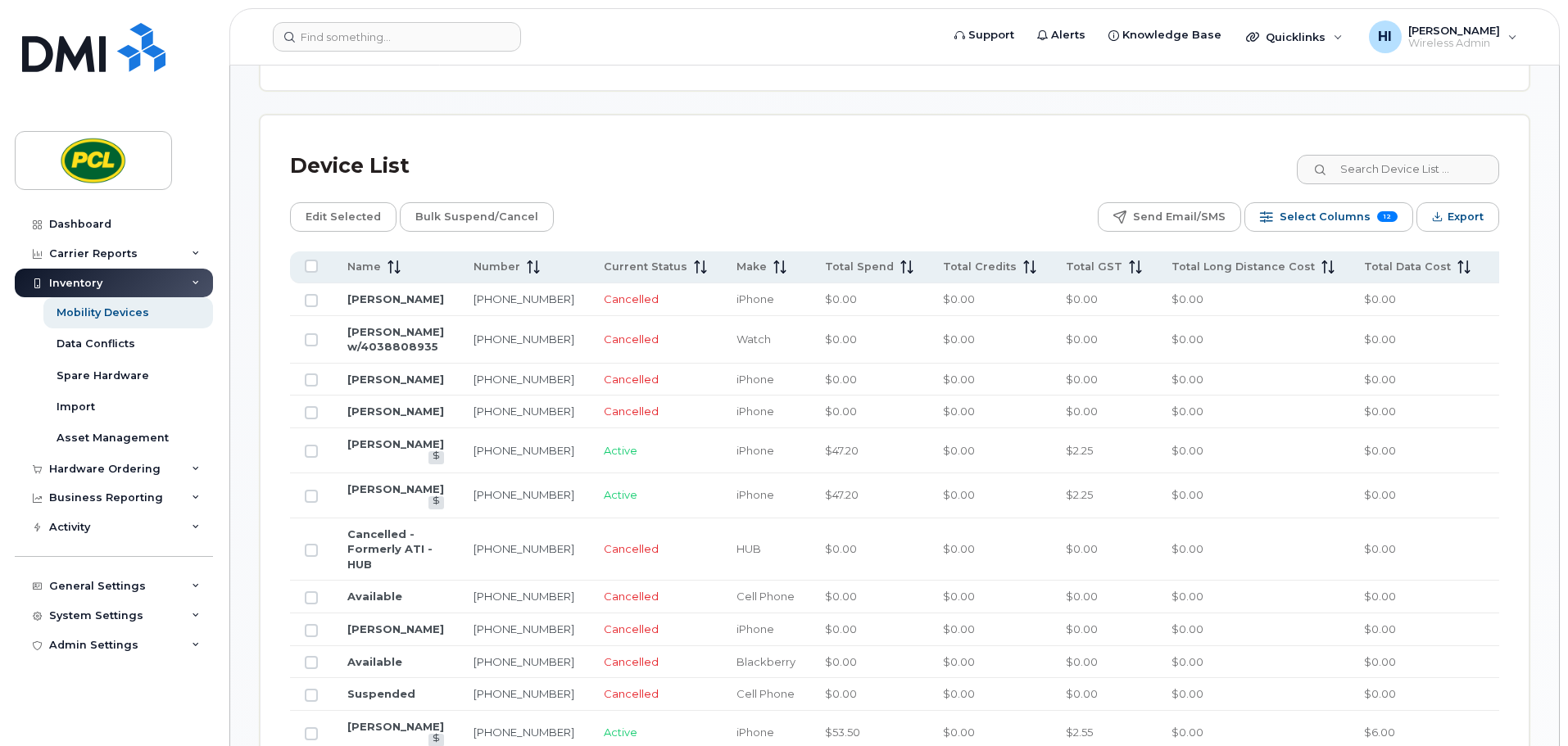
checkbox input "true"
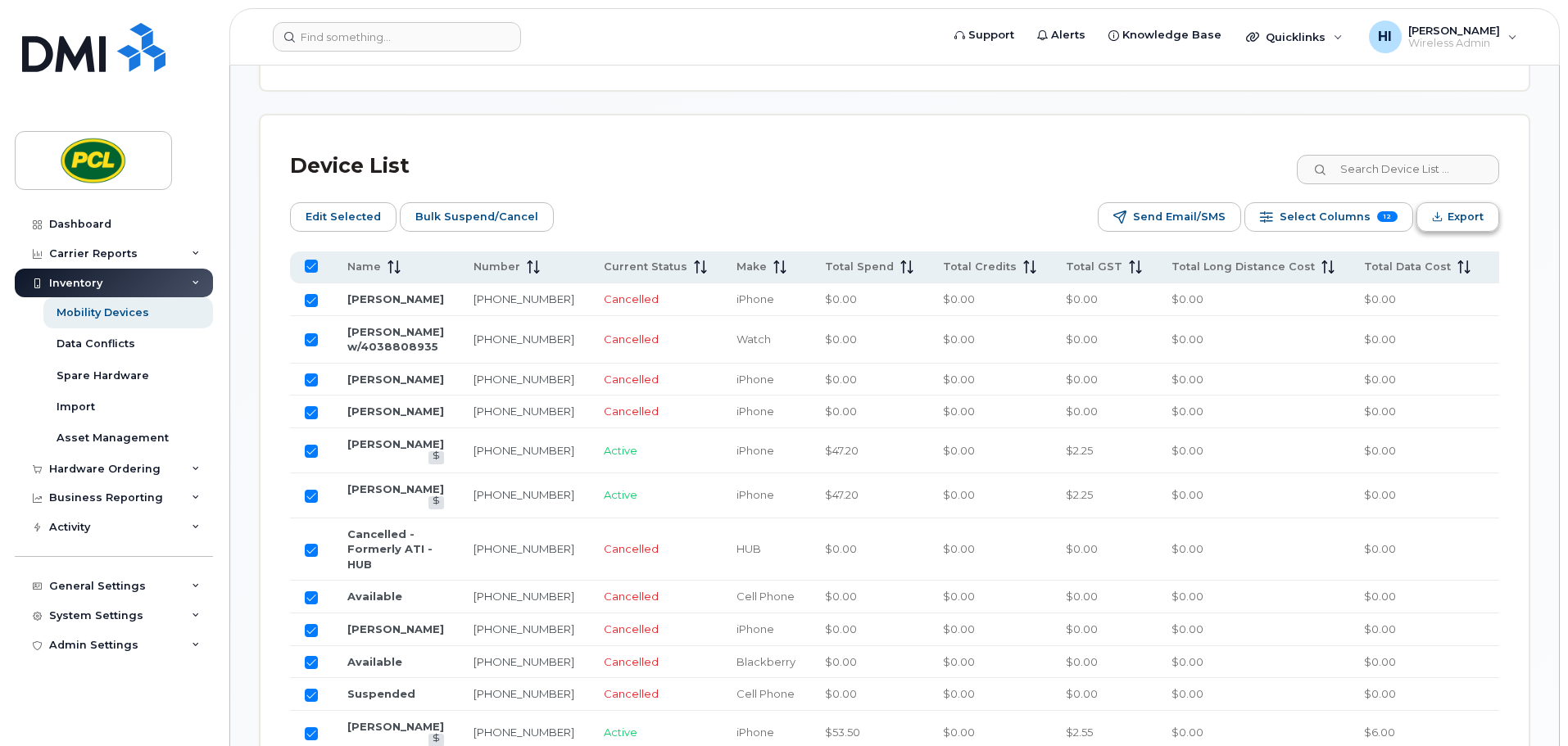
click at [1472, 214] on span "Export" at bounding box center [1465, 216] width 36 height 24
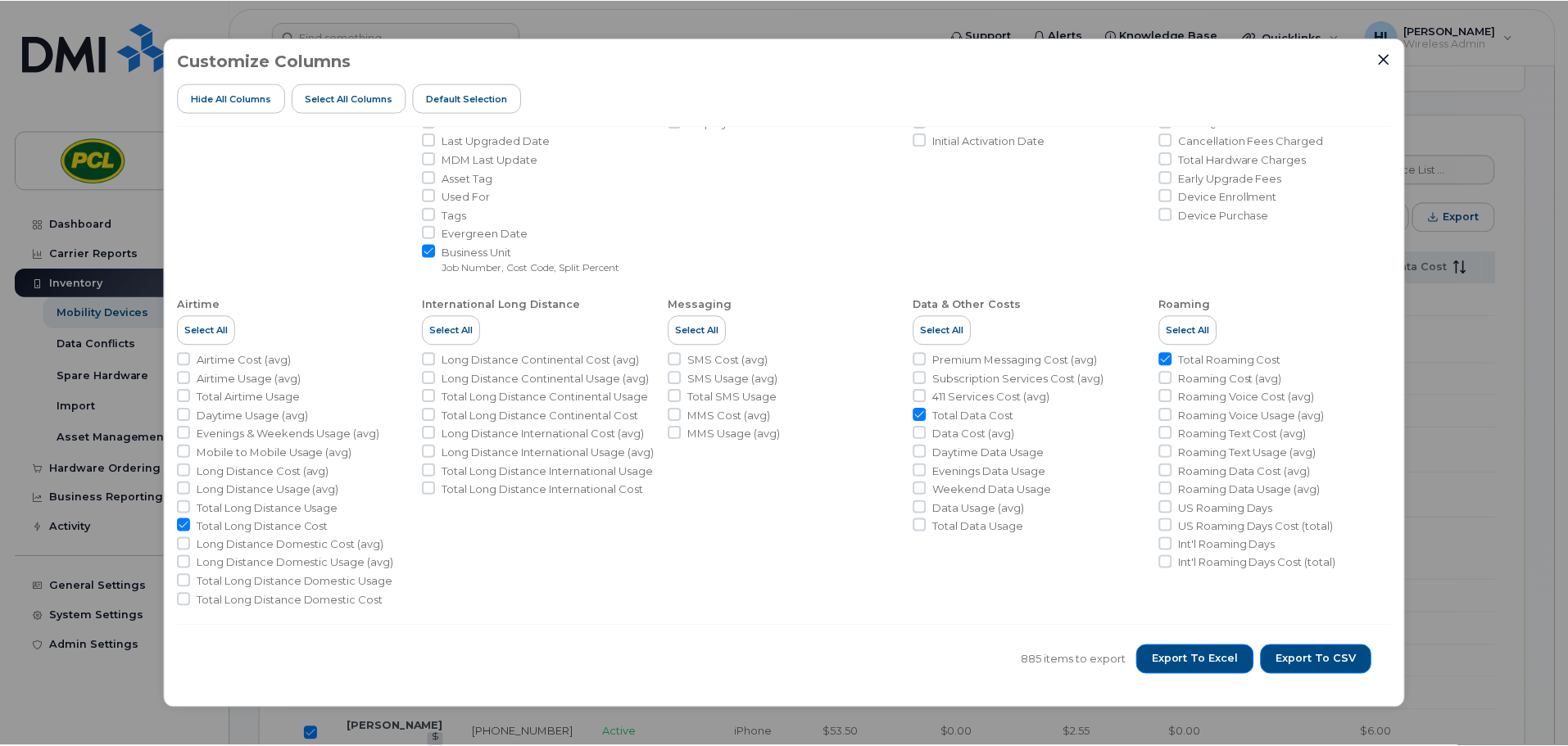
scroll to position [250, 0]
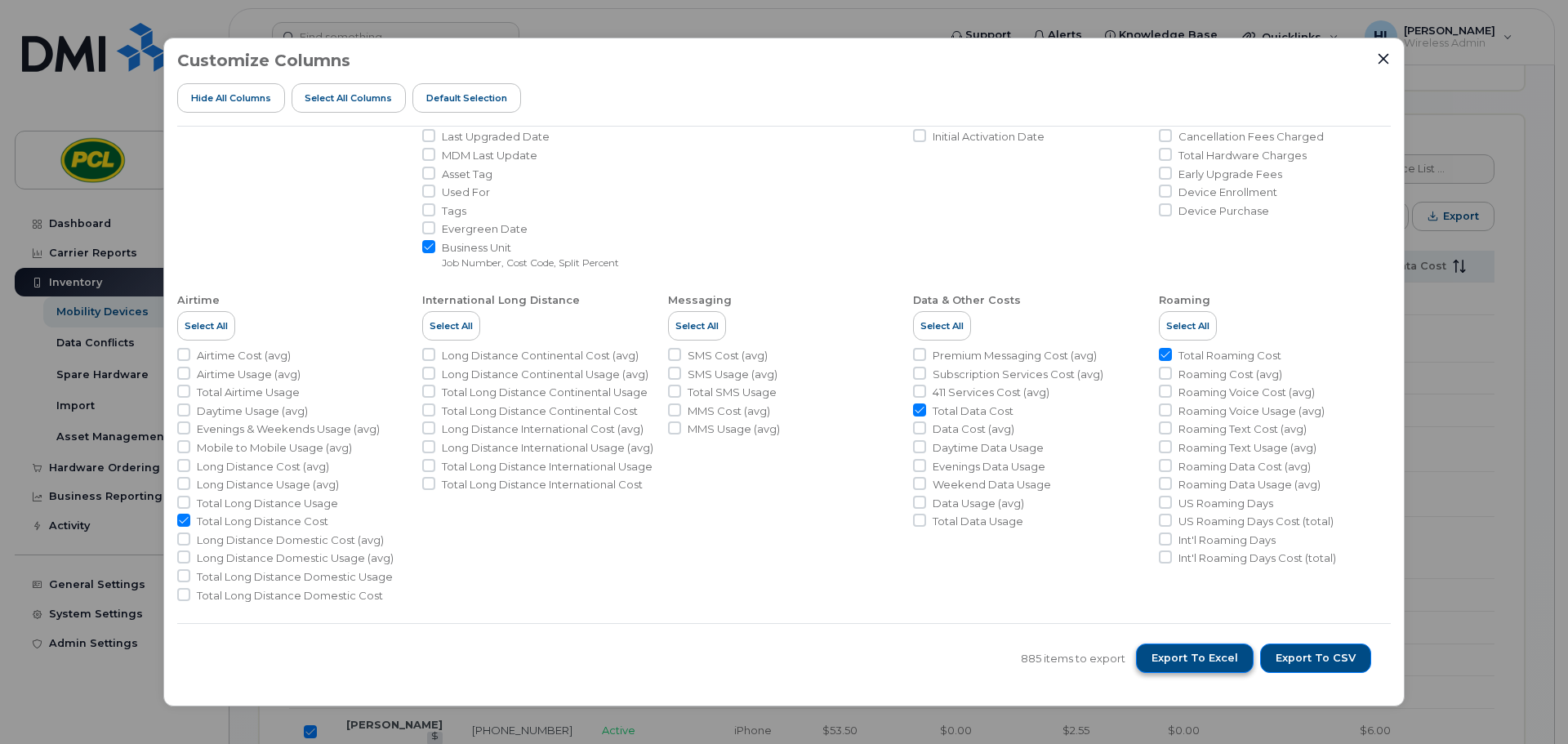
click at [1195, 658] on span "Export to Excel" at bounding box center [1195, 658] width 87 height 15
click at [1378, 55] on icon "Close" at bounding box center [1383, 59] width 13 height 13
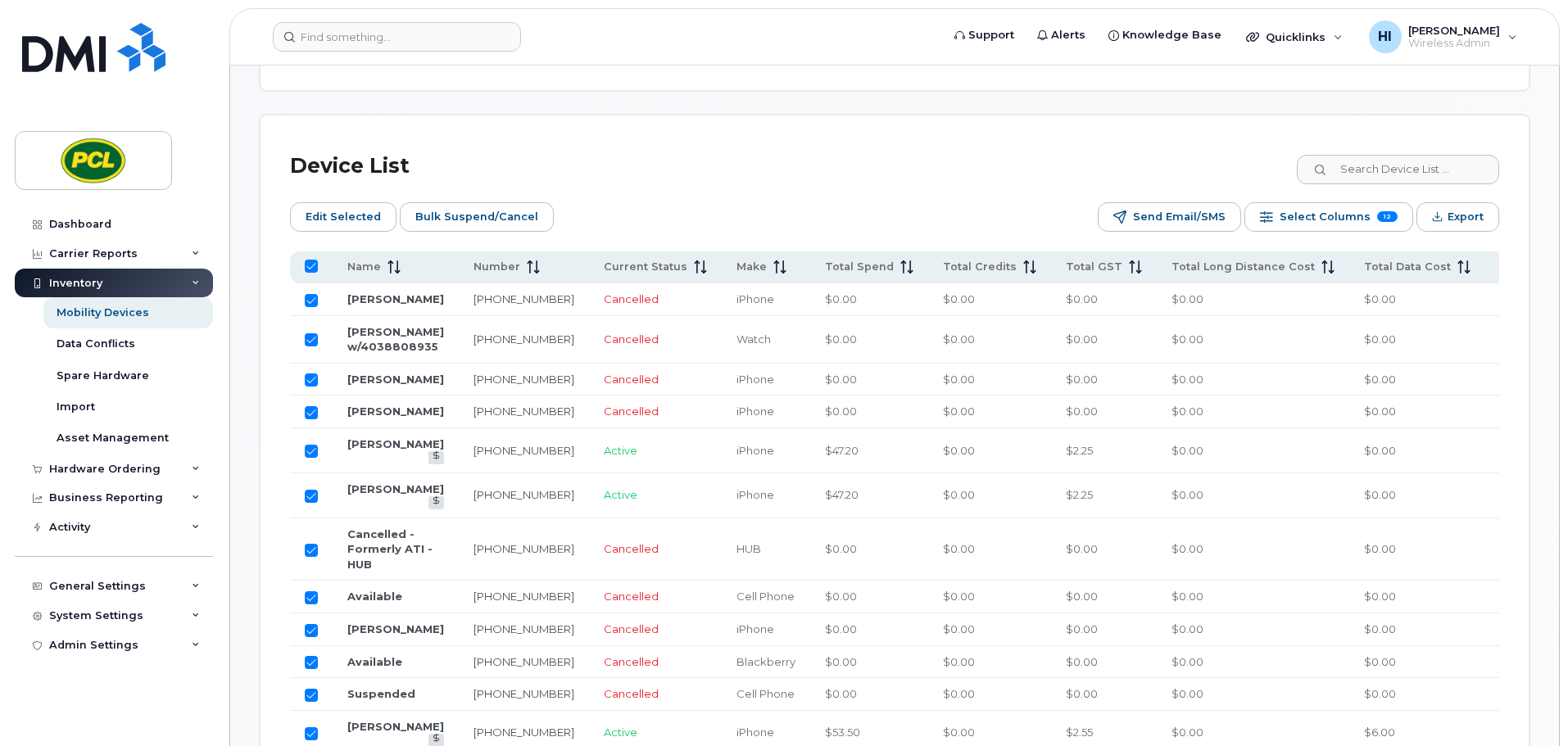
click at [680, 151] on div "Device List" at bounding box center [894, 166] width 1209 height 43
